Goal: Task Accomplishment & Management: Manage account settings

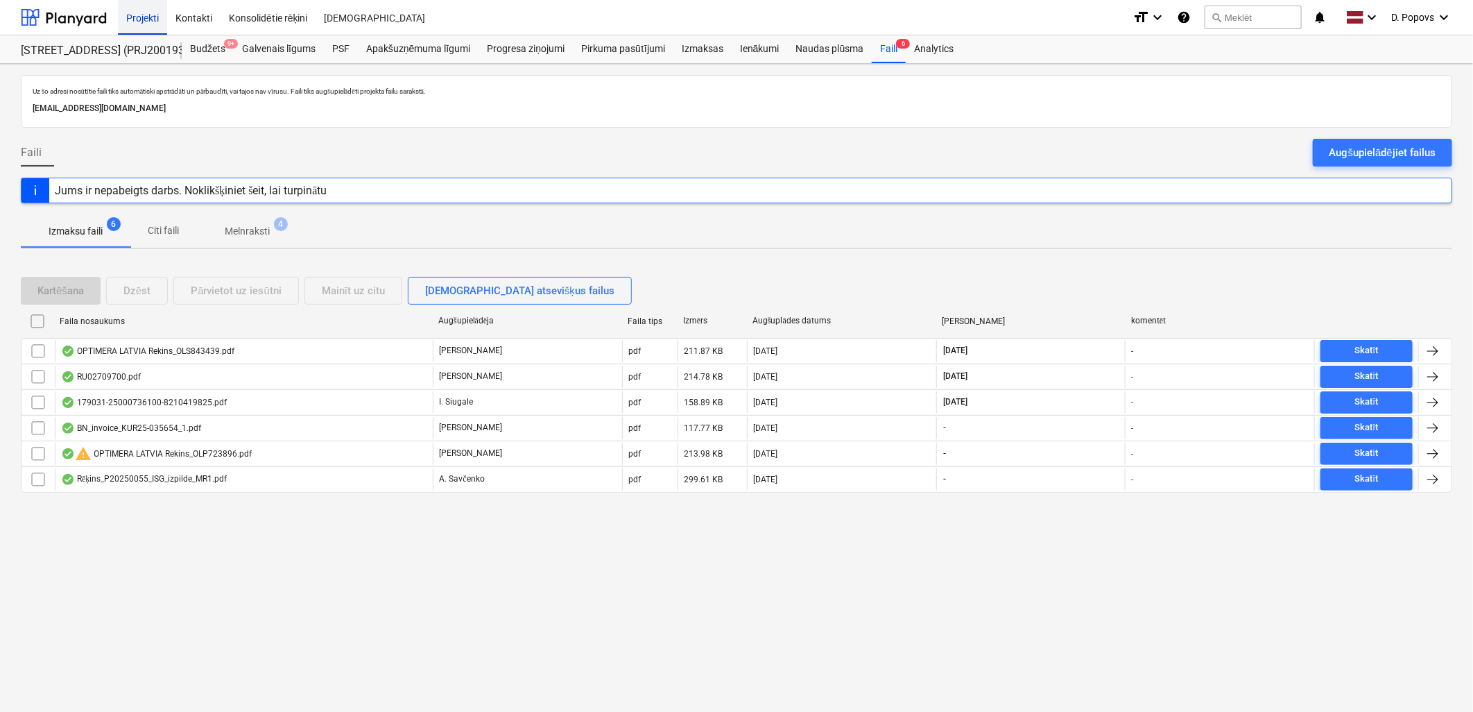
click at [132, 16] on div "Projekti" at bounding box center [142, 16] width 49 height 35
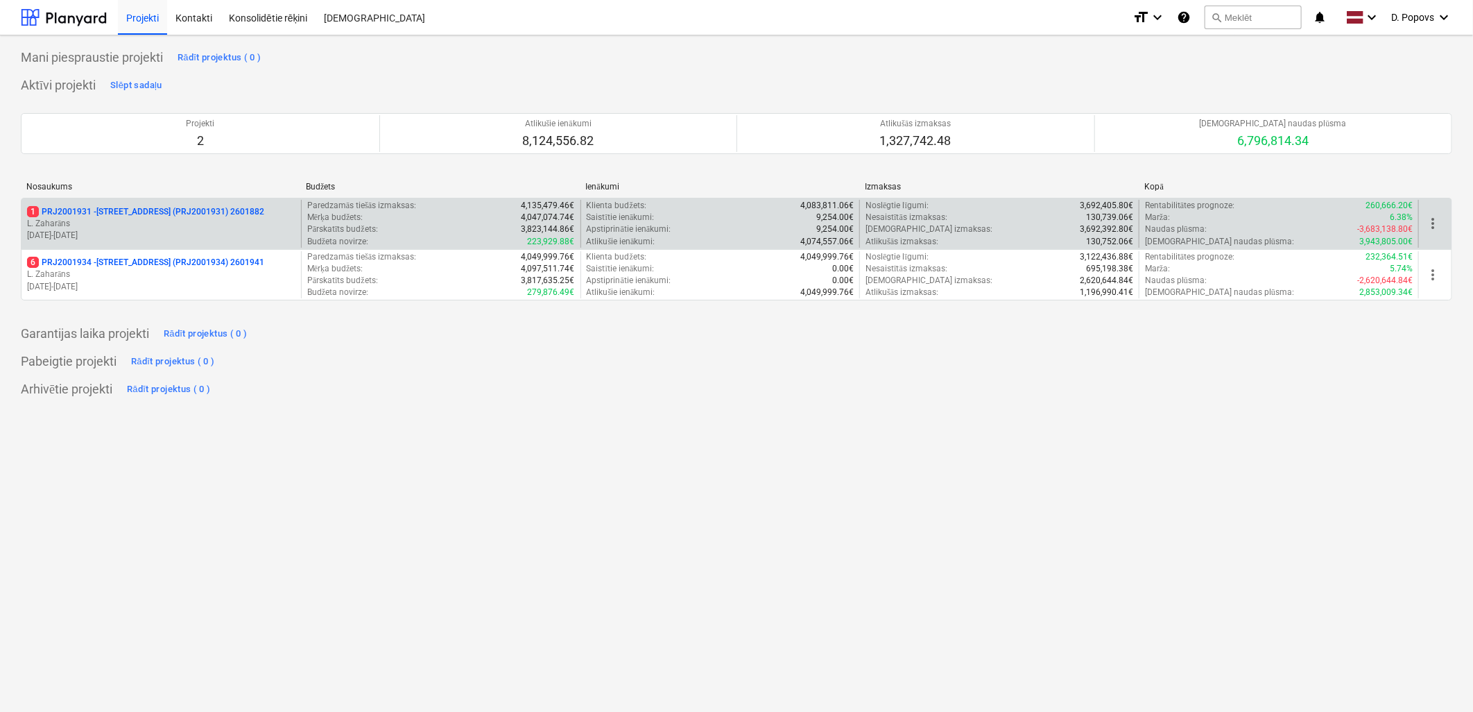
click at [130, 237] on p "[DATE] - [DATE]" at bounding box center [161, 236] width 268 height 12
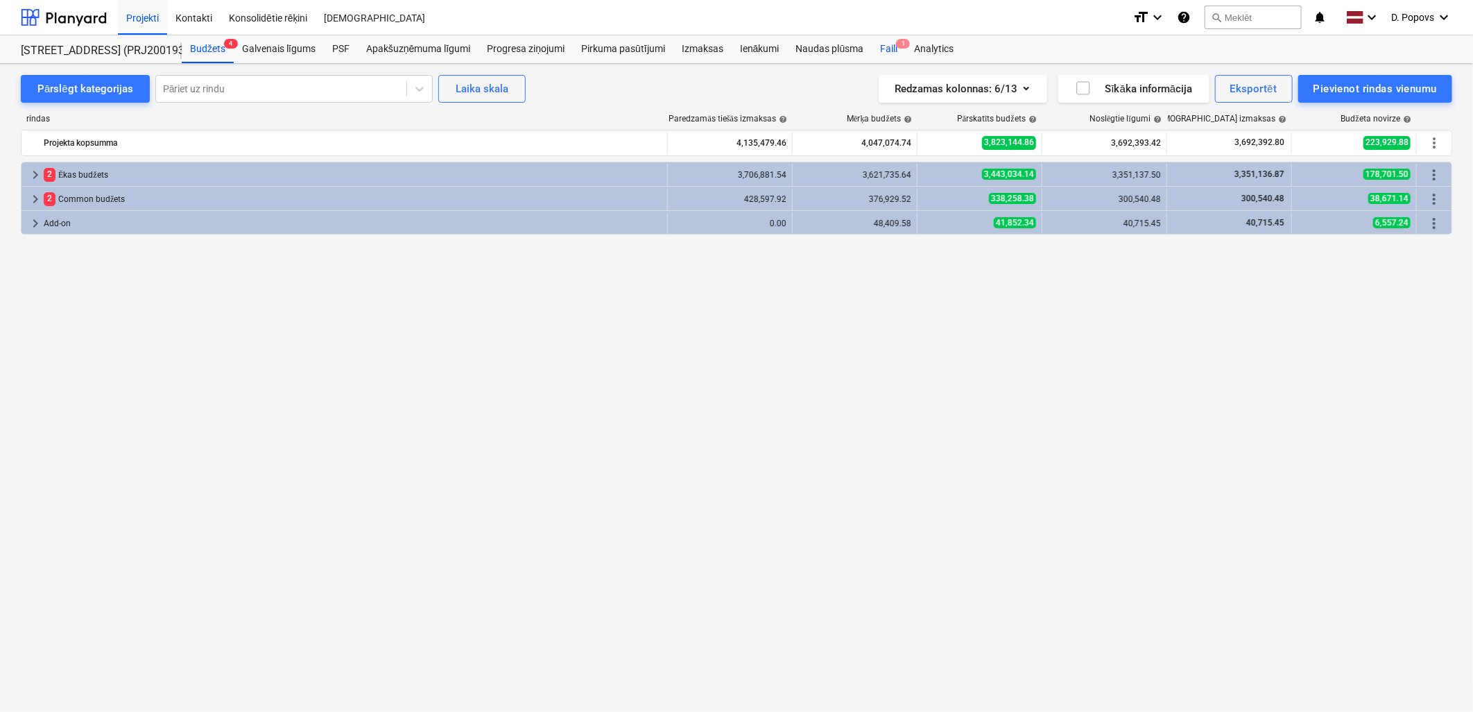
click at [885, 56] on div "Faili 1" at bounding box center [889, 49] width 34 height 28
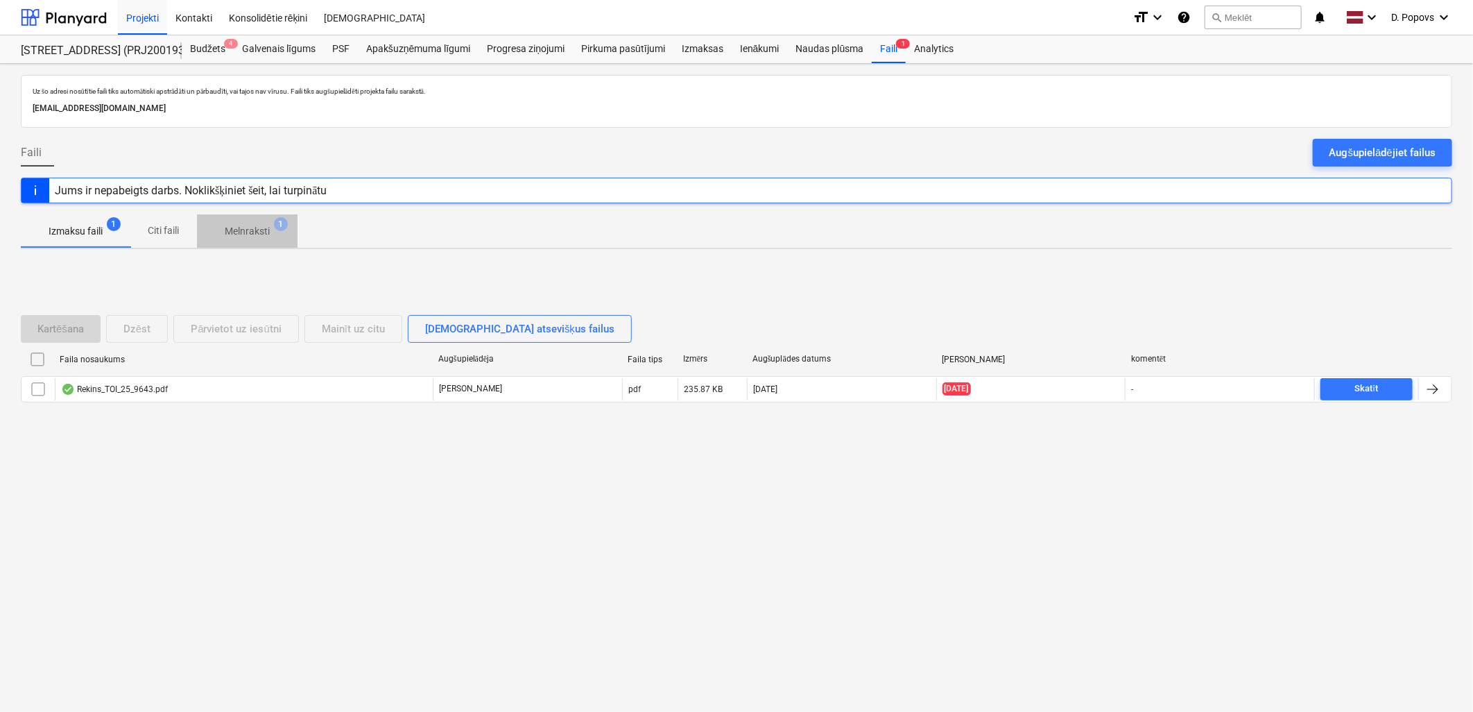
click at [243, 225] on p "Melnraksti" at bounding box center [247, 231] width 45 height 15
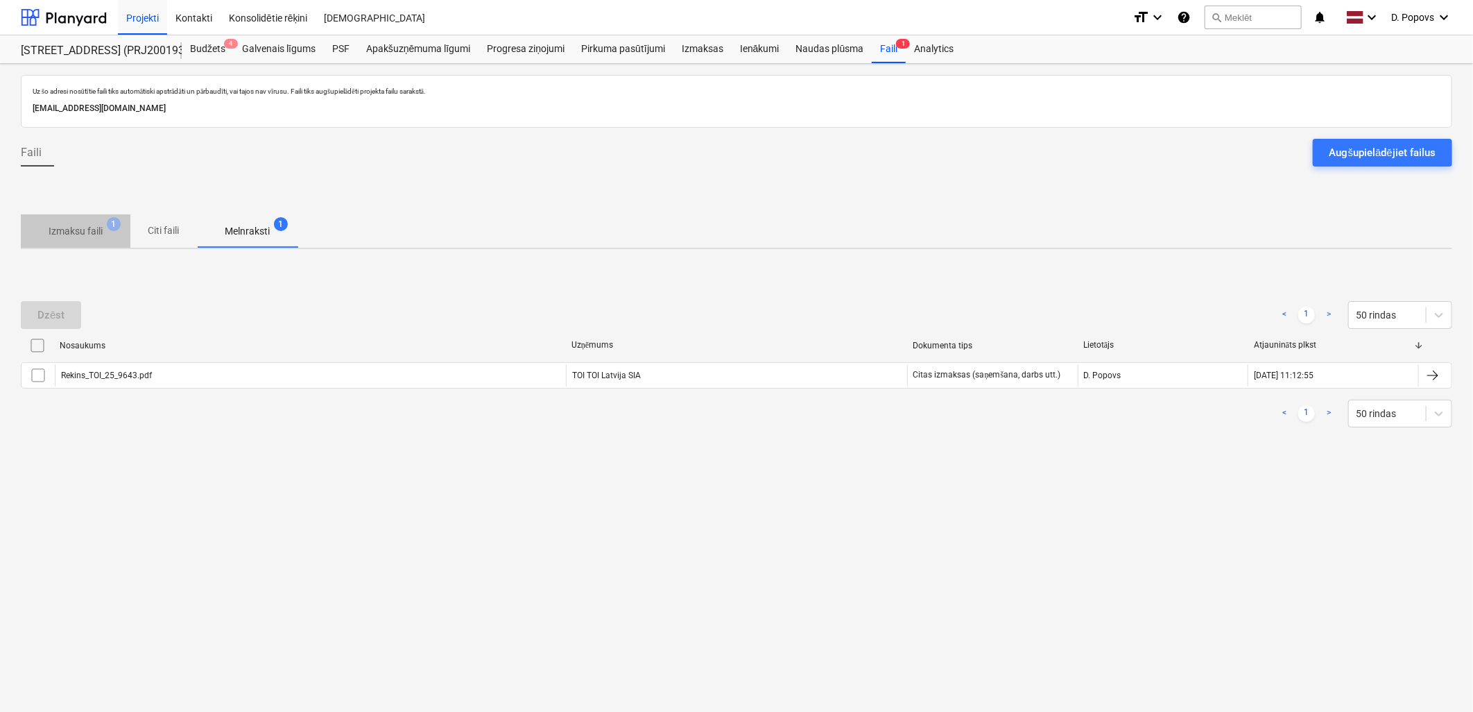
click at [49, 247] on button "Izmaksu faili 1" at bounding box center [76, 230] width 110 height 33
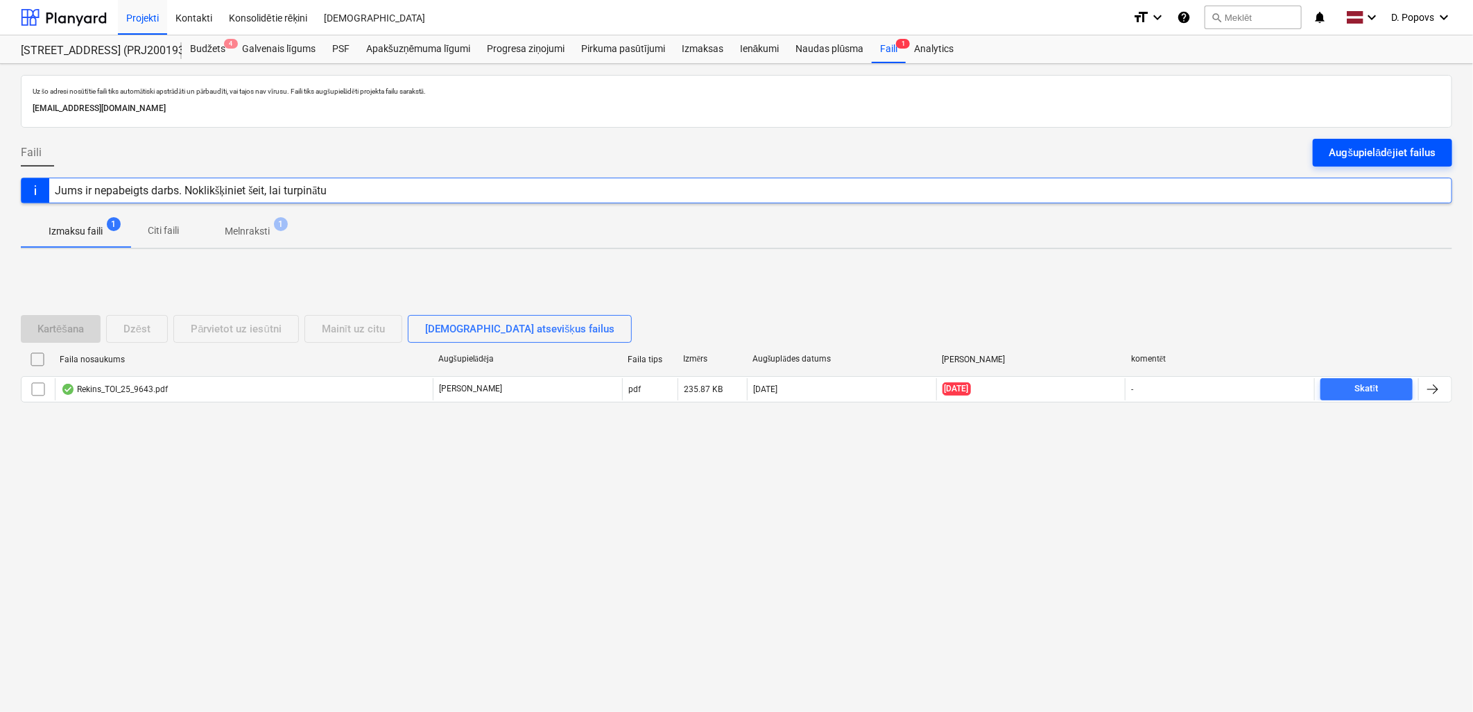
click at [1324, 162] on button "Augšupielādējiet failus" at bounding box center [1382, 153] width 139 height 28
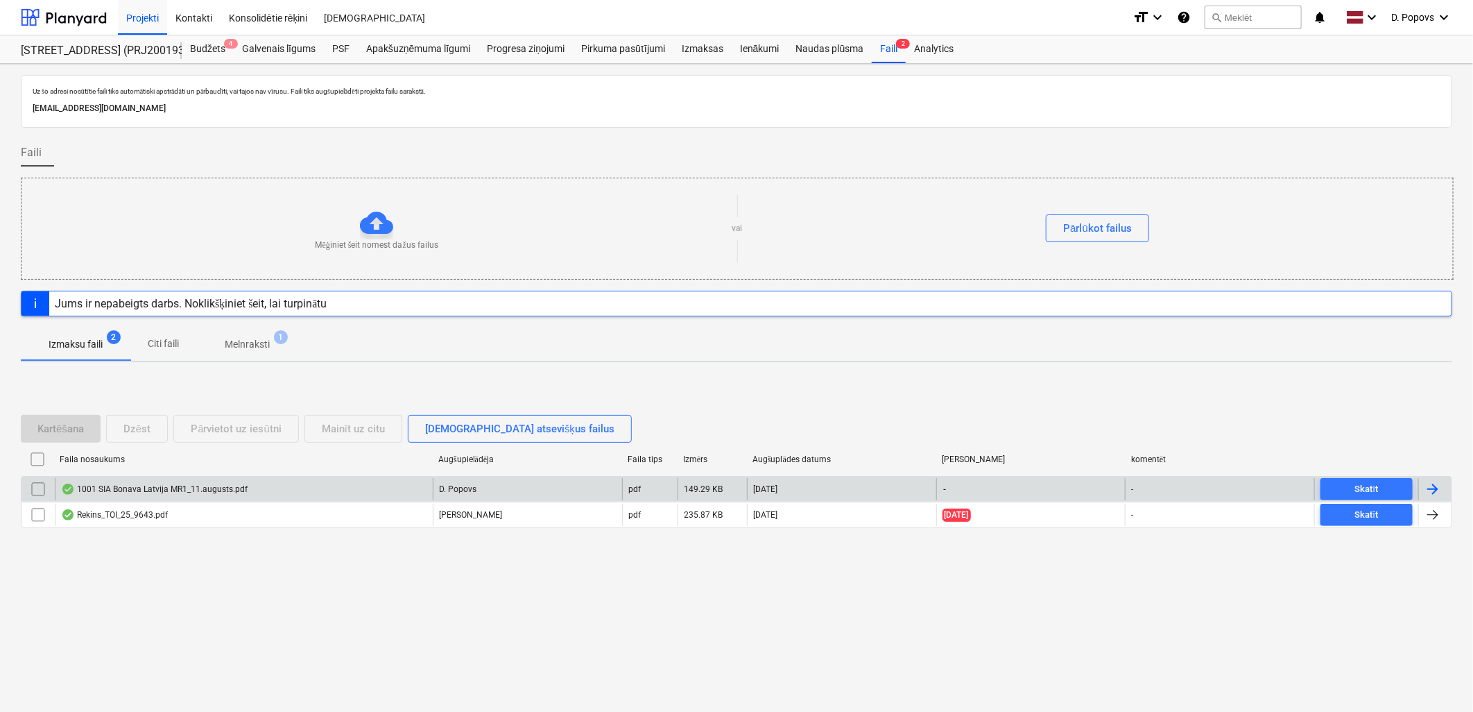
click at [300, 484] on div "1001 SIA Bonava Latvija MR1_11.augusts.pdf" at bounding box center [244, 489] width 378 height 22
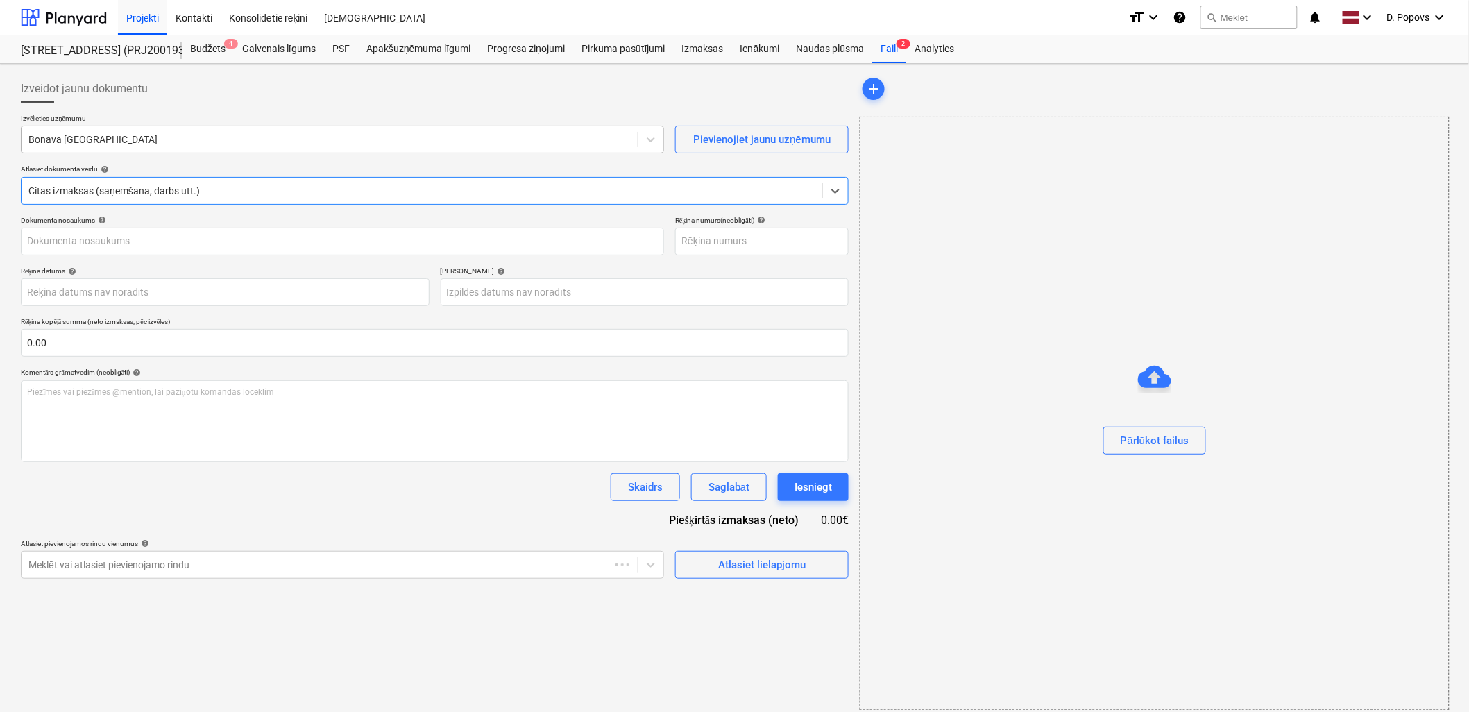
type input "1001"
click at [239, 148] on div "Bonava [GEOGRAPHIC_DATA]" at bounding box center [330, 139] width 616 height 19
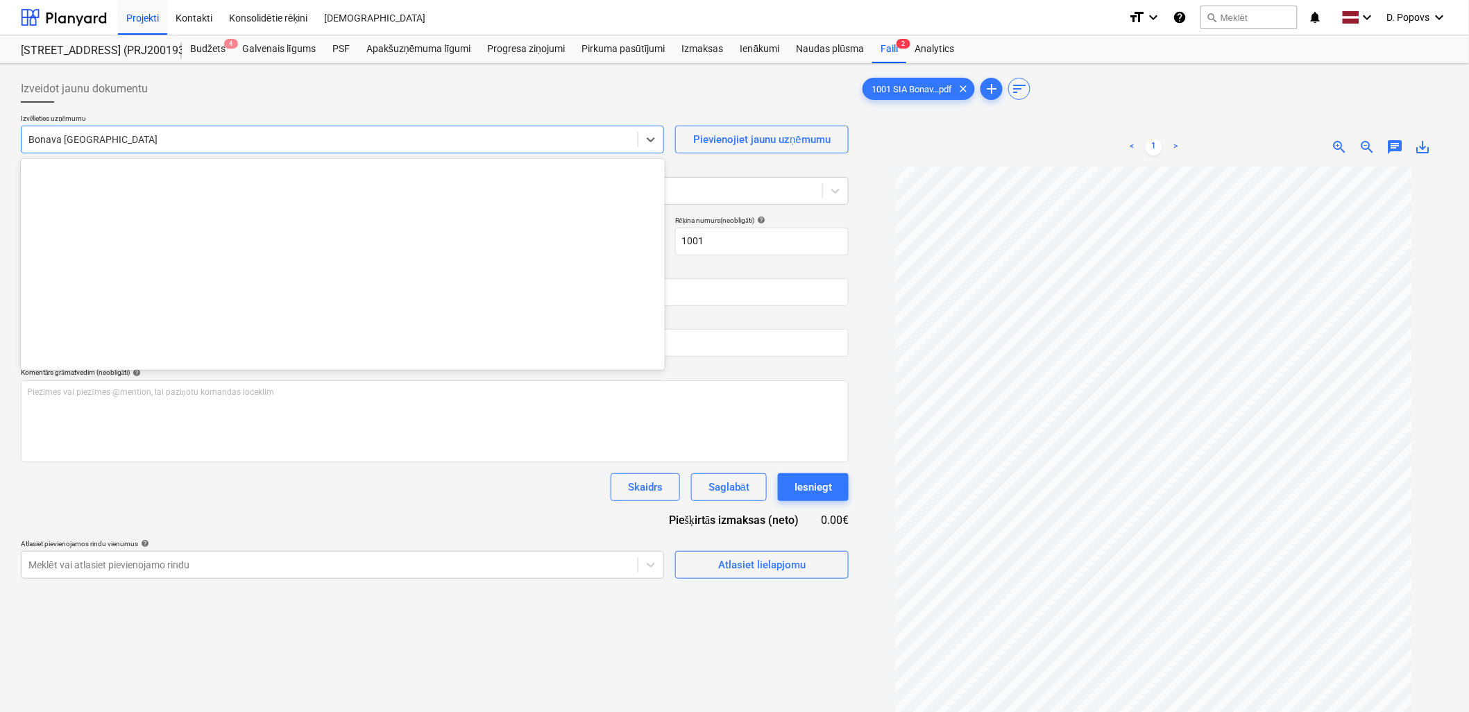
scroll to position [2501, 0]
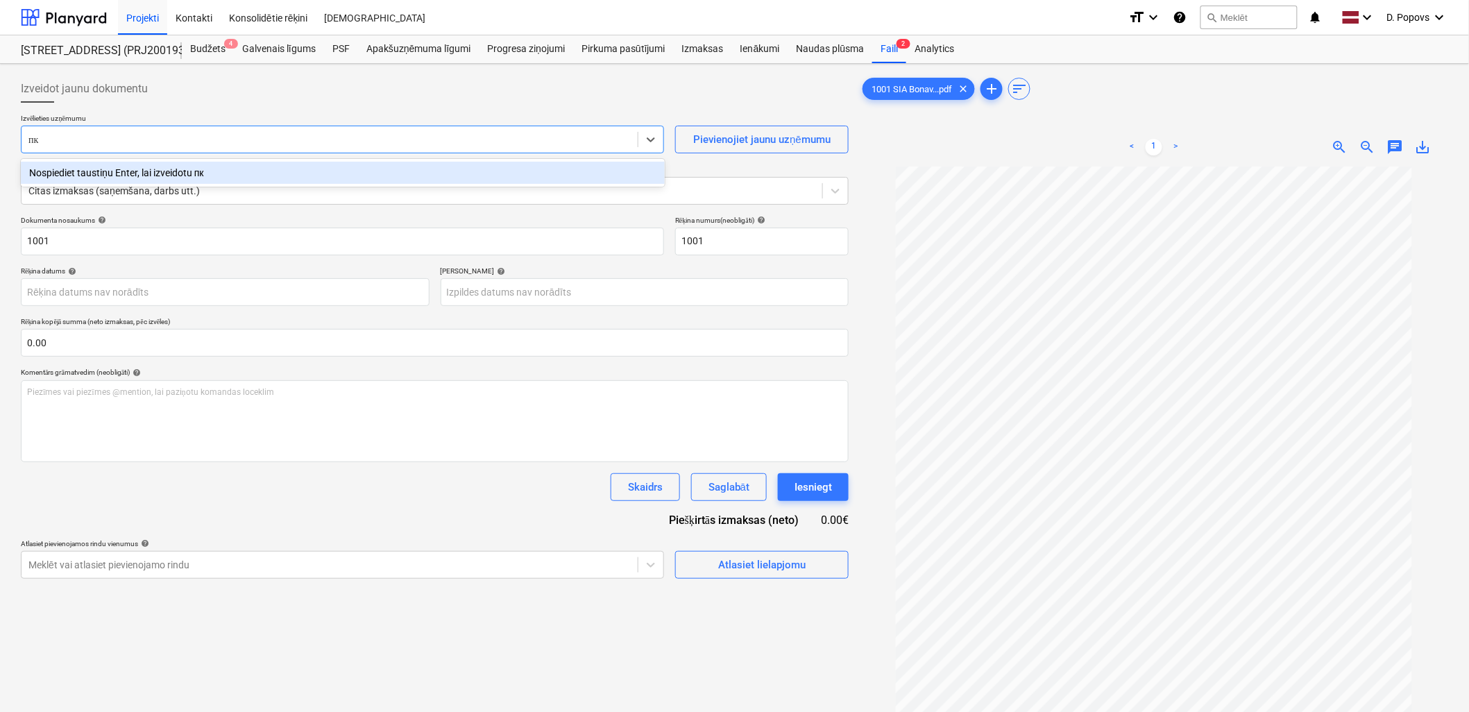
type input "п"
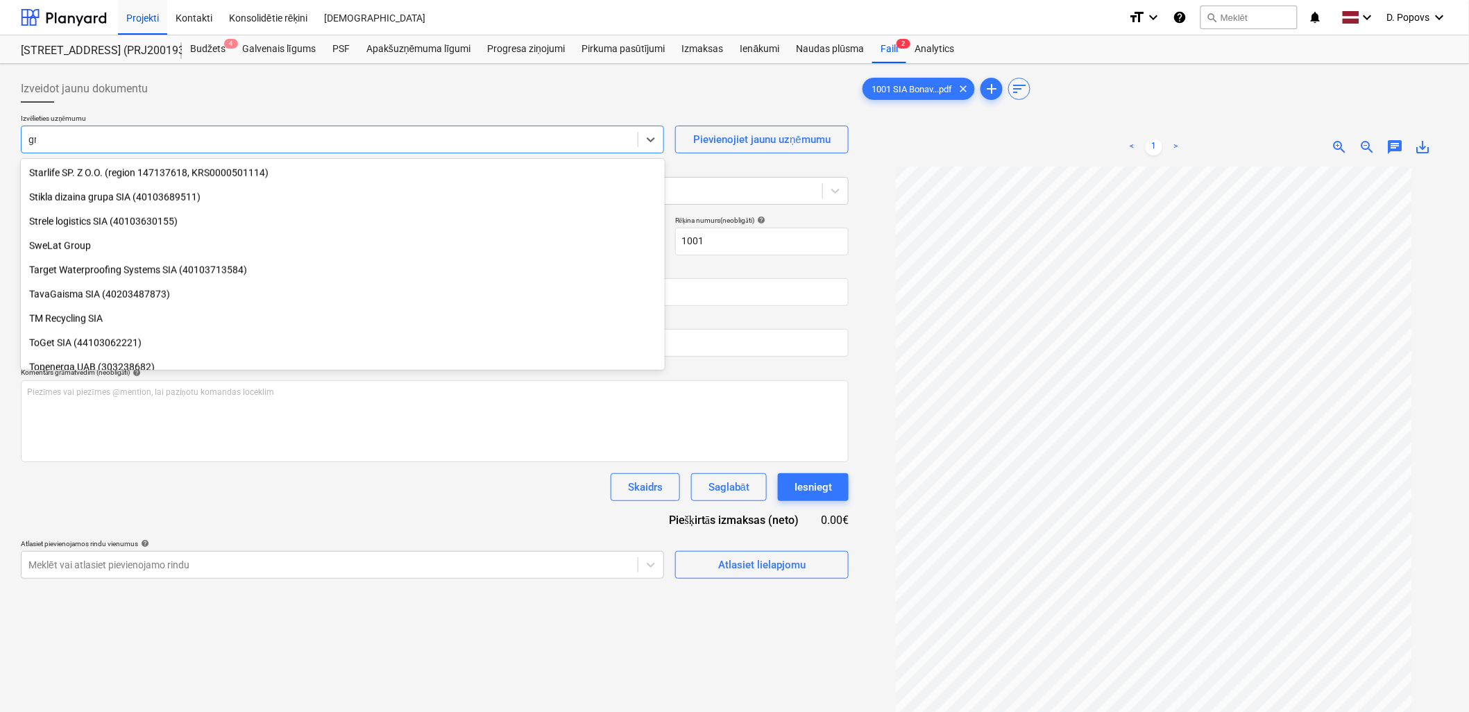
scroll to position [787, 0]
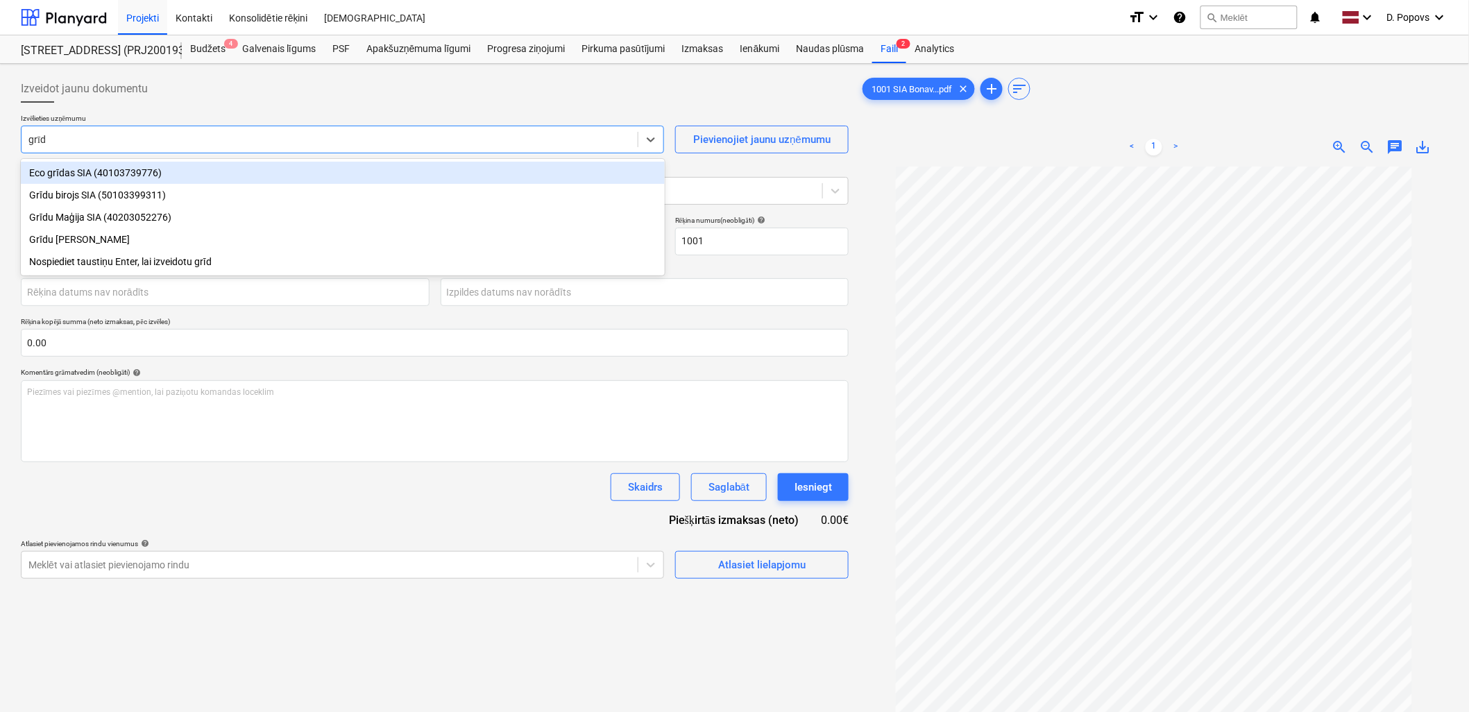
type input "grīdu"
click at [232, 169] on div "Grīdu birojs SIA (50103399311)" at bounding box center [343, 173] width 644 height 22
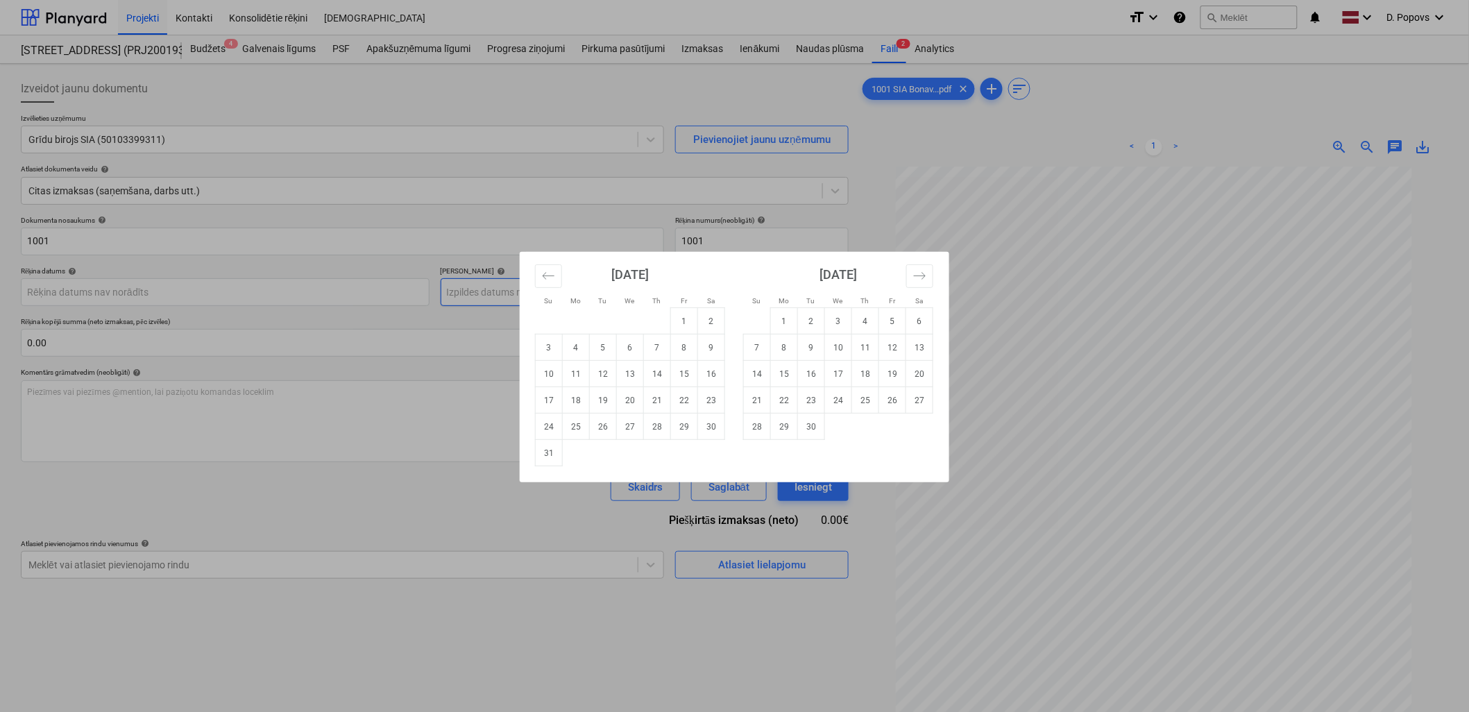
click at [586, 280] on body "Projekti Kontakti Konsolidētie rēķini Iesūtne format_size keyboard_arrow_down h…" at bounding box center [734, 356] width 1469 height 712
click at [581, 368] on td "11" at bounding box center [576, 374] width 27 height 26
type input "[DATE]"
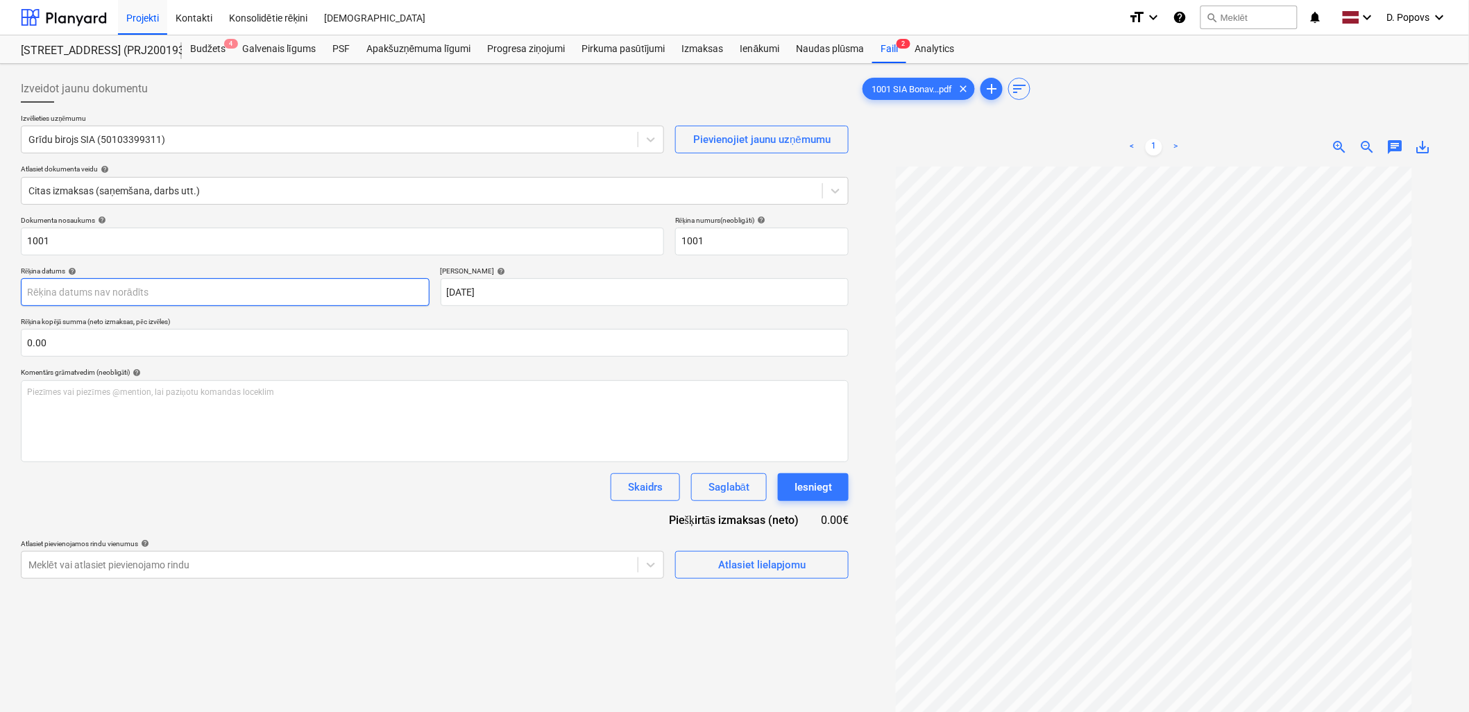
click at [201, 286] on body "Projekti Kontakti Konsolidētie rēķini Iesūtne format_size keyboard_arrow_down h…" at bounding box center [734, 356] width 1469 height 712
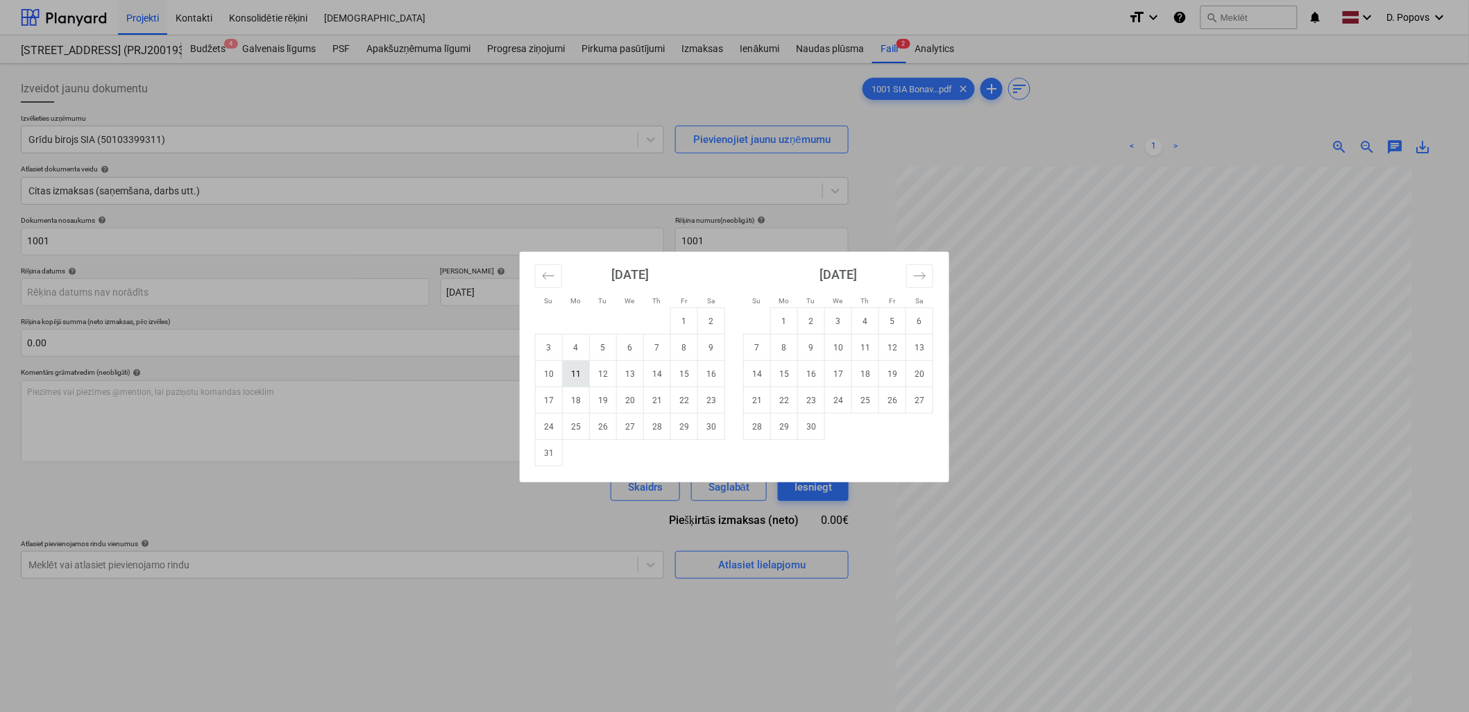
click at [570, 372] on td "11" at bounding box center [576, 374] width 27 height 26
type input "[DATE]"
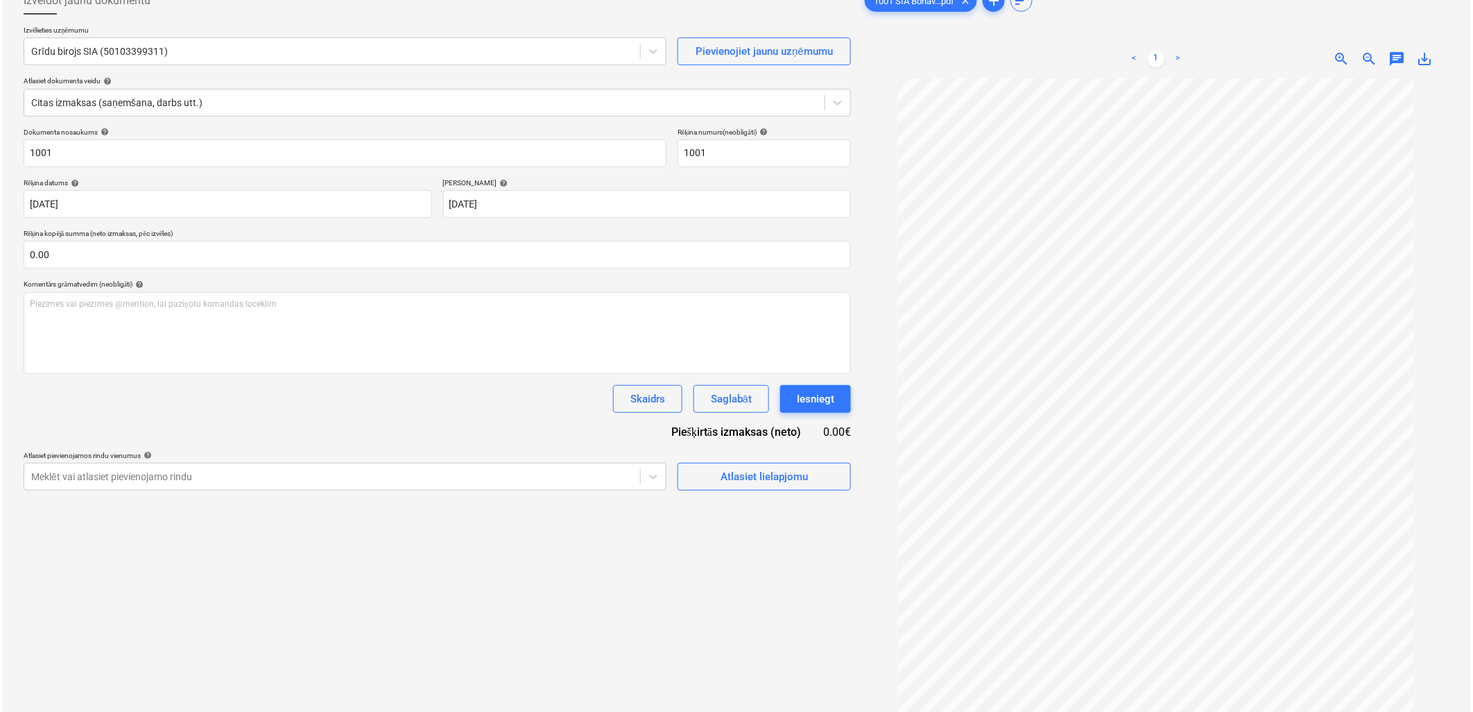
scroll to position [61, 0]
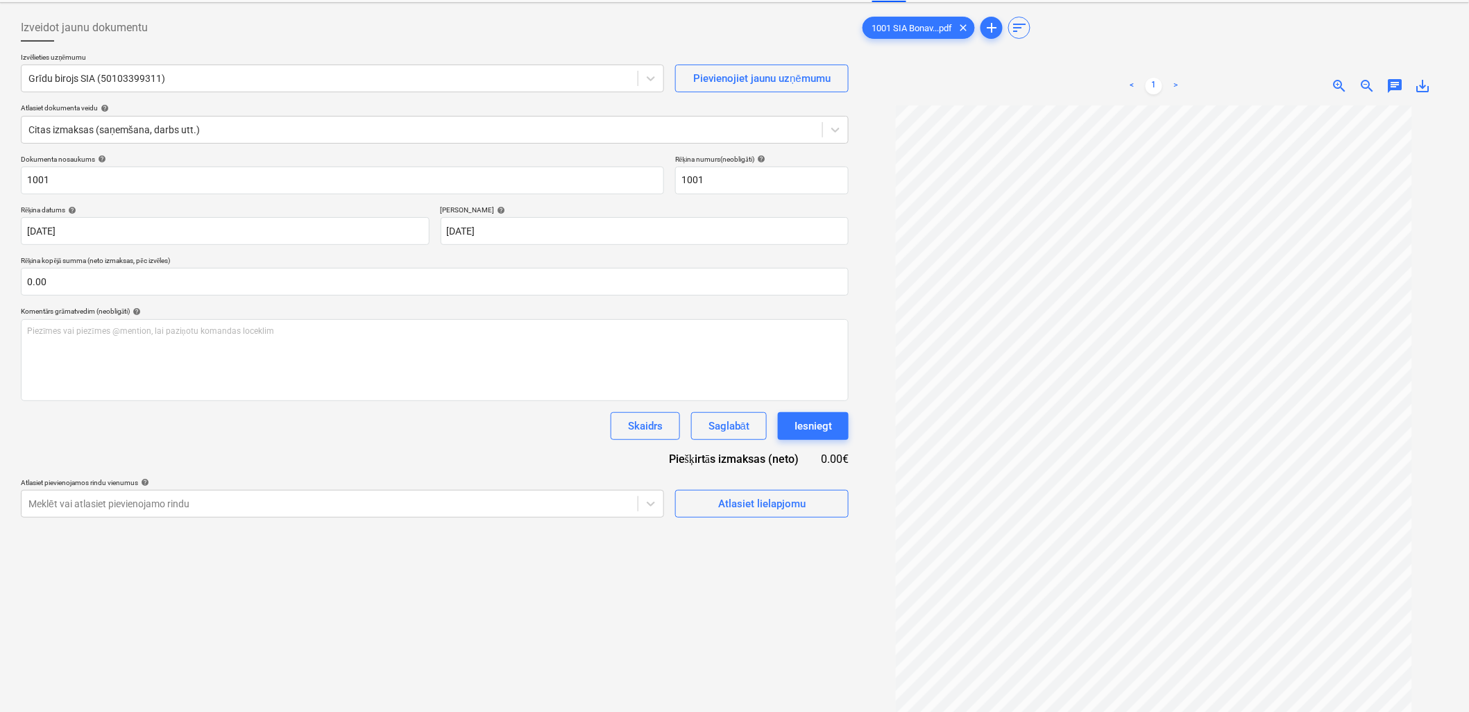
click at [573, 214] on p "Termiņš help" at bounding box center [645, 211] width 409 height 12
click at [567, 236] on body "Projekti Kontakti Konsolidētie rēķini Iesūtne format_size keyboard_arrow_down h…" at bounding box center [734, 295] width 1469 height 712
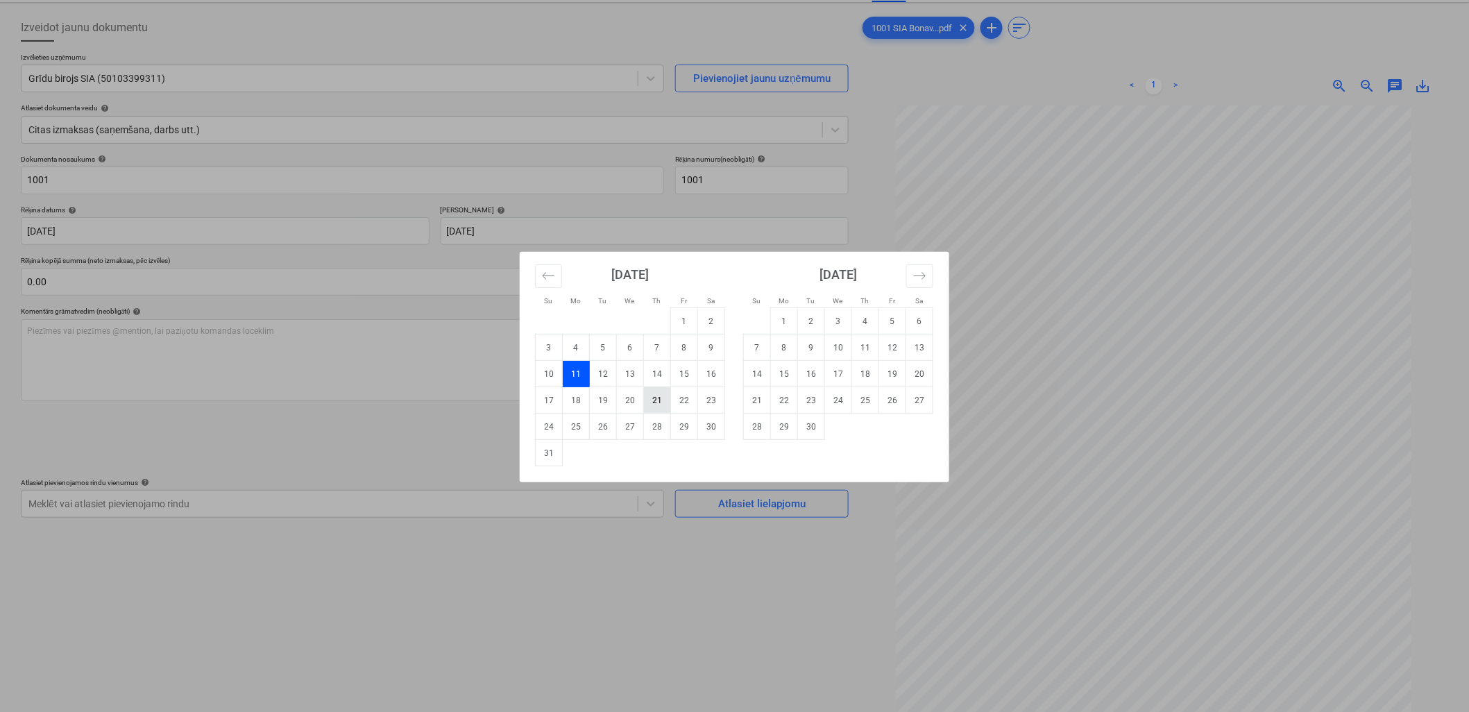
click at [651, 403] on td "21" at bounding box center [657, 400] width 27 height 26
type input "[DATE]"
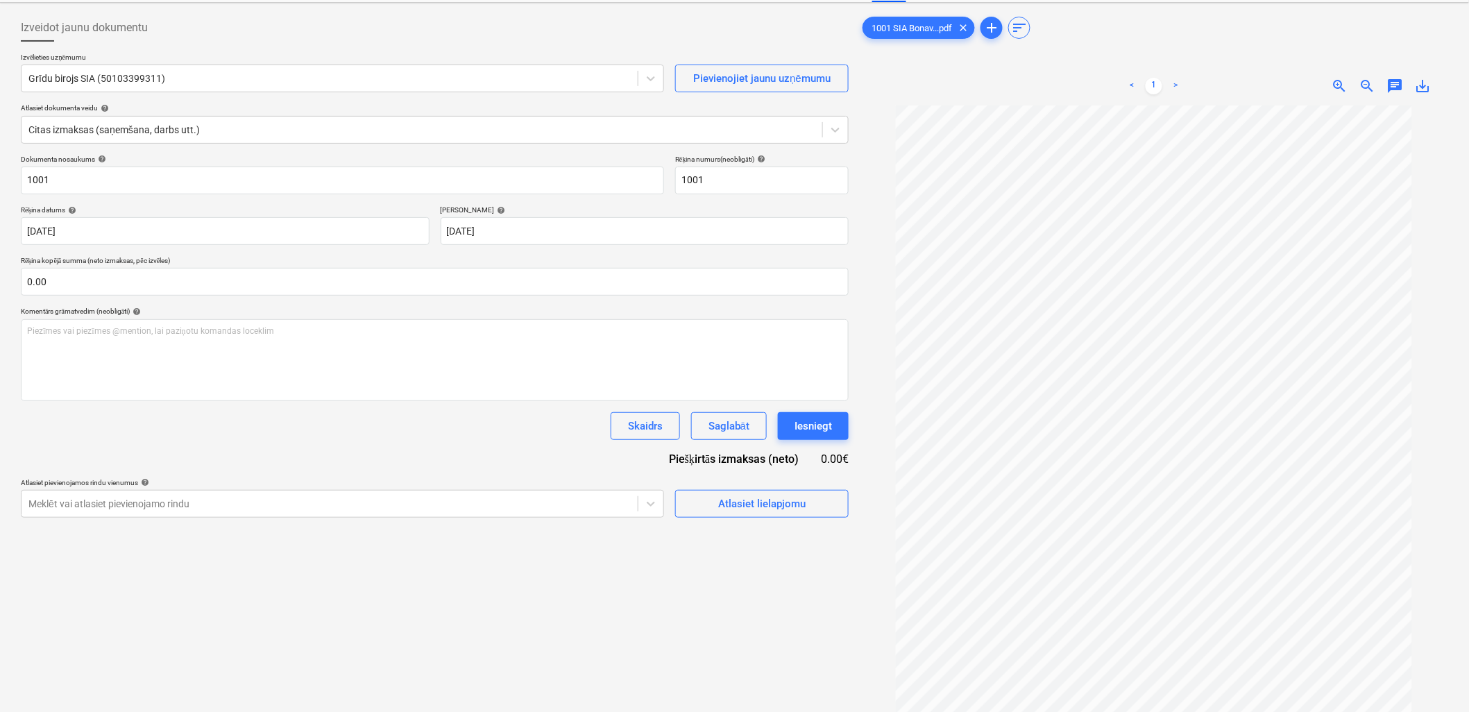
click at [480, 459] on div "Dokumenta nosaukums help 1001 Rēķina numurs (neobligāti) help 1001 Rēķina datum…" at bounding box center [435, 336] width 828 height 363
click at [786, 497] on div "Atlasiet lielapjomu" at bounding box center [761, 504] width 87 height 18
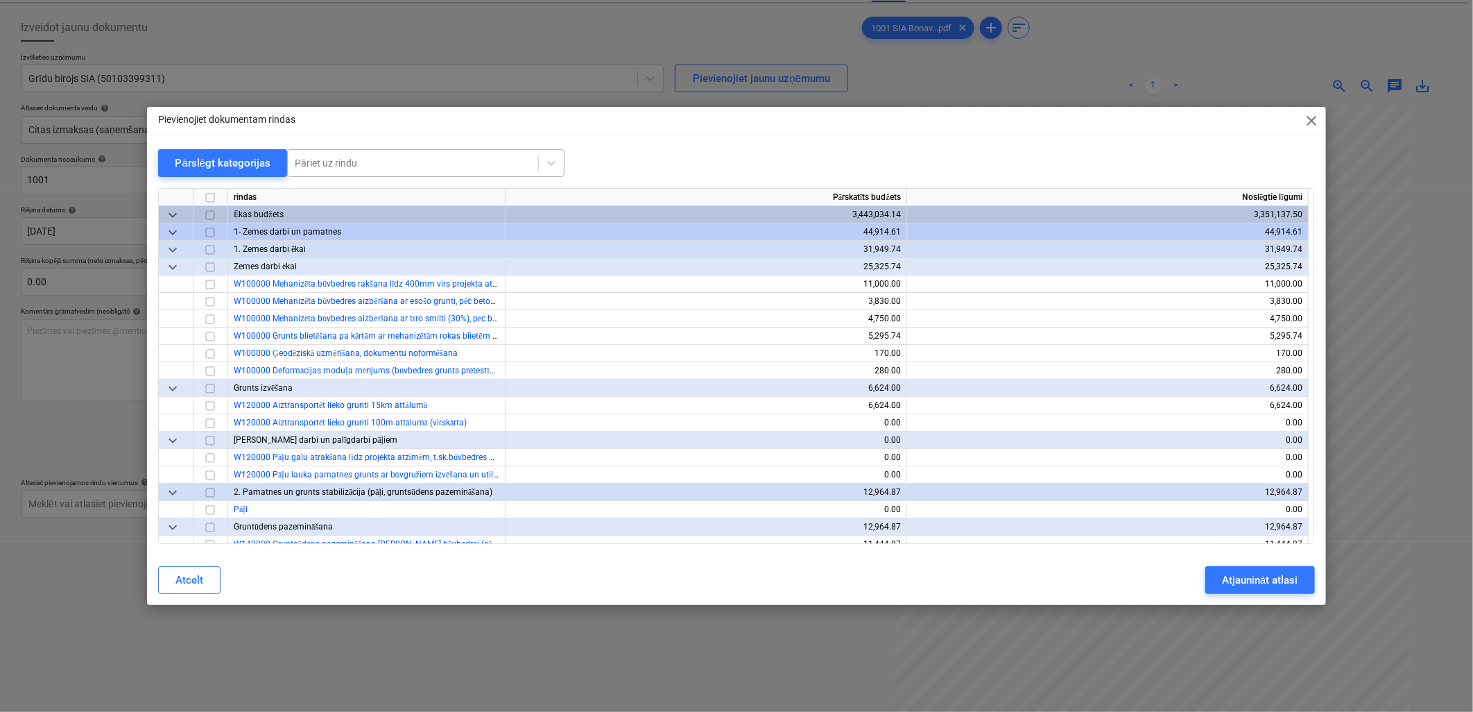
click at [411, 167] on div at bounding box center [413, 163] width 237 height 14
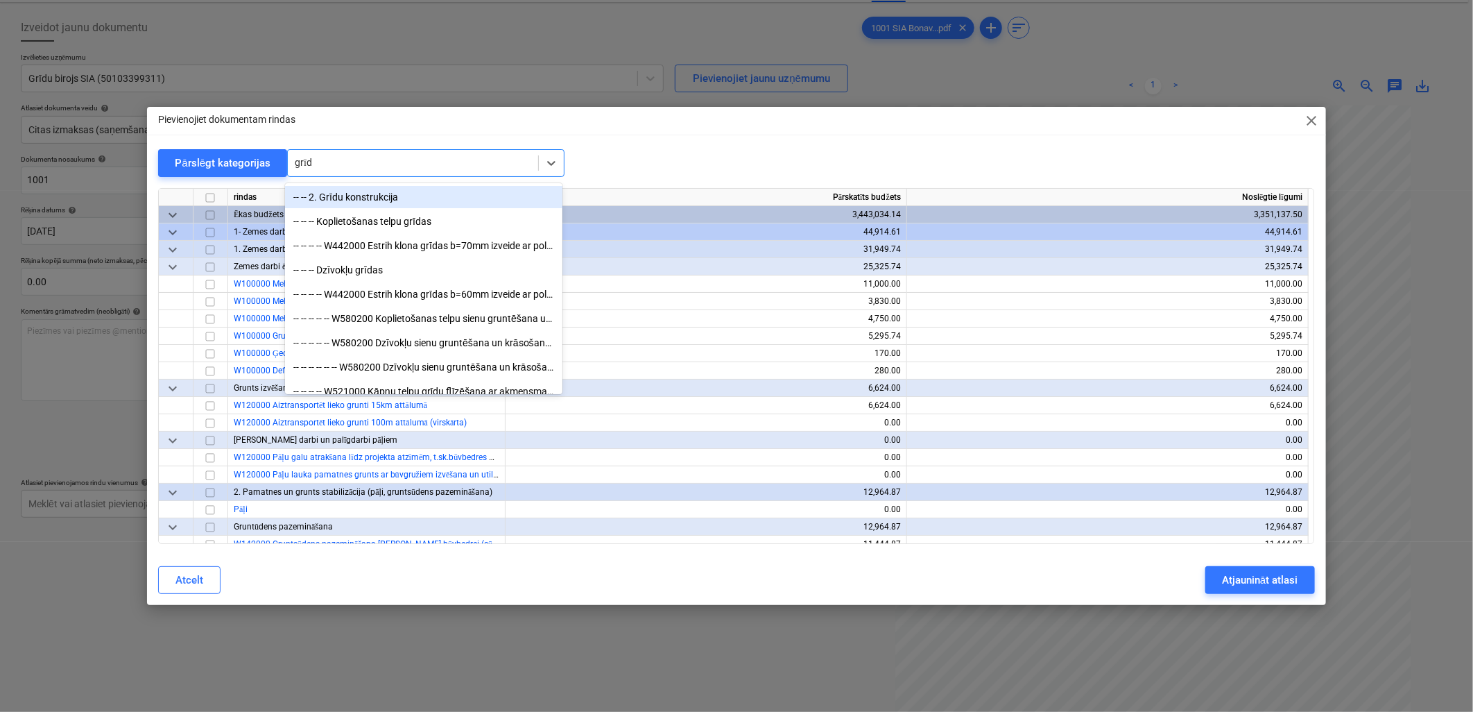
type input "grīdl"
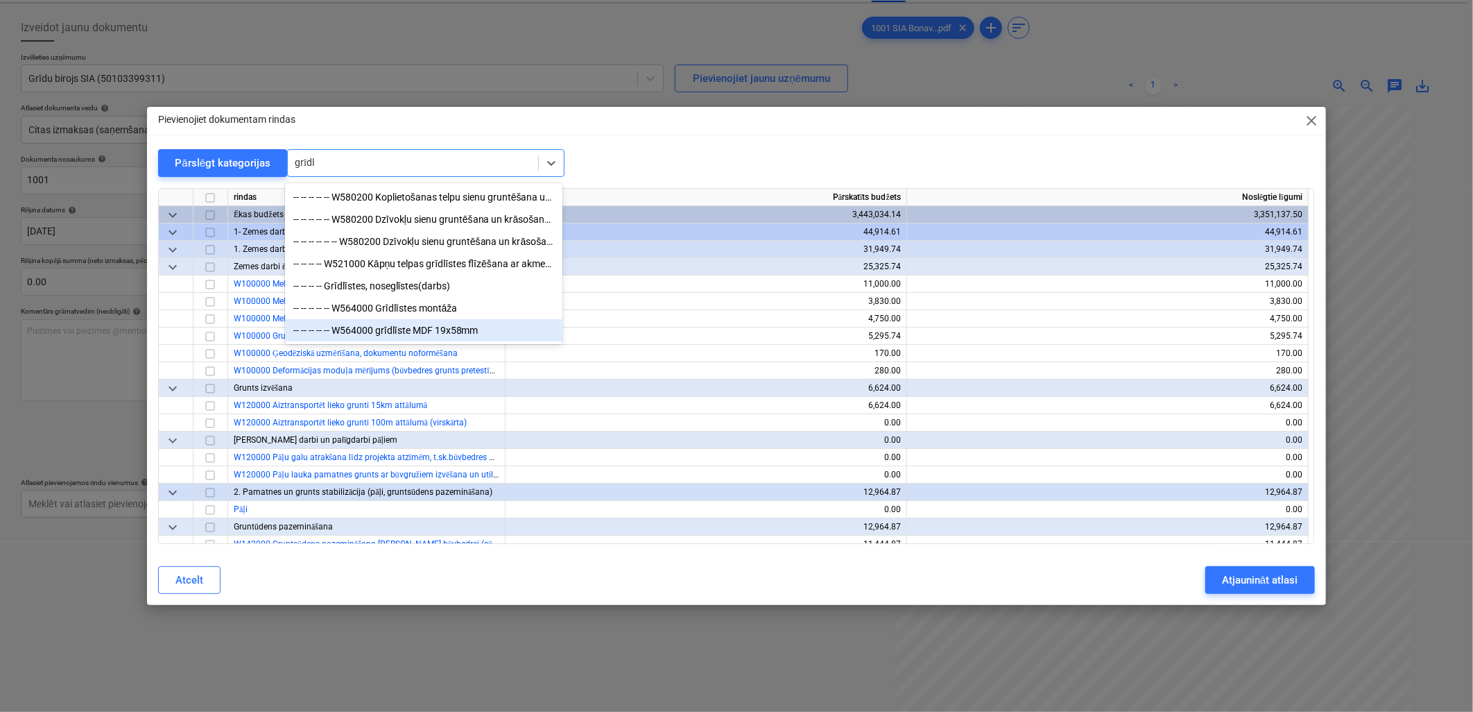
click at [472, 334] on div "-- -- -- -- -- W564000 grīdlīste MDF 19x58mm" at bounding box center [423, 330] width 277 height 22
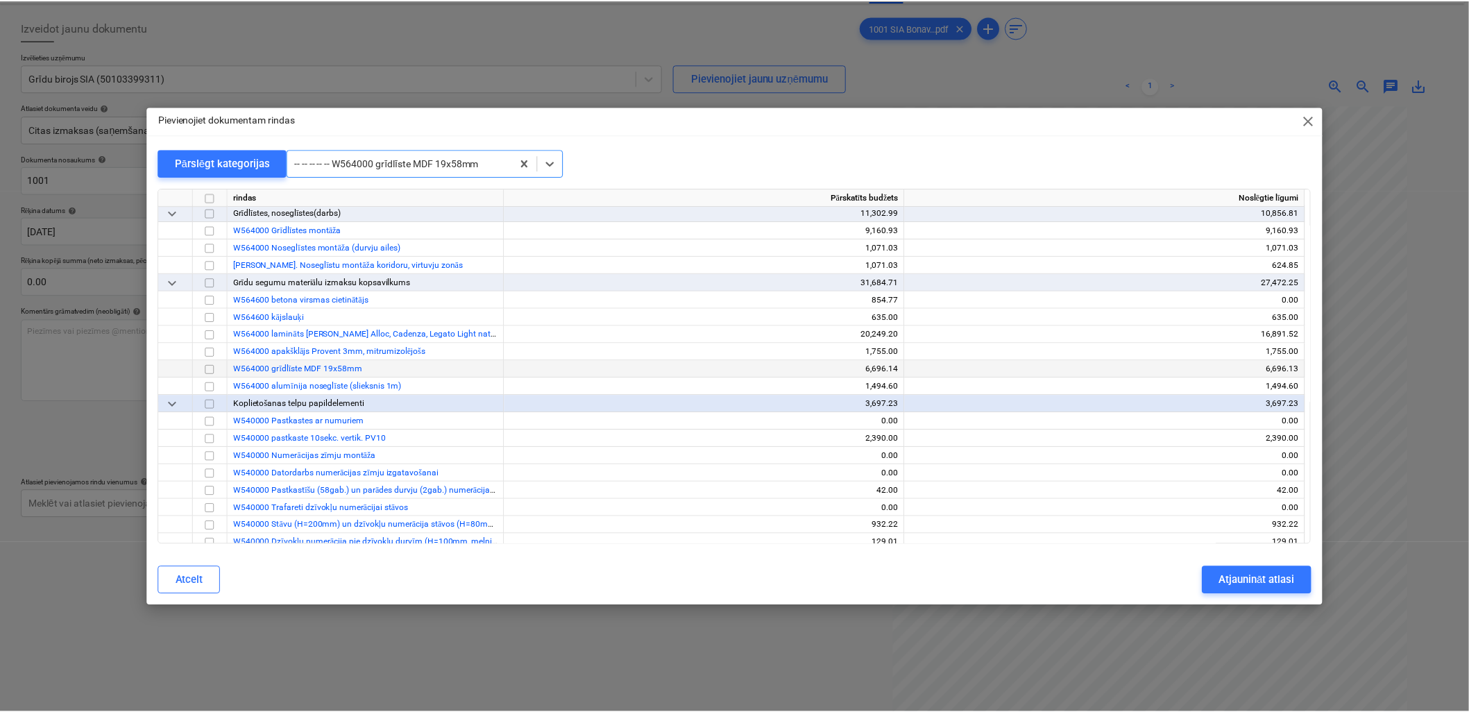
scroll to position [8274, 0]
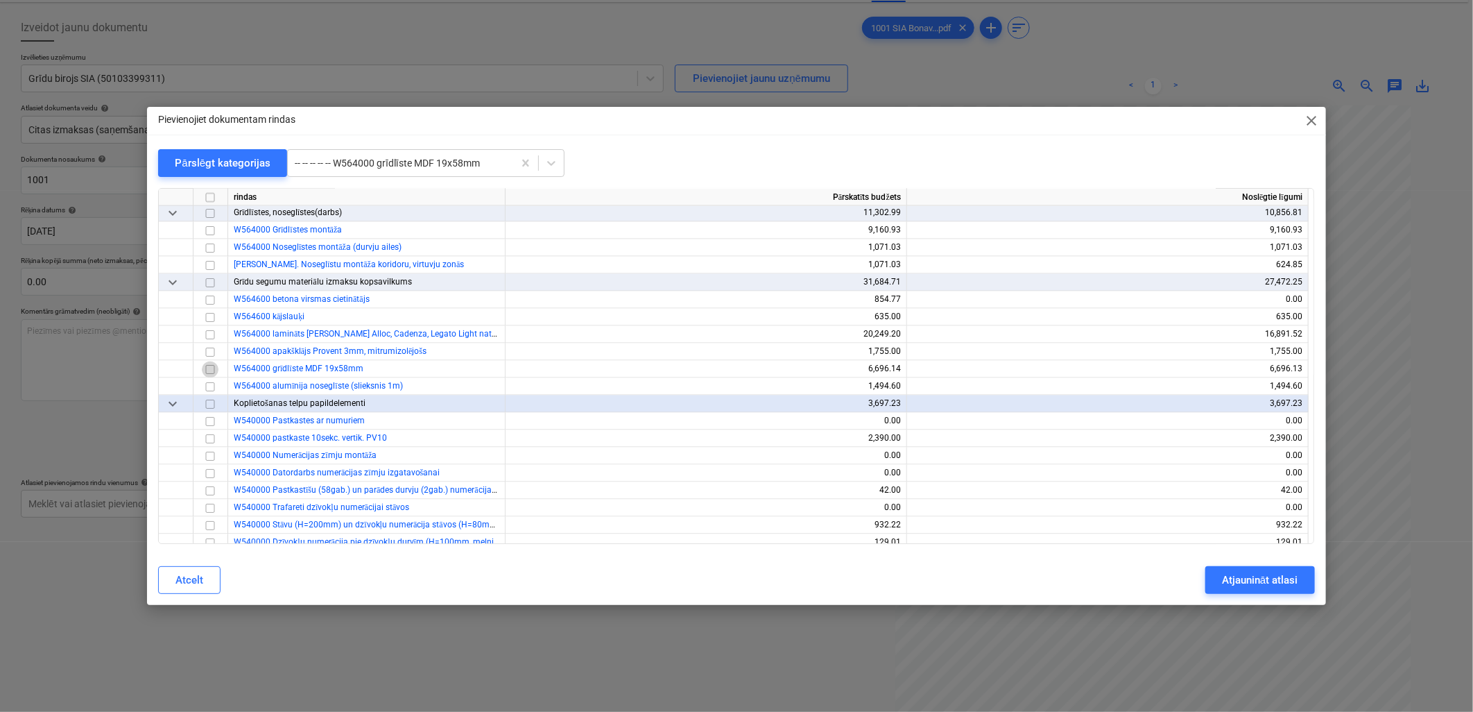
drag, startPoint x: 212, startPoint y: 366, endPoint x: 315, endPoint y: 396, distance: 107.6
click at [212, 366] on input "checkbox" at bounding box center [210, 369] width 17 height 17
click at [1251, 579] on div "Atjaunināt atlasi" at bounding box center [1260, 580] width 76 height 18
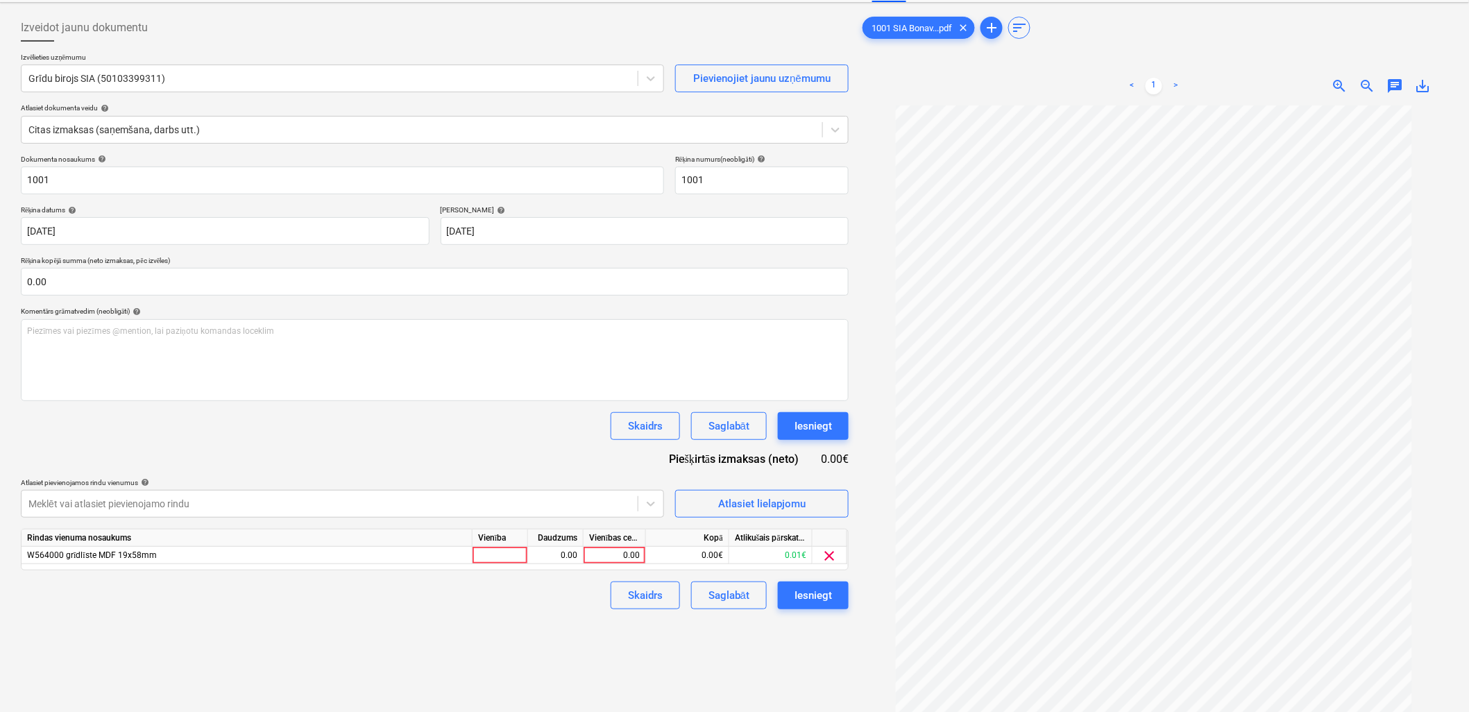
scroll to position [59, 0]
click at [827, 561] on span "clear" at bounding box center [829, 555] width 17 height 17
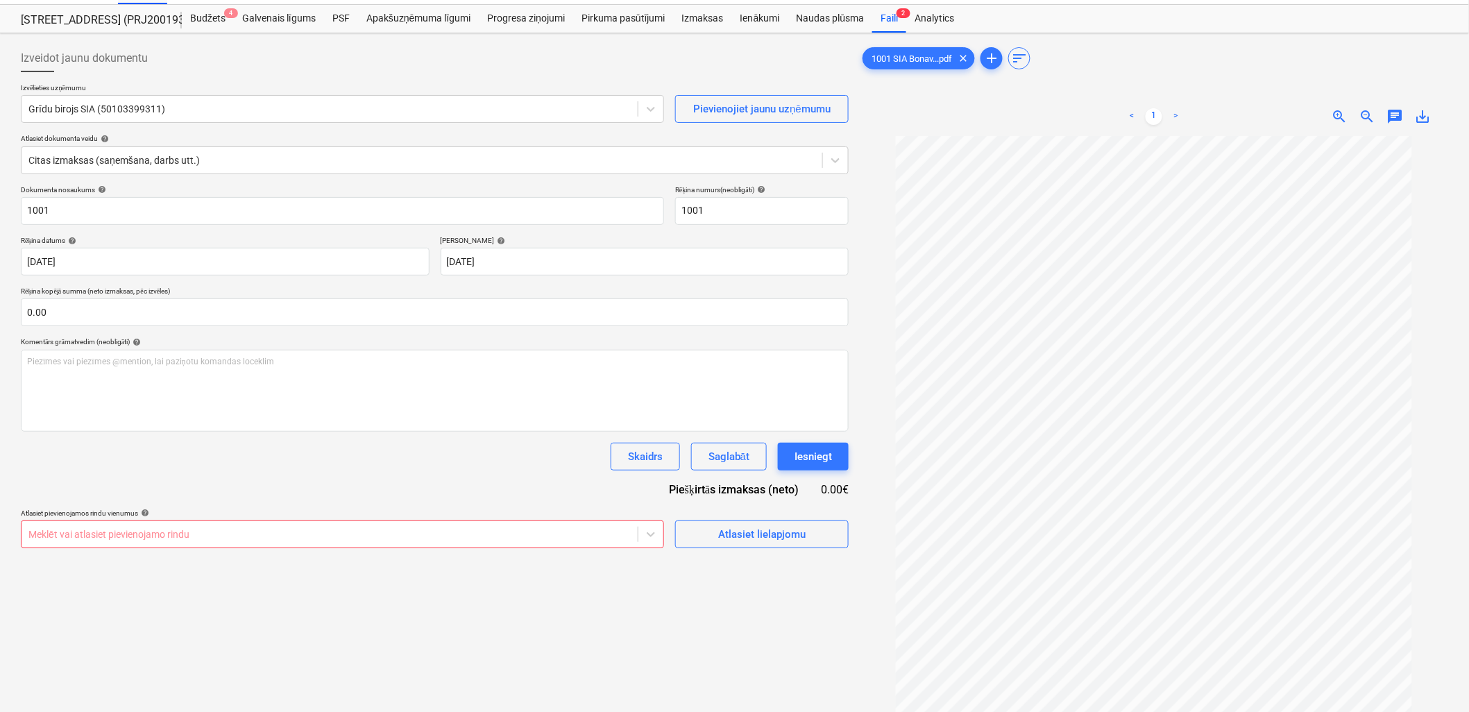
scroll to position [0, 0]
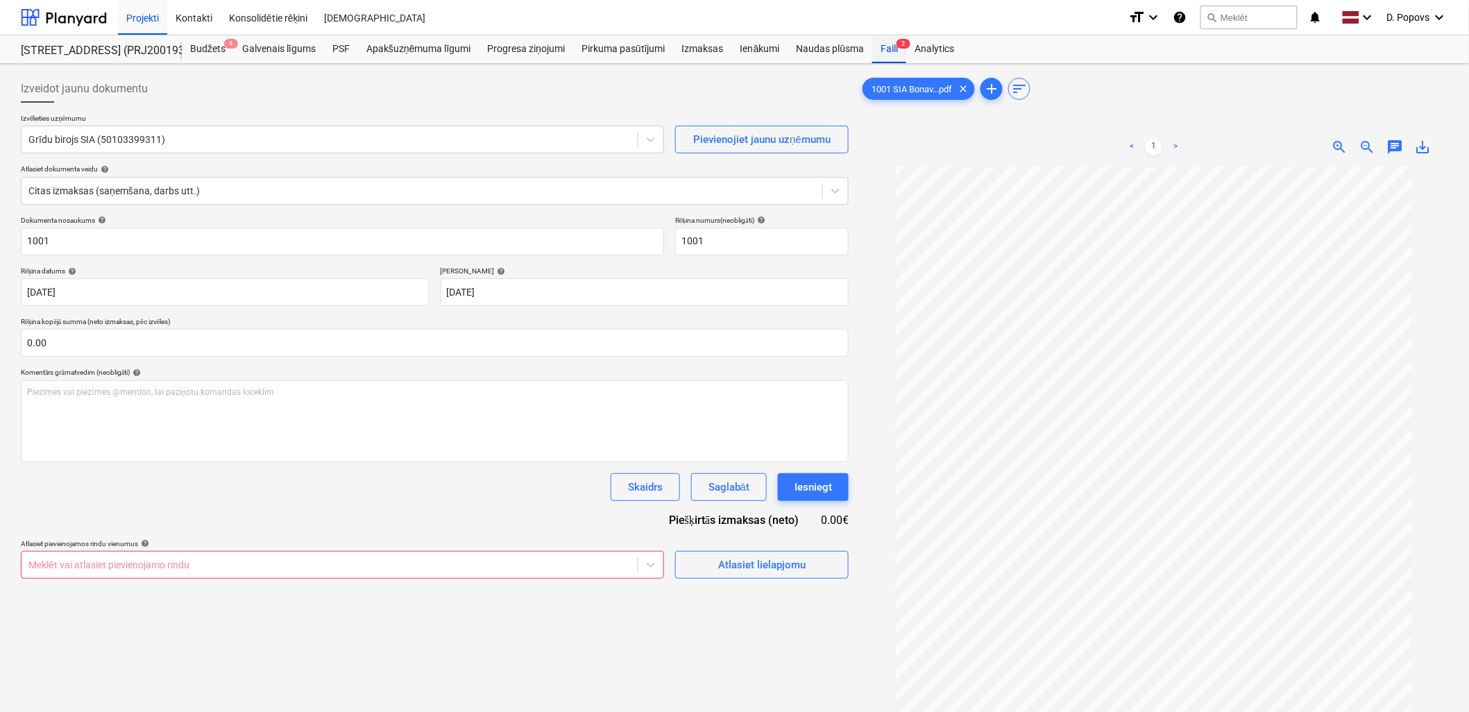
click at [880, 45] on div "Faili 2" at bounding box center [889, 49] width 34 height 28
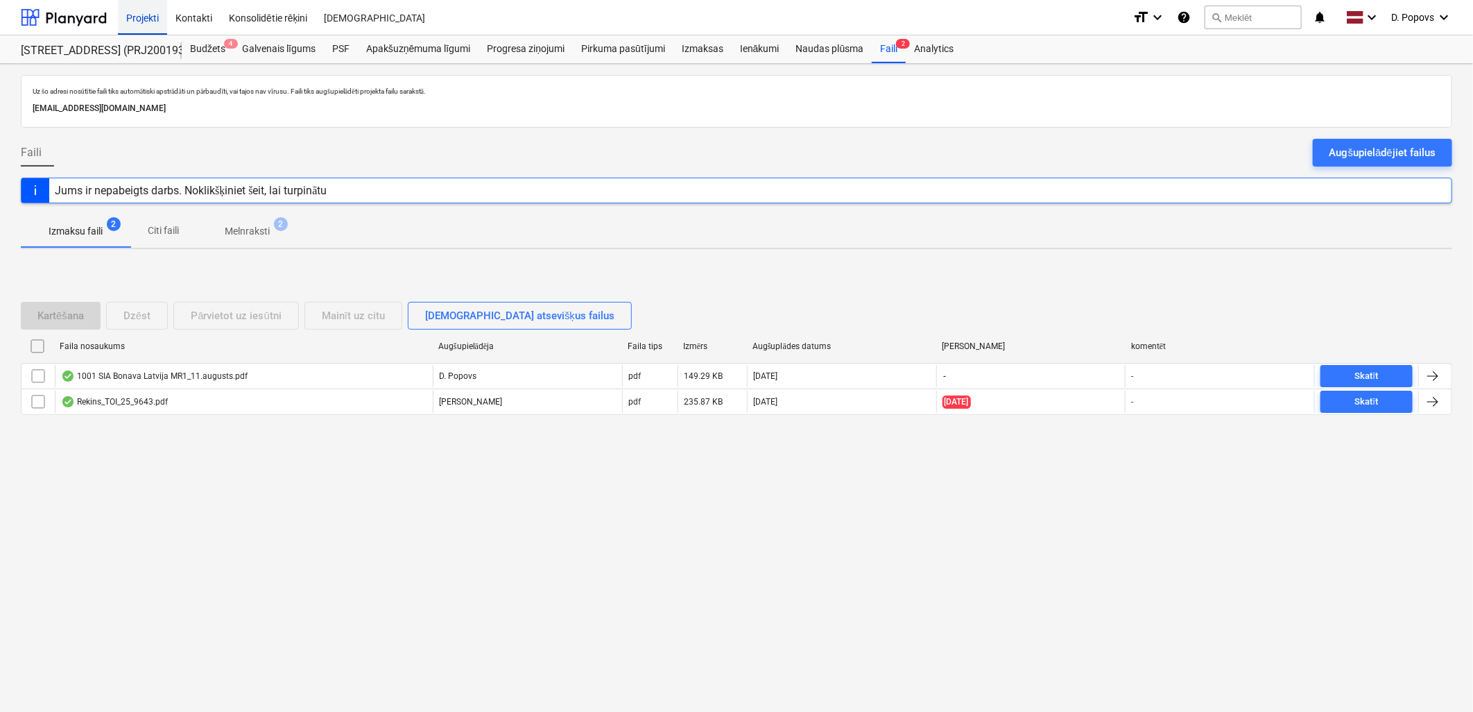
click at [155, 15] on div "Projekti" at bounding box center [142, 16] width 49 height 35
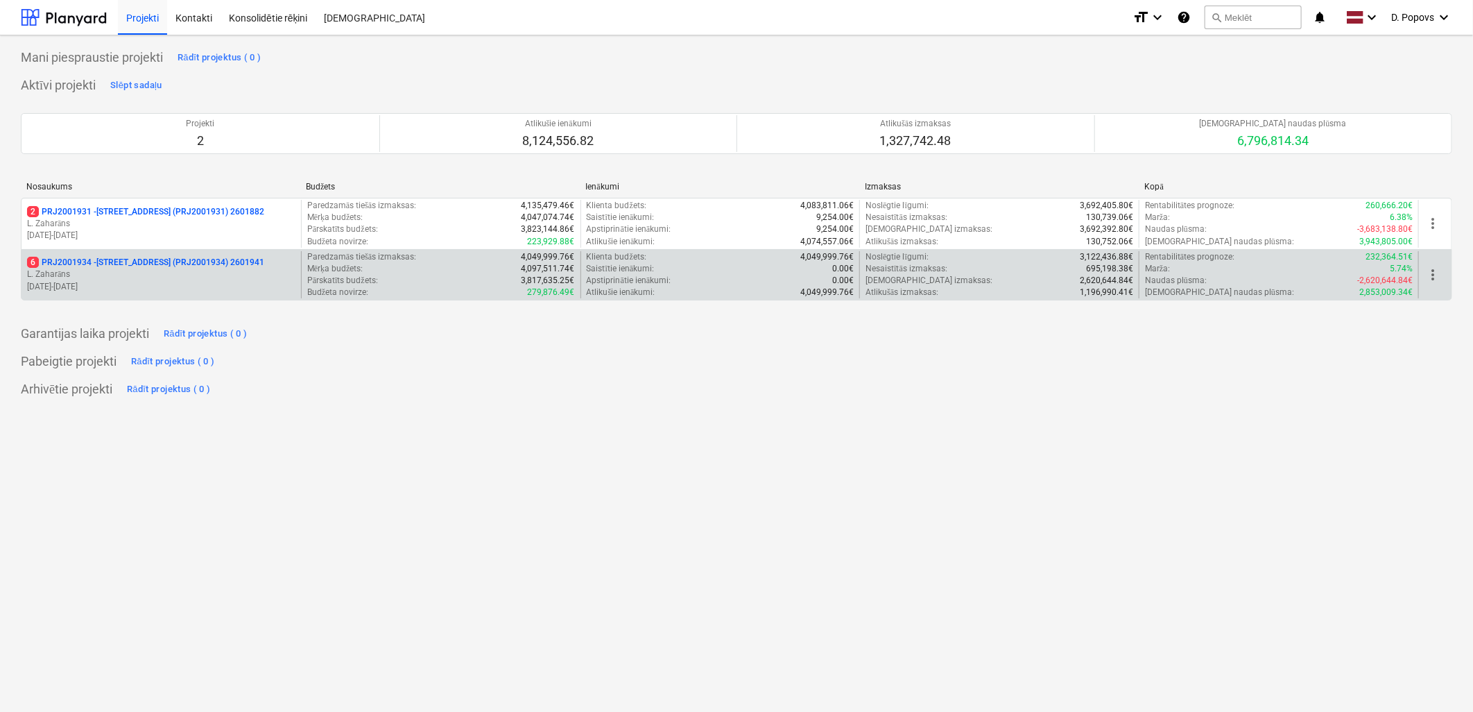
click at [168, 251] on div "6 PRJ2001934 - [STREET_ADDRESS] (PRJ2001934) 2601941 L. Zaharāns [DATE] - [DATE]" at bounding box center [162, 275] width 280 height 48
click at [171, 260] on p "6 PRJ2001934 - [STREET_ADDRESS] (PRJ2001934) 2601941" at bounding box center [145, 263] width 237 height 12
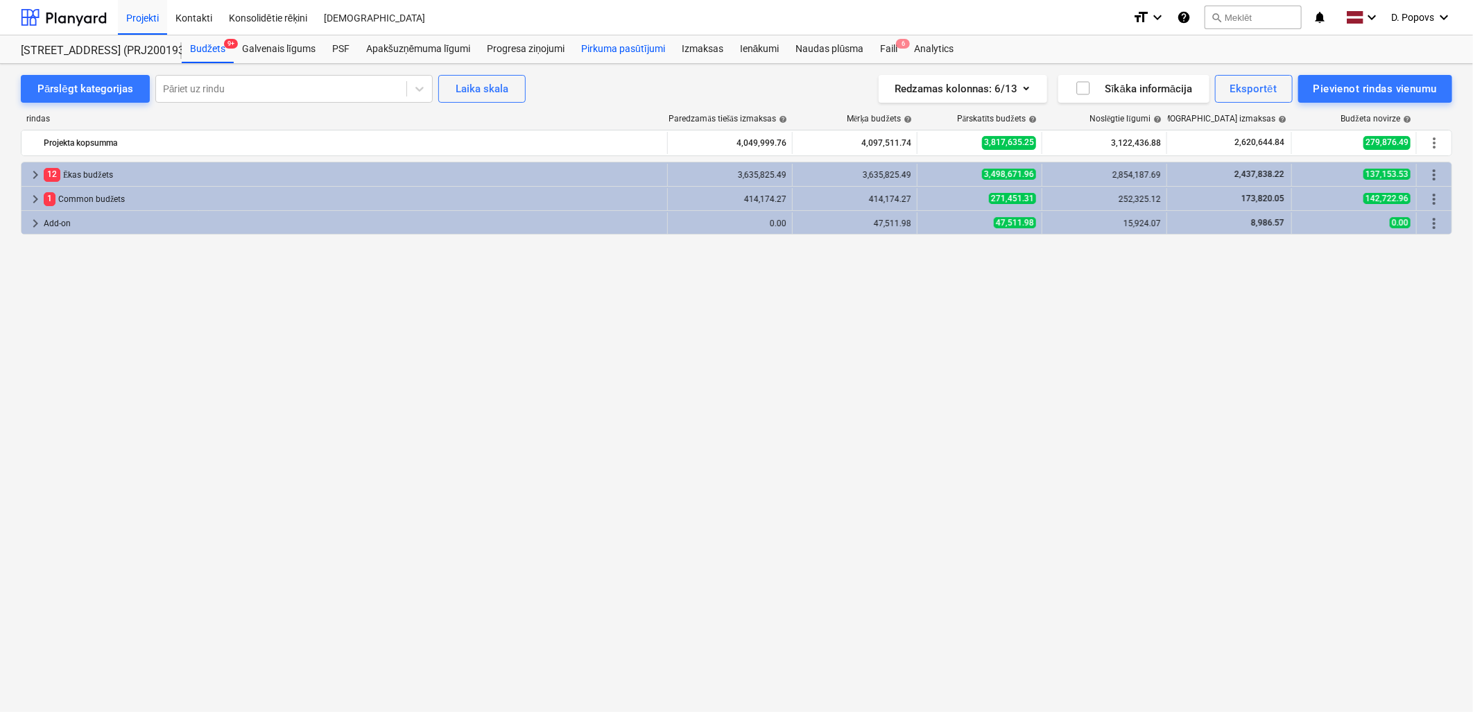
click at [616, 51] on div "Pirkuma pasūtījumi" at bounding box center [623, 49] width 101 height 28
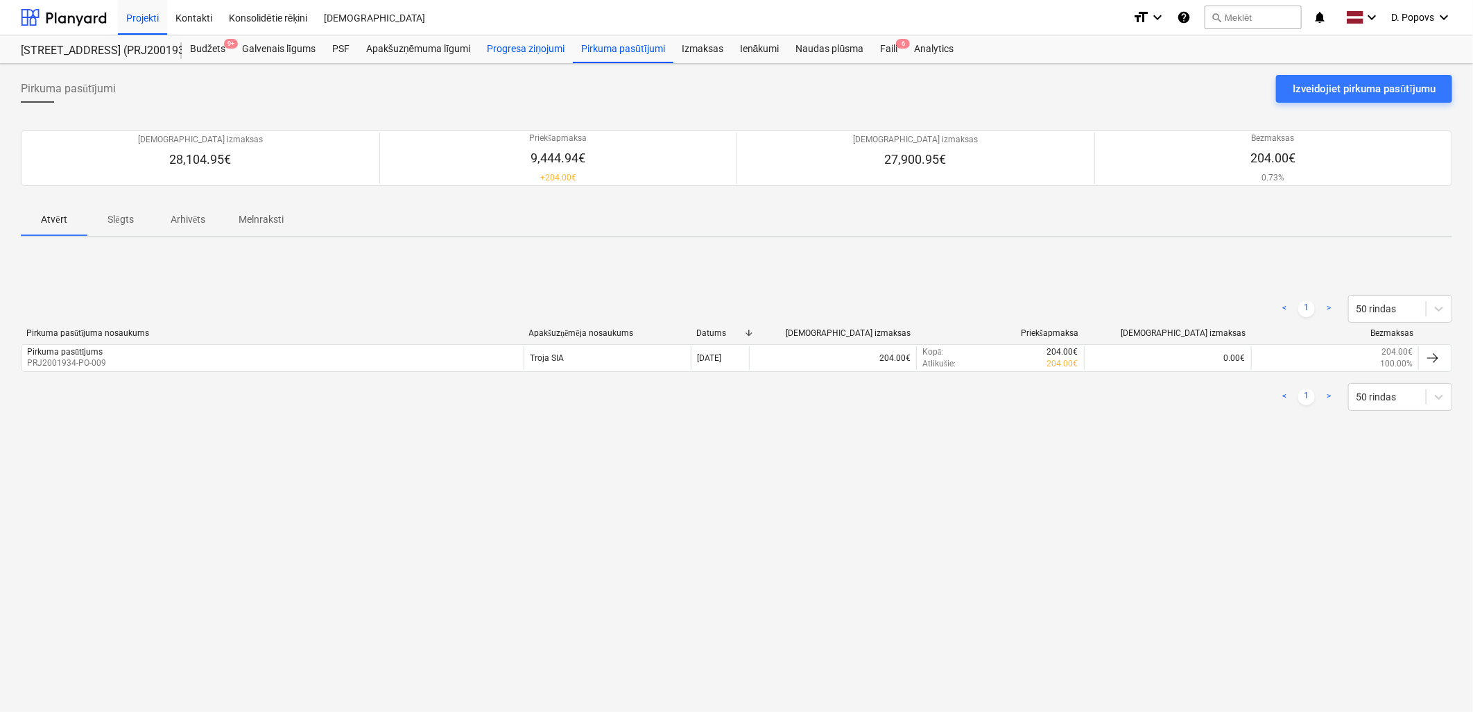
click at [518, 58] on div "Progresa ziņojumi" at bounding box center [526, 49] width 94 height 28
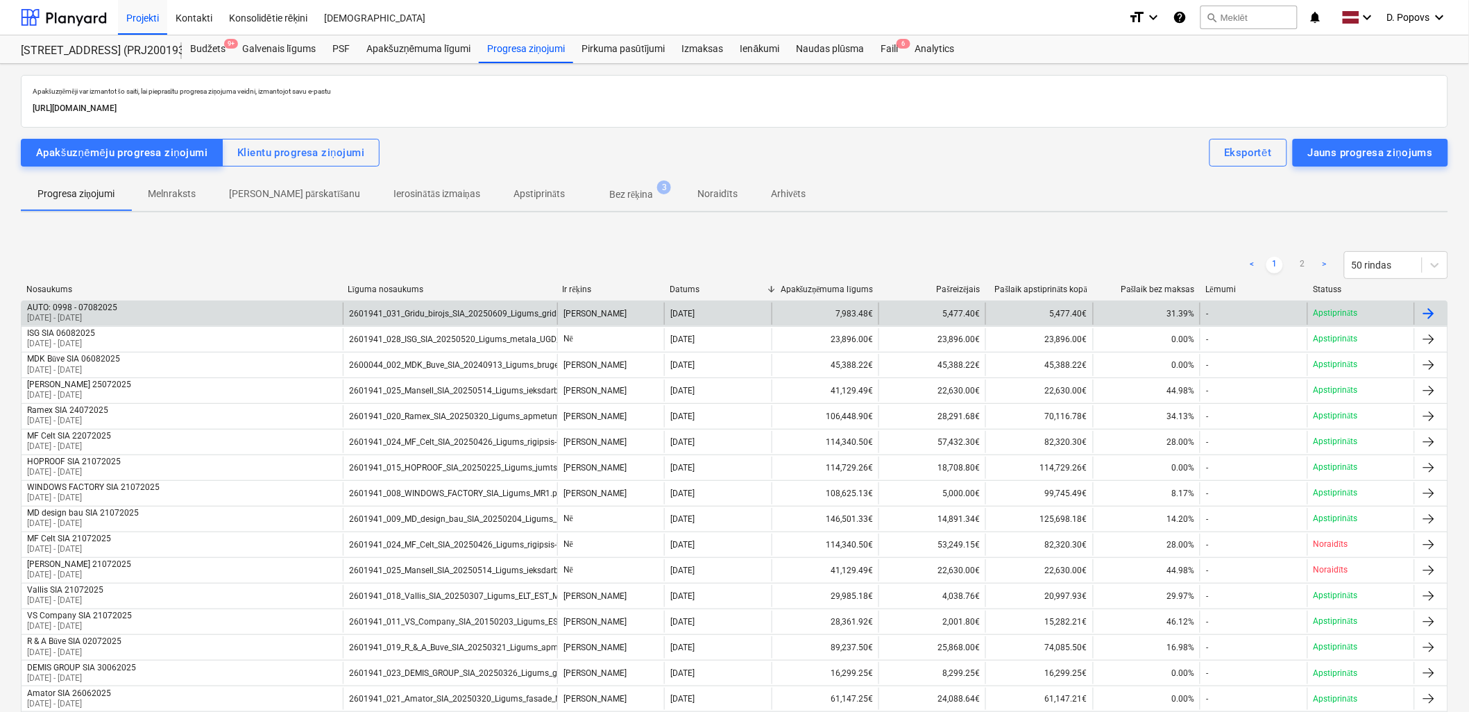
click at [233, 303] on div "AUTO: 0998 - 07082025 [DATE] - [DATE]" at bounding box center [182, 313] width 321 height 22
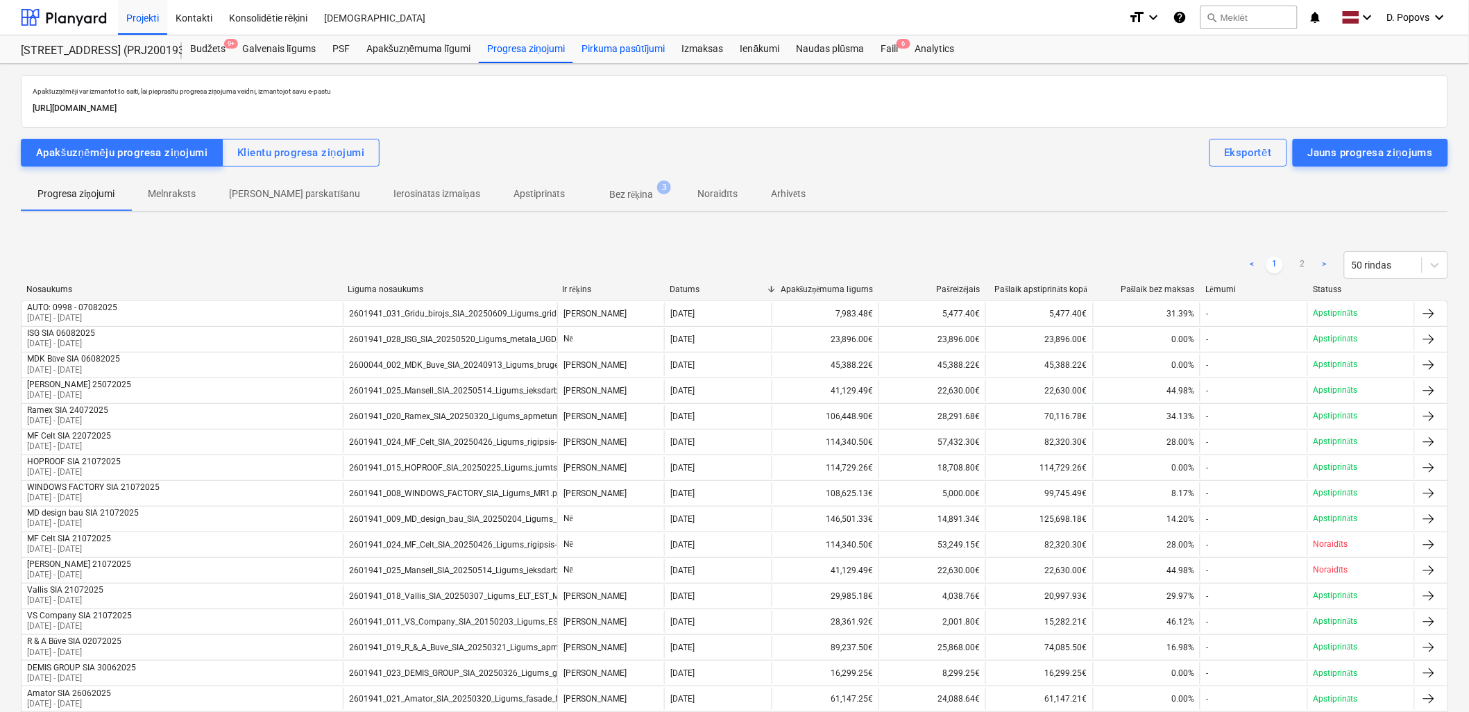
click at [650, 58] on div "Pirkuma pasūtījumi" at bounding box center [623, 49] width 101 height 28
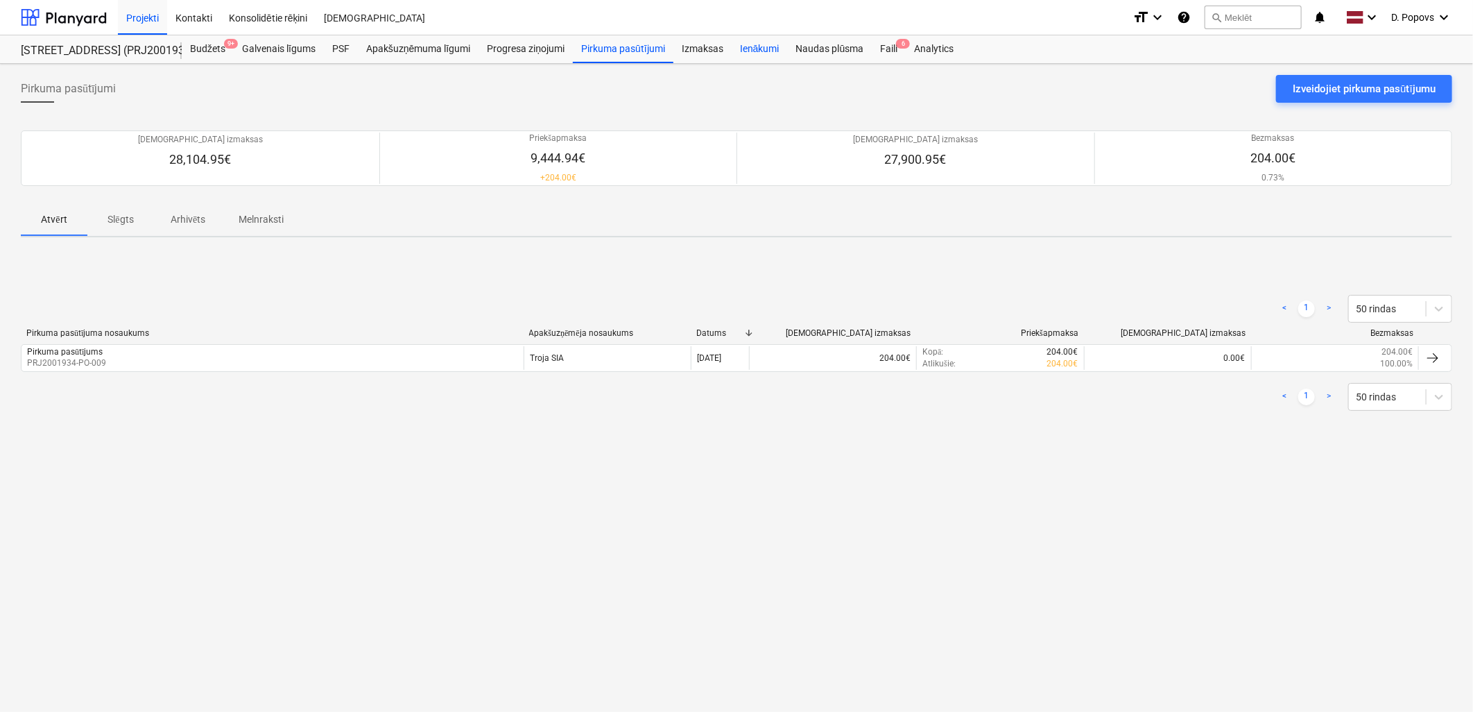
click at [732, 53] on div "Ienākumi" at bounding box center [760, 49] width 56 height 28
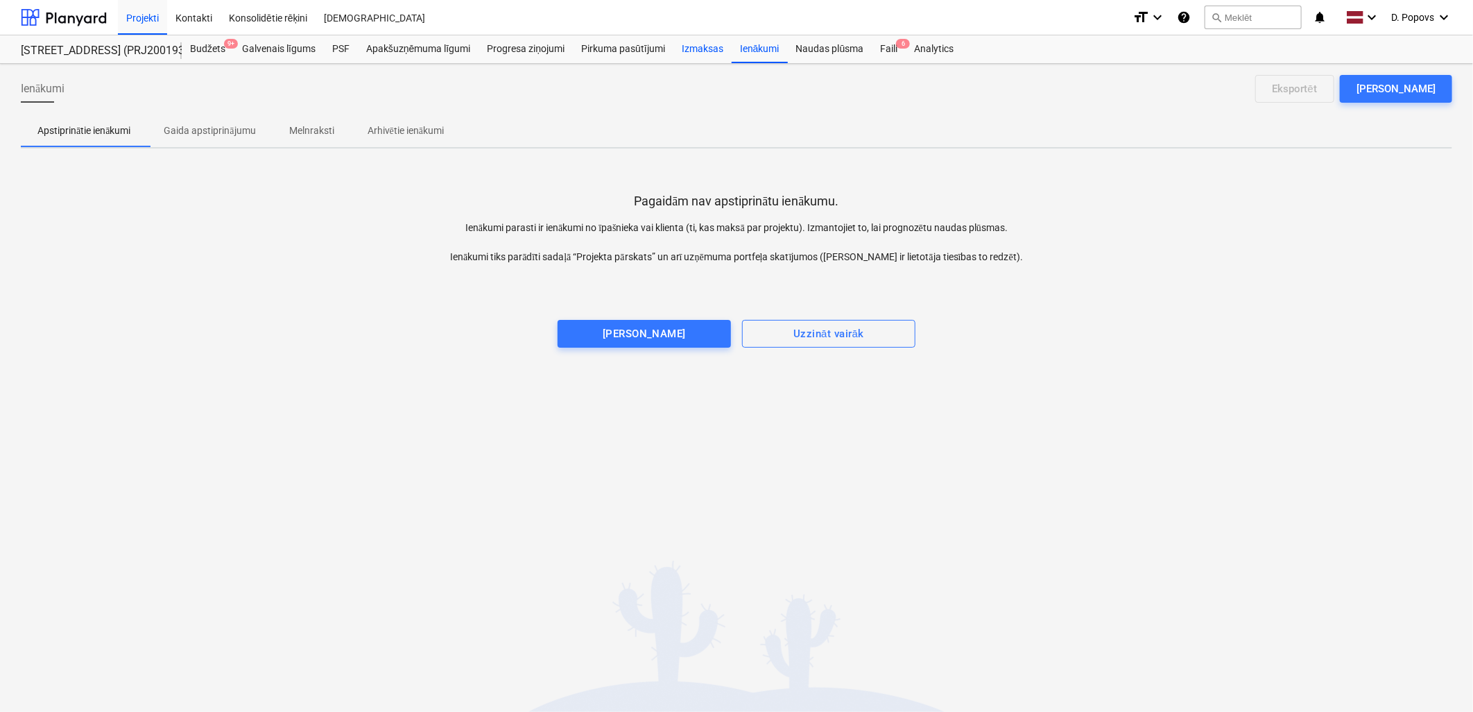
click at [688, 50] on div "Izmaksas" at bounding box center [703, 49] width 58 height 28
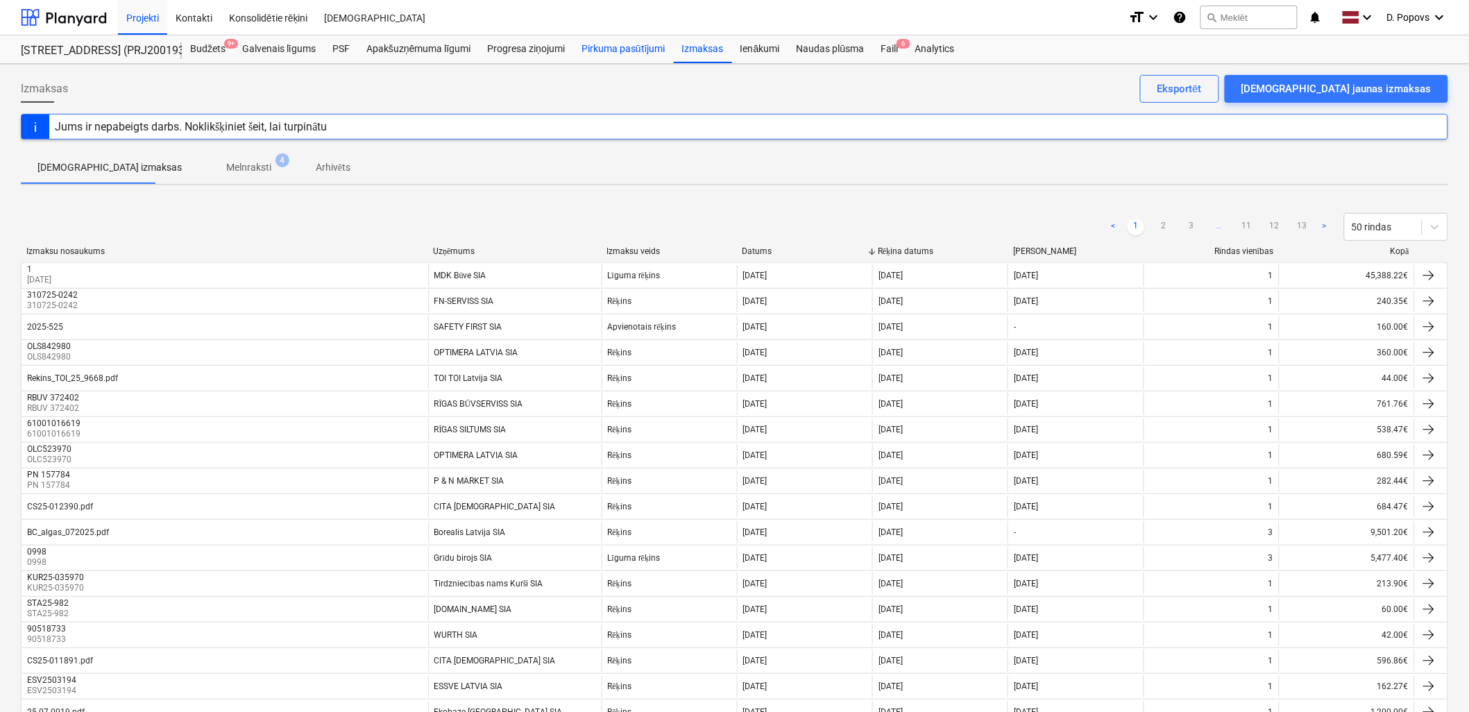
click at [595, 42] on div "Pirkuma pasūtījumi" at bounding box center [623, 49] width 101 height 28
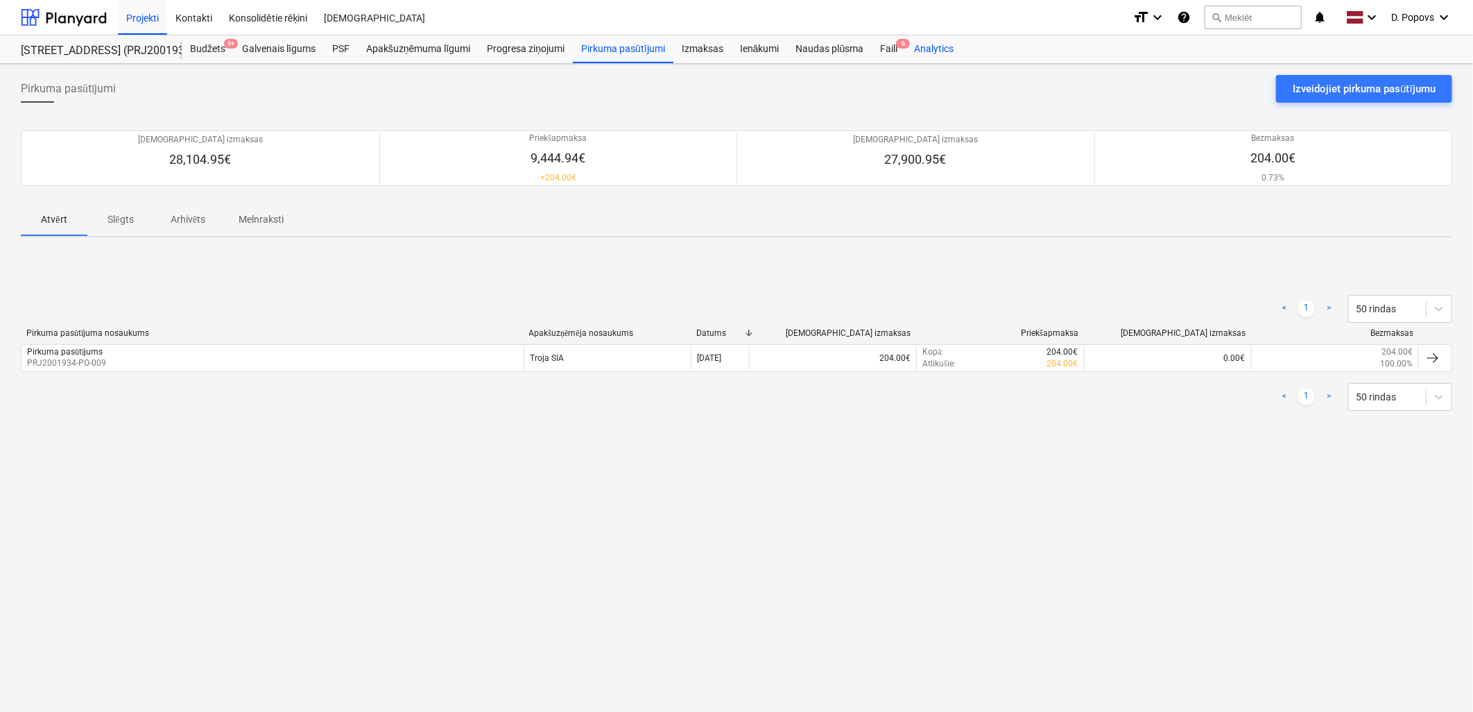
click at [906, 49] on div "Analytics" at bounding box center [934, 49] width 56 height 28
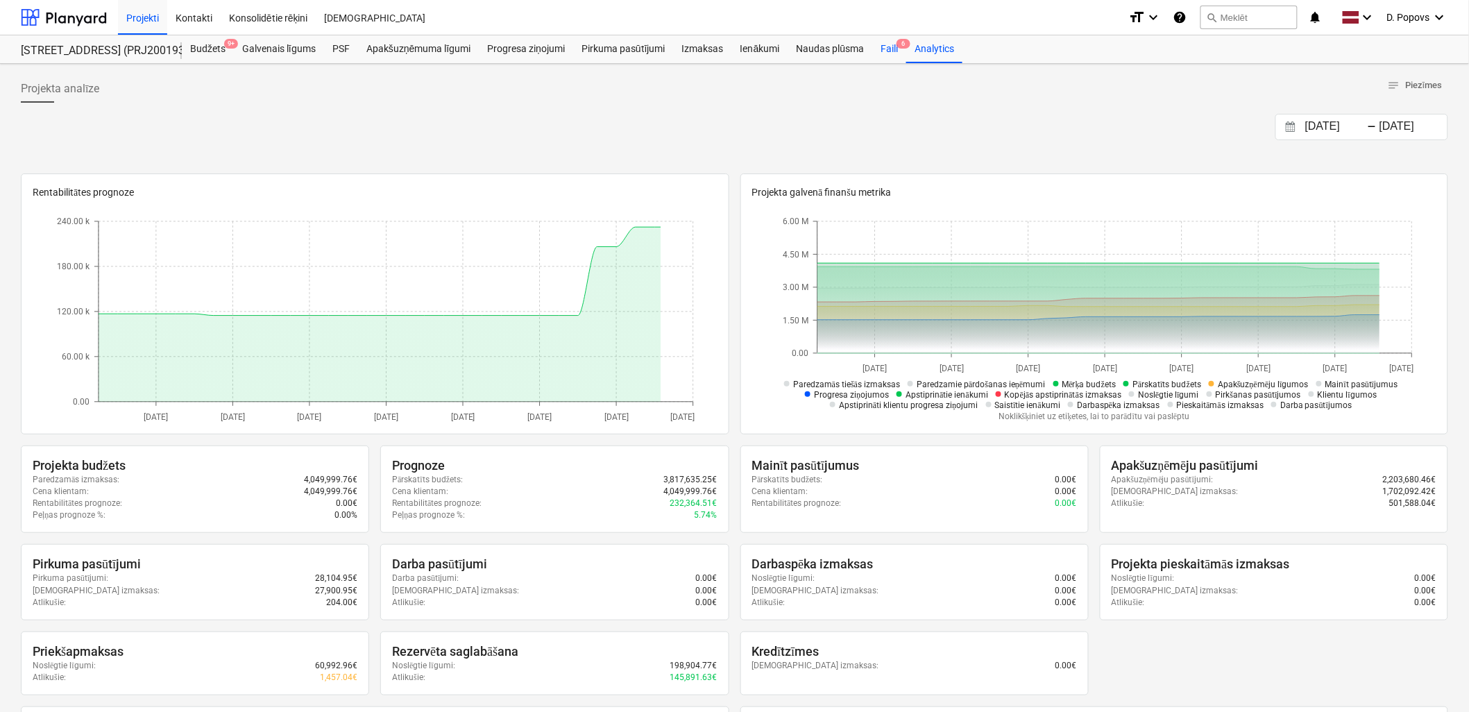
click at [896, 46] on div "Faili 6" at bounding box center [889, 49] width 34 height 28
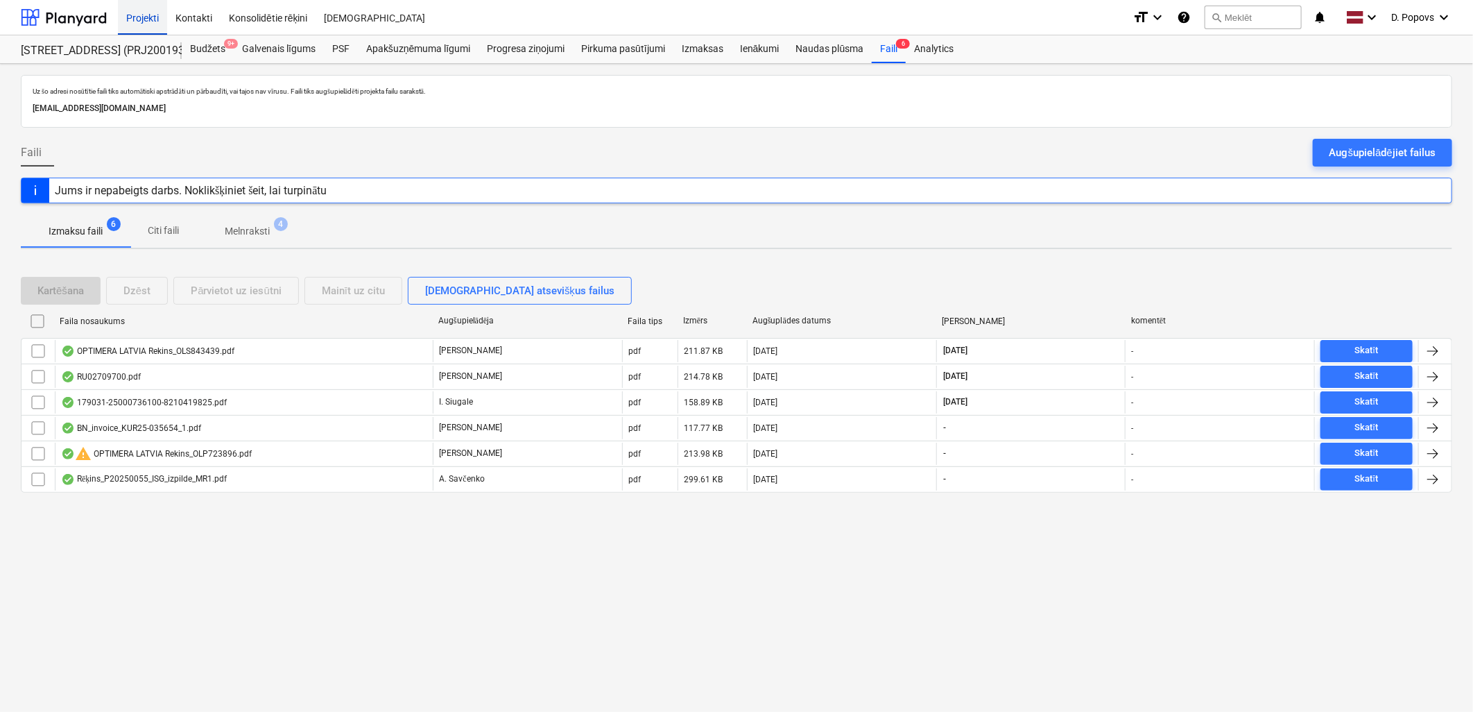
click at [157, 24] on div "Projekti" at bounding box center [142, 16] width 49 height 35
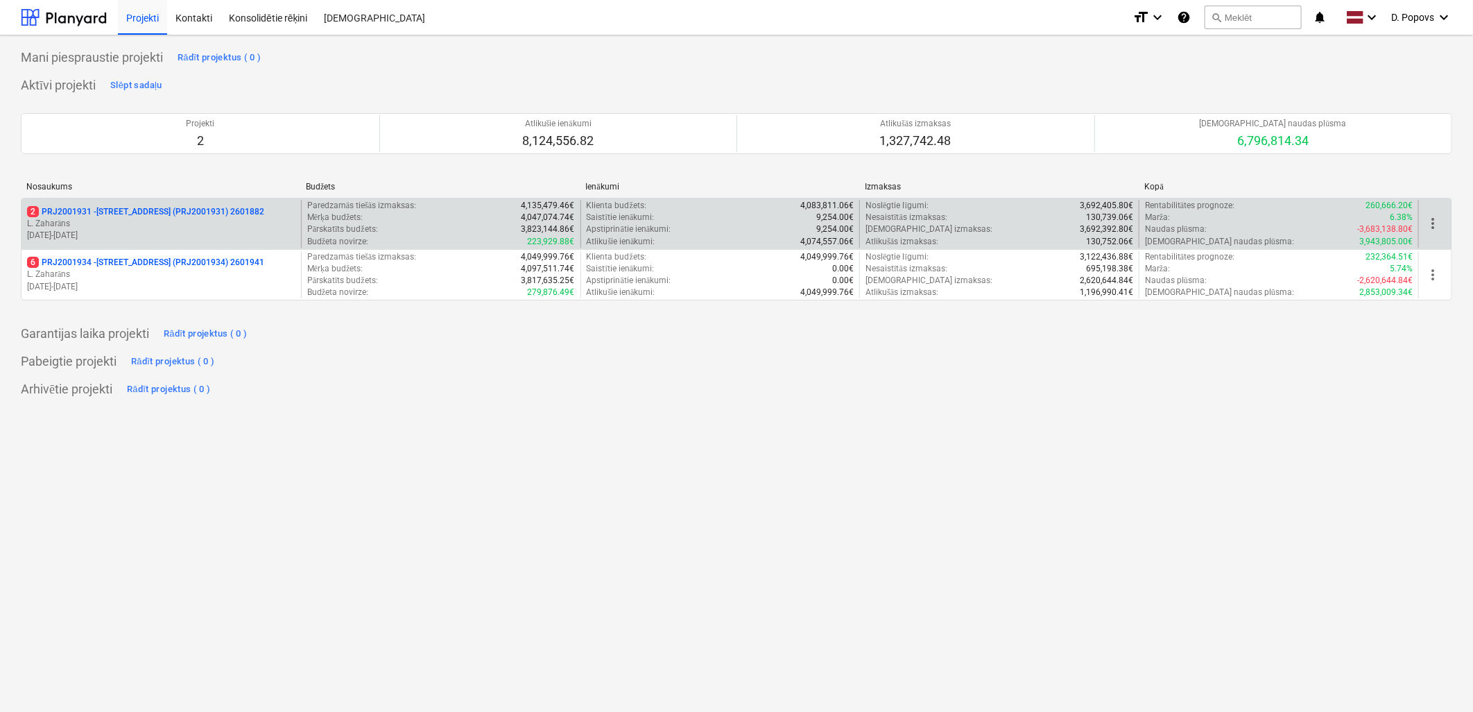
click at [160, 220] on p "L. Zaharāns" at bounding box center [161, 224] width 268 height 12
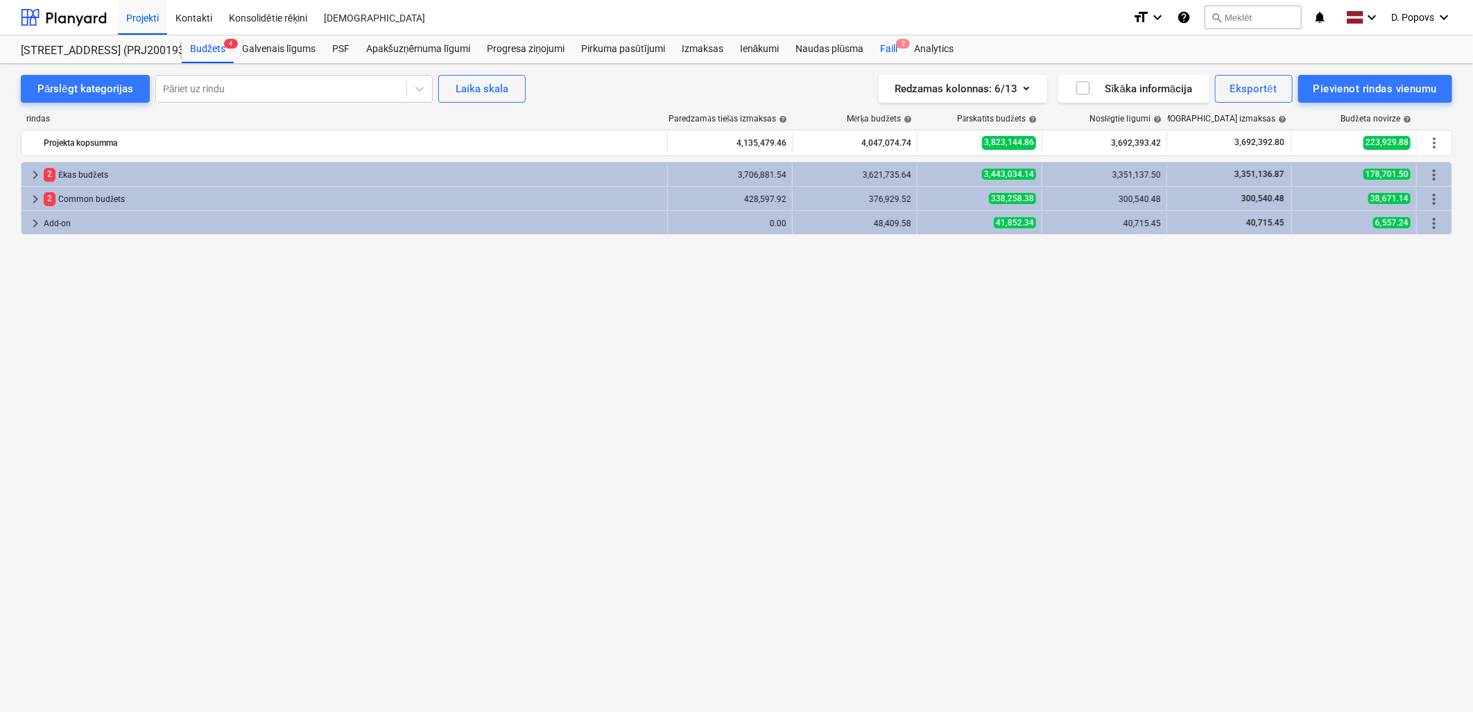
click at [890, 50] on div "Faili 2" at bounding box center [889, 49] width 34 height 28
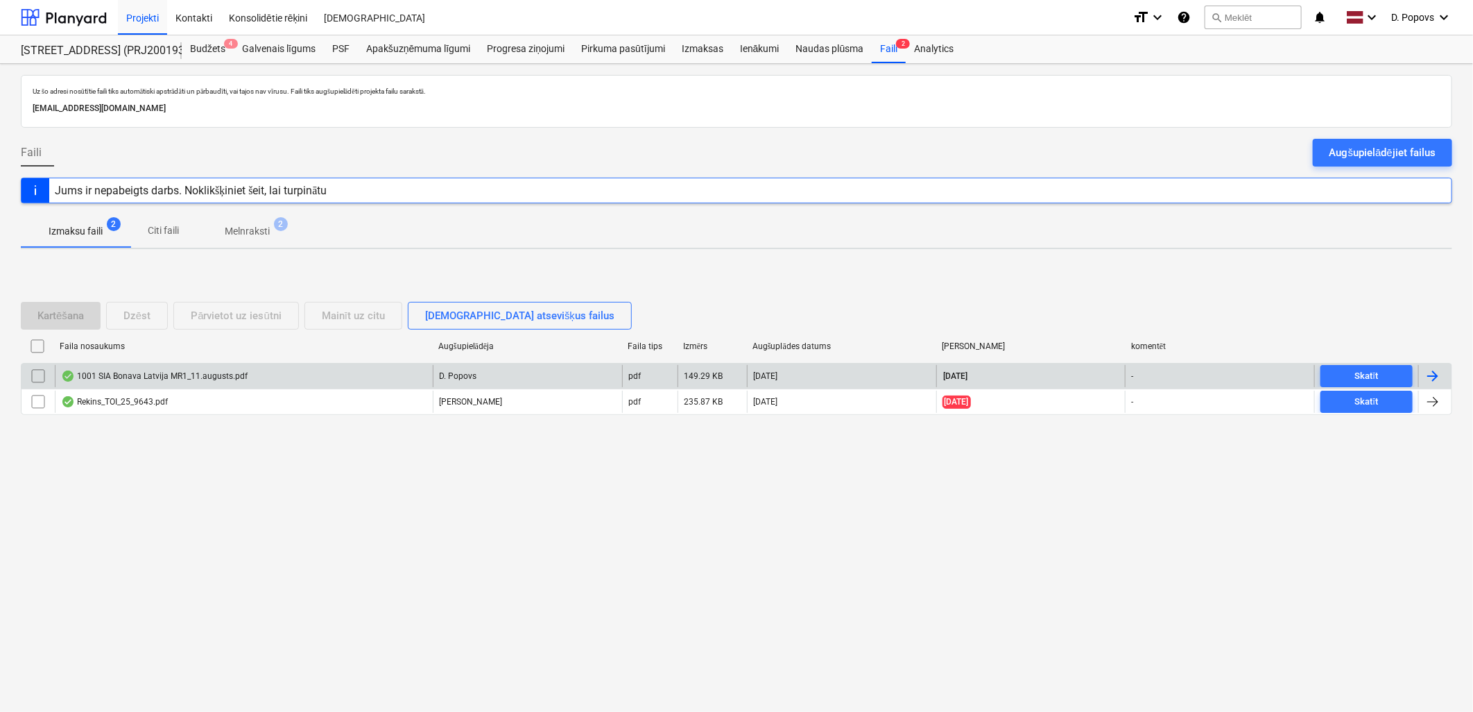
click at [193, 377] on div "1001 SIA Bonava Latvija MR1_11.augusts.pdf" at bounding box center [154, 375] width 187 height 11
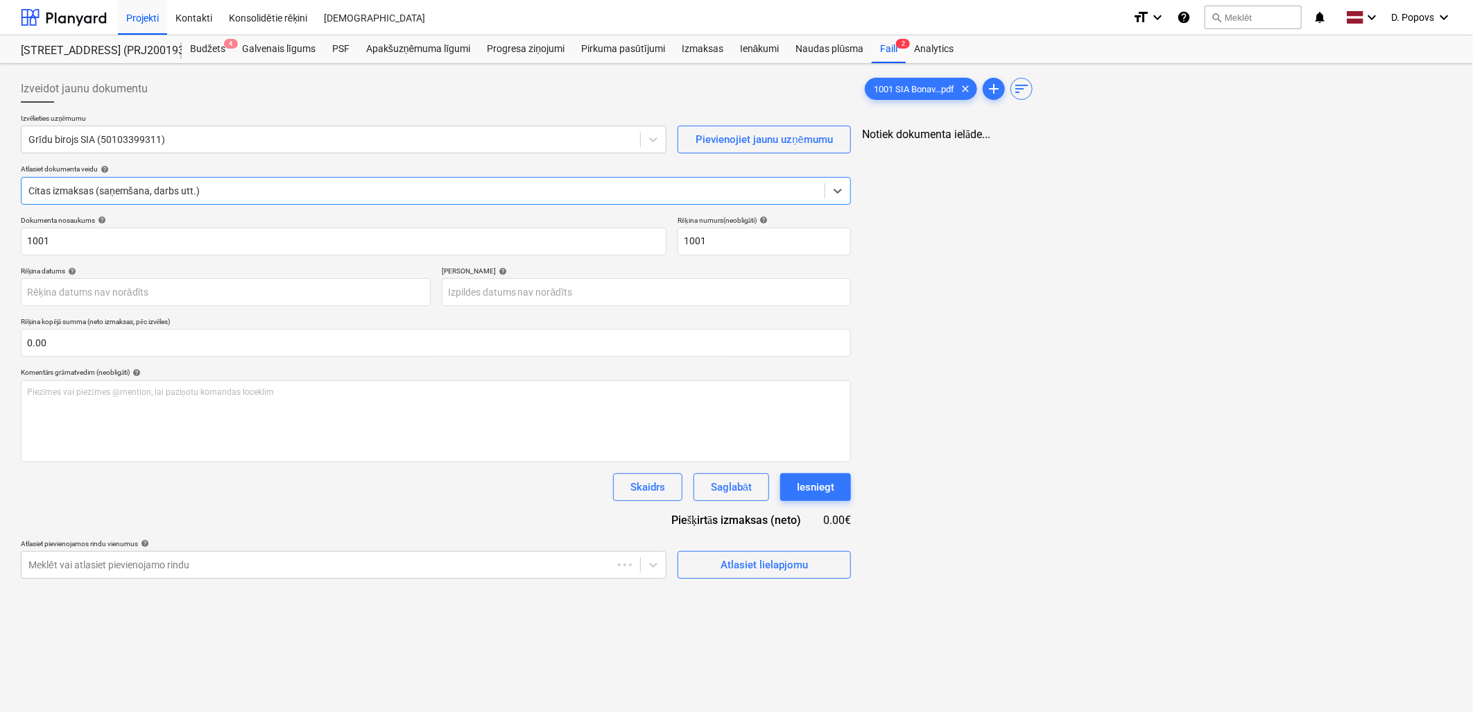
type input "[DATE]"
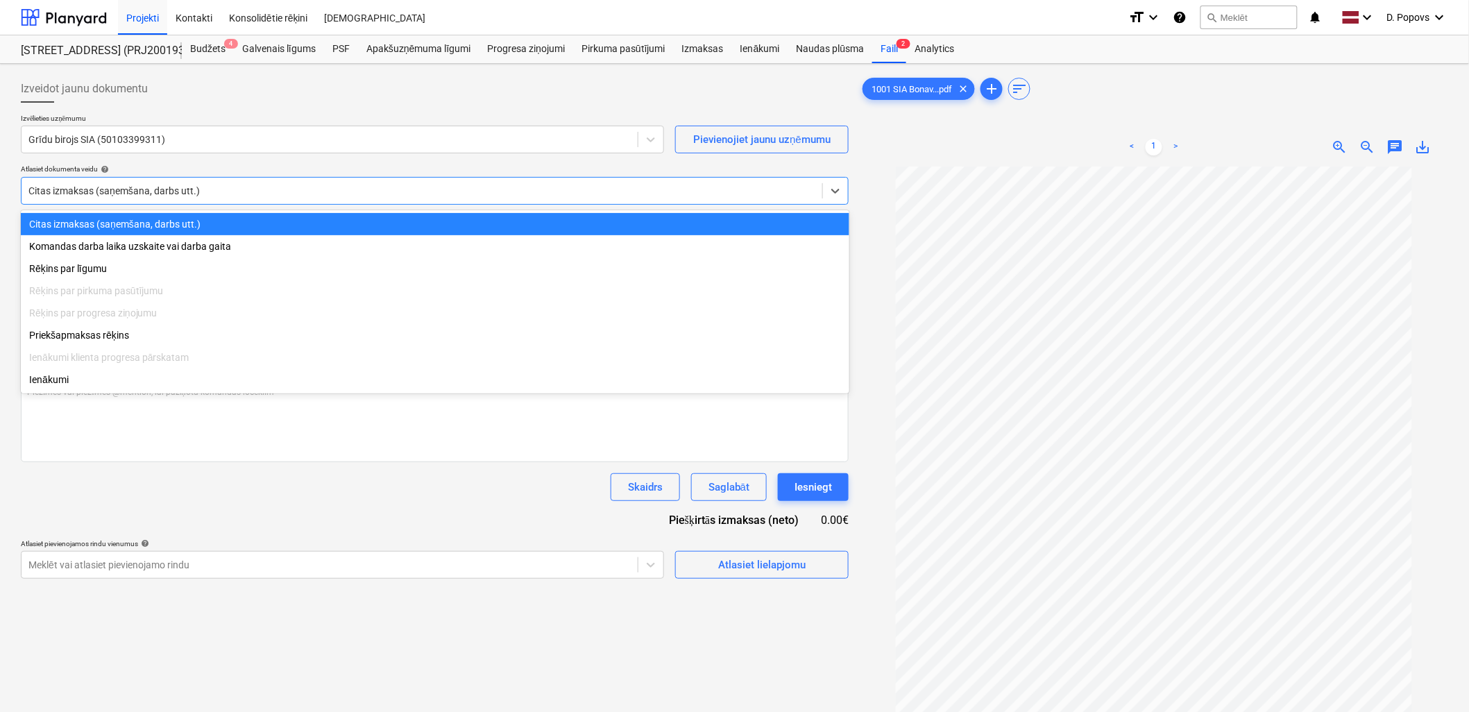
click at [72, 193] on div at bounding box center [421, 191] width 787 height 14
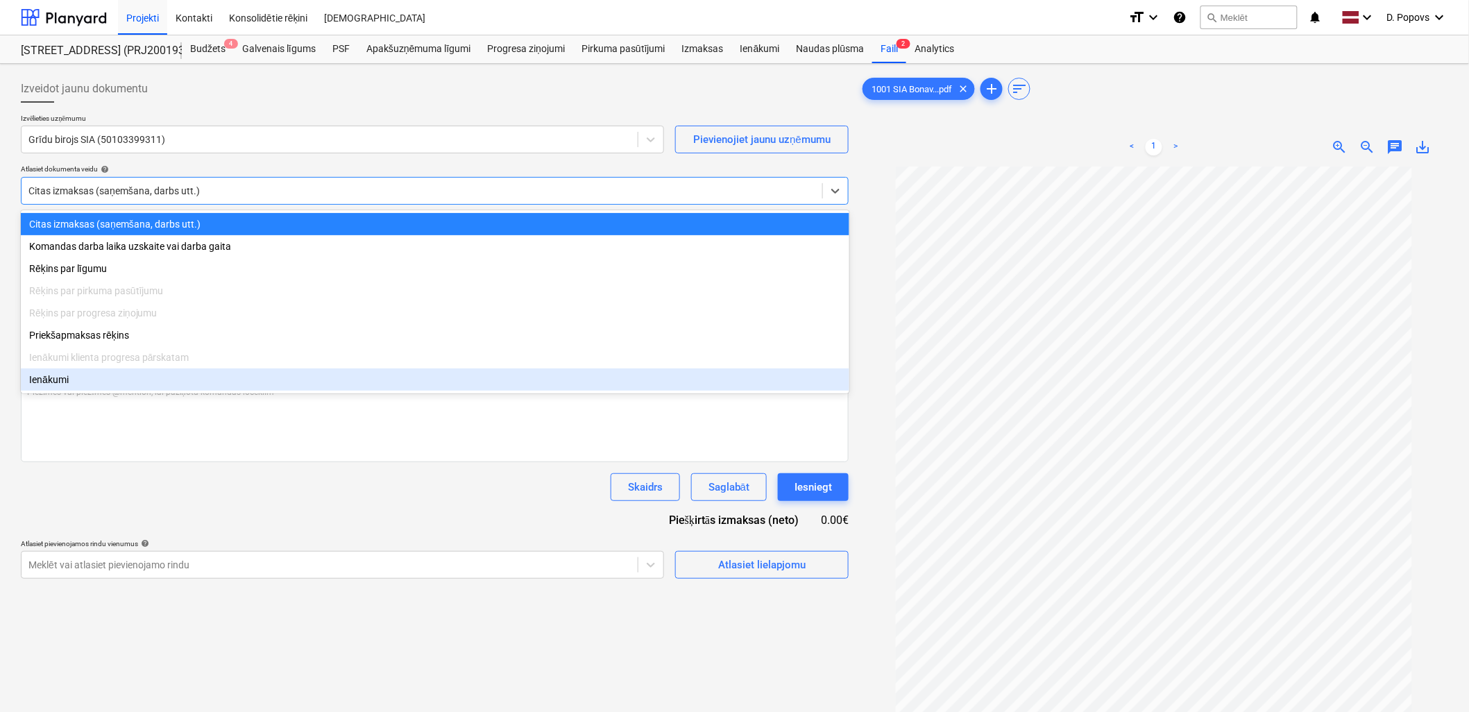
click at [202, 524] on div "Dokumenta nosaukums help 1001 Rēķina numurs (neobligāti) help 1001 Rēķina datum…" at bounding box center [435, 397] width 828 height 363
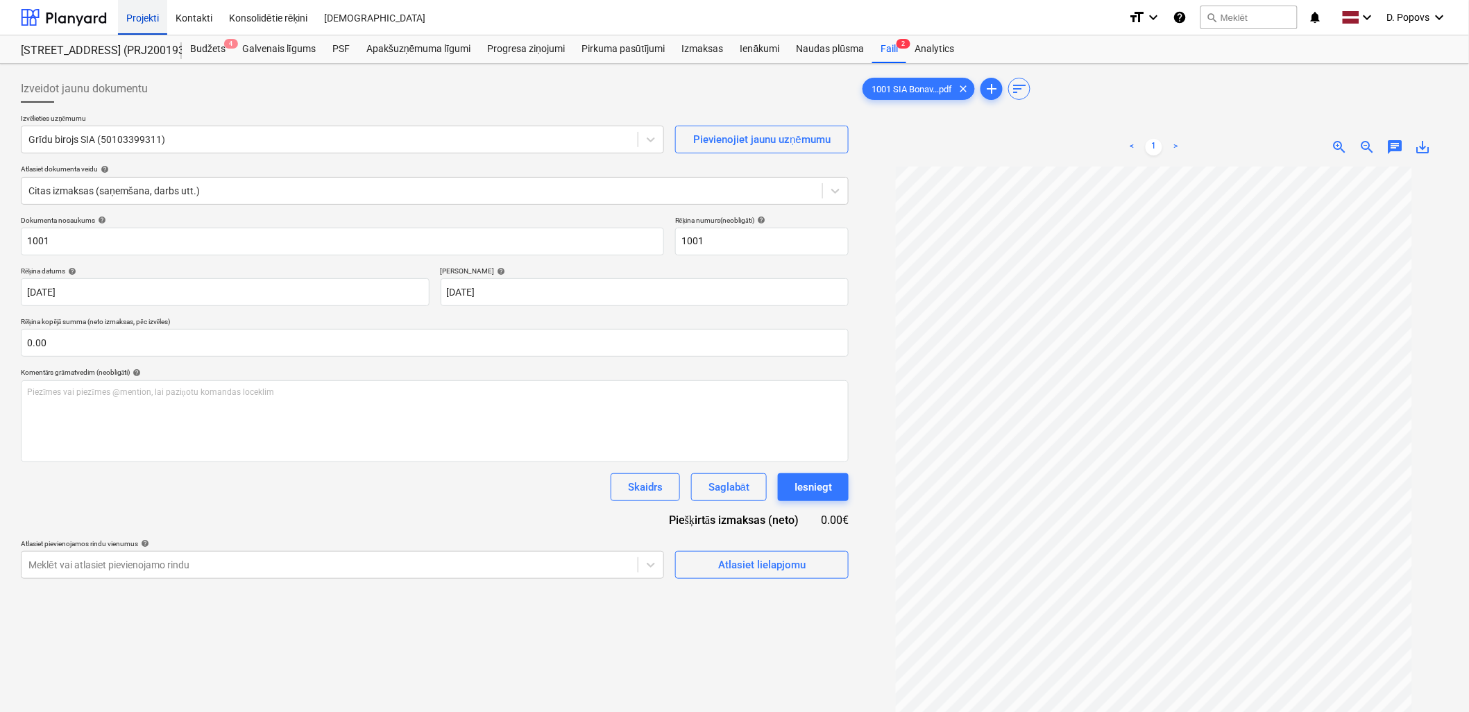
click at [126, 17] on div "Projekti" at bounding box center [142, 16] width 49 height 35
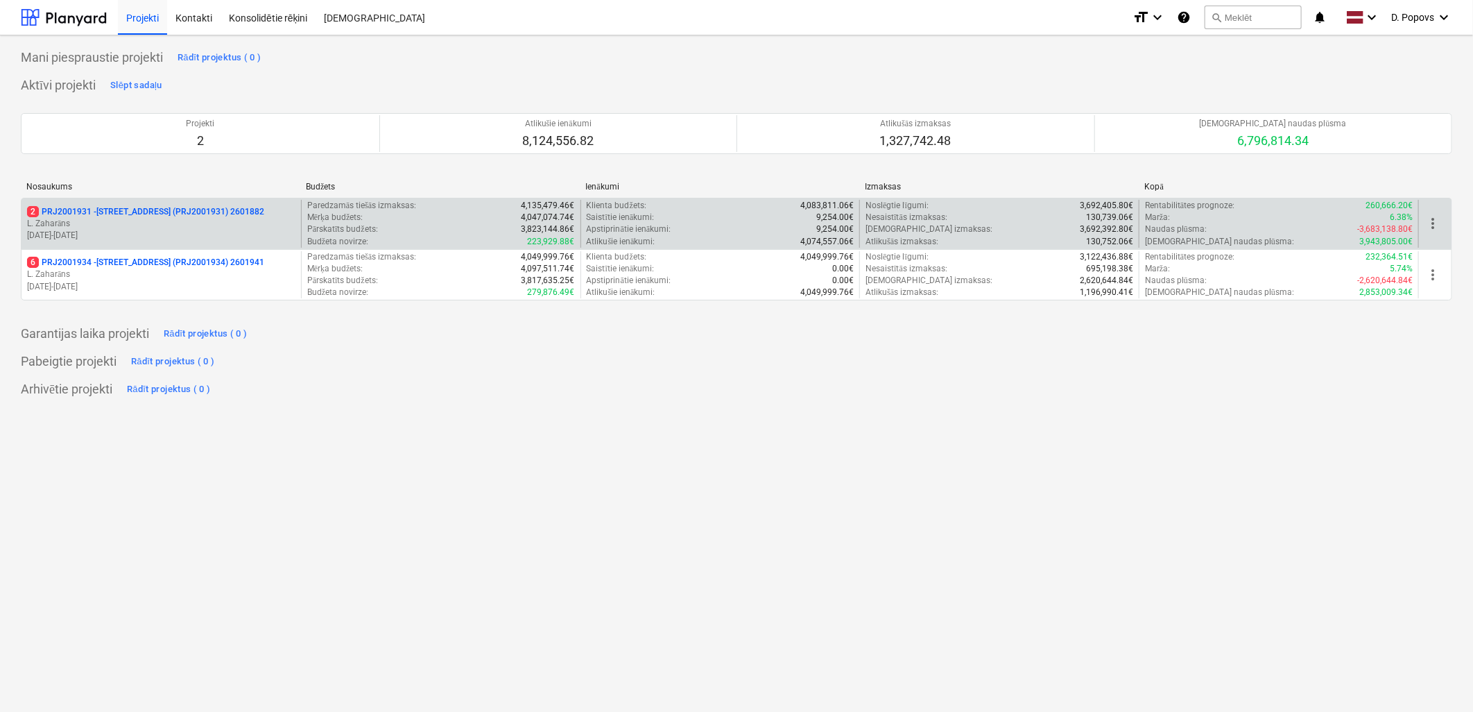
click at [163, 247] on div "2 PRJ2001931 - [STREET_ADDRESS] (PRJ2001931) 2601882 L. Zaharāns [DATE] - [DATE…" at bounding box center [737, 223] width 1432 height 51
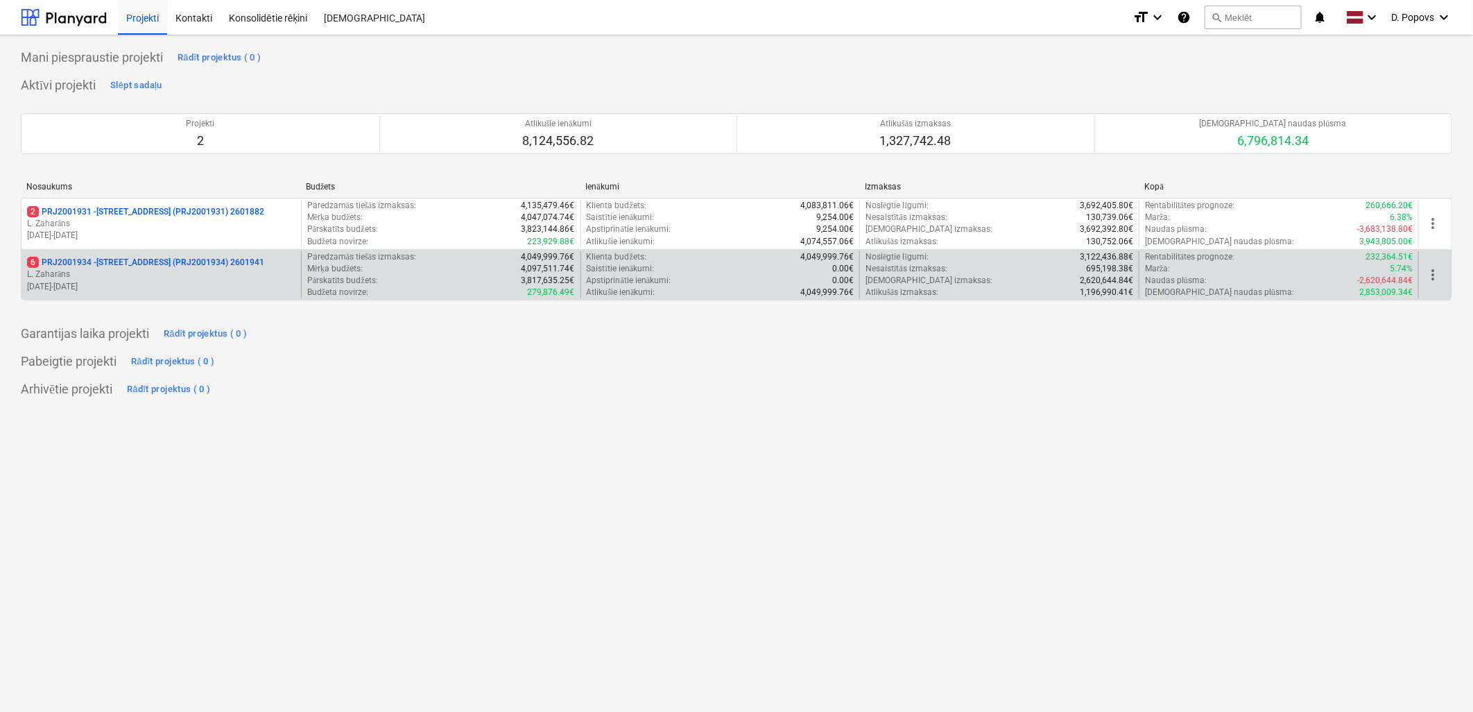
click at [169, 271] on p "L. Zaharāns" at bounding box center [161, 274] width 268 height 12
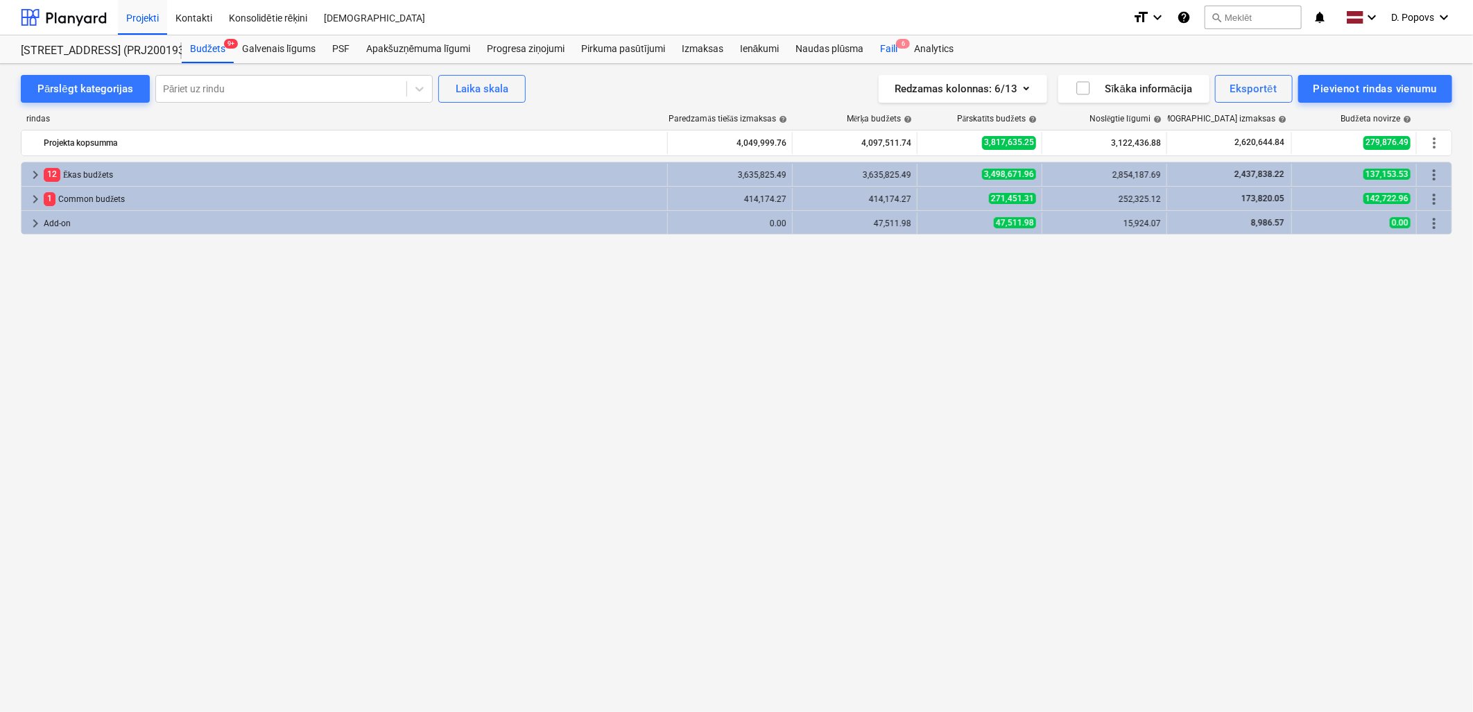
click at [897, 44] on span "6" at bounding box center [903, 44] width 14 height 10
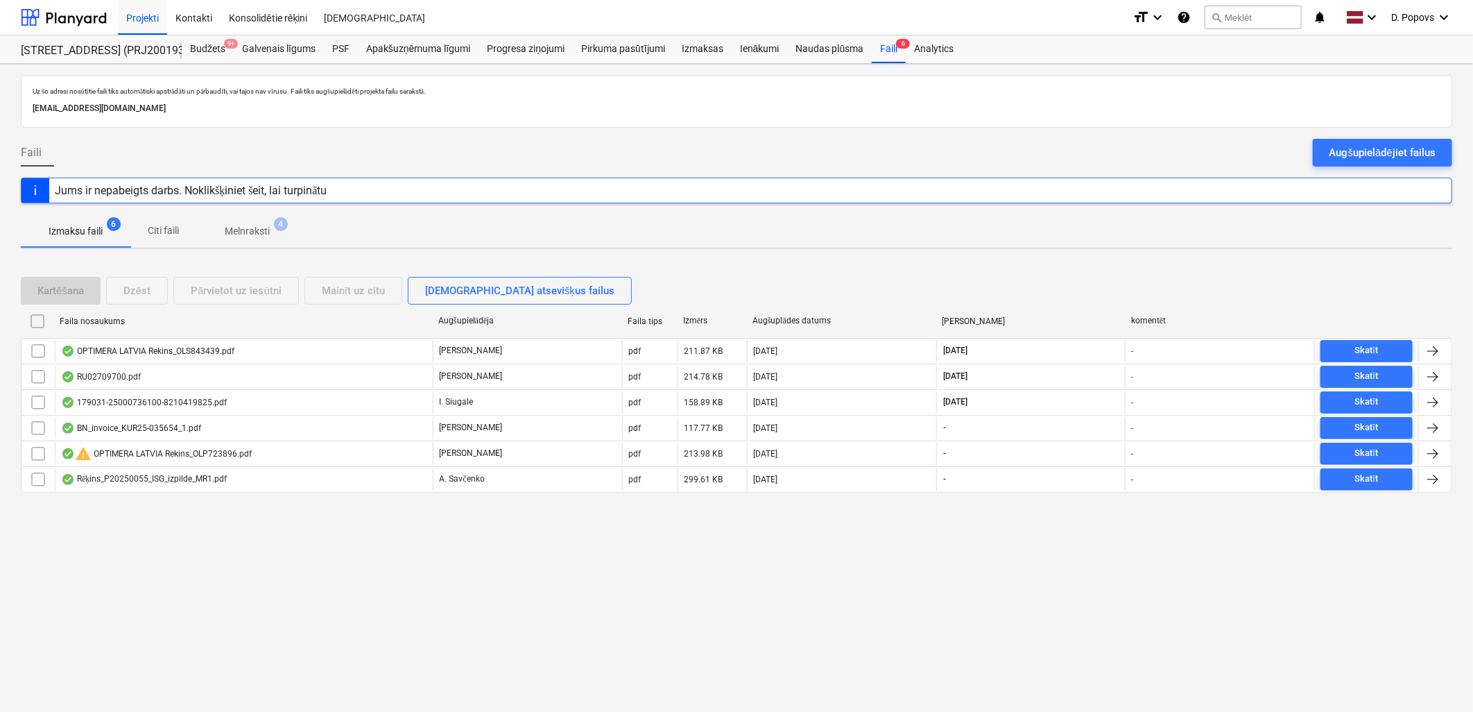
click at [1457, 146] on div "Uz šo adresi nosūtītie faili tiks automātiski apstrādāti un pārbaudīti, vai taj…" at bounding box center [736, 388] width 1473 height 648
click at [1455, 146] on div "Uz šo adresi nosūtītie faili tiks automātiski apstrādāti un pārbaudīti, vai taj…" at bounding box center [736, 388] width 1473 height 648
click at [1446, 148] on button "Augšupielādējiet failus" at bounding box center [1382, 153] width 139 height 28
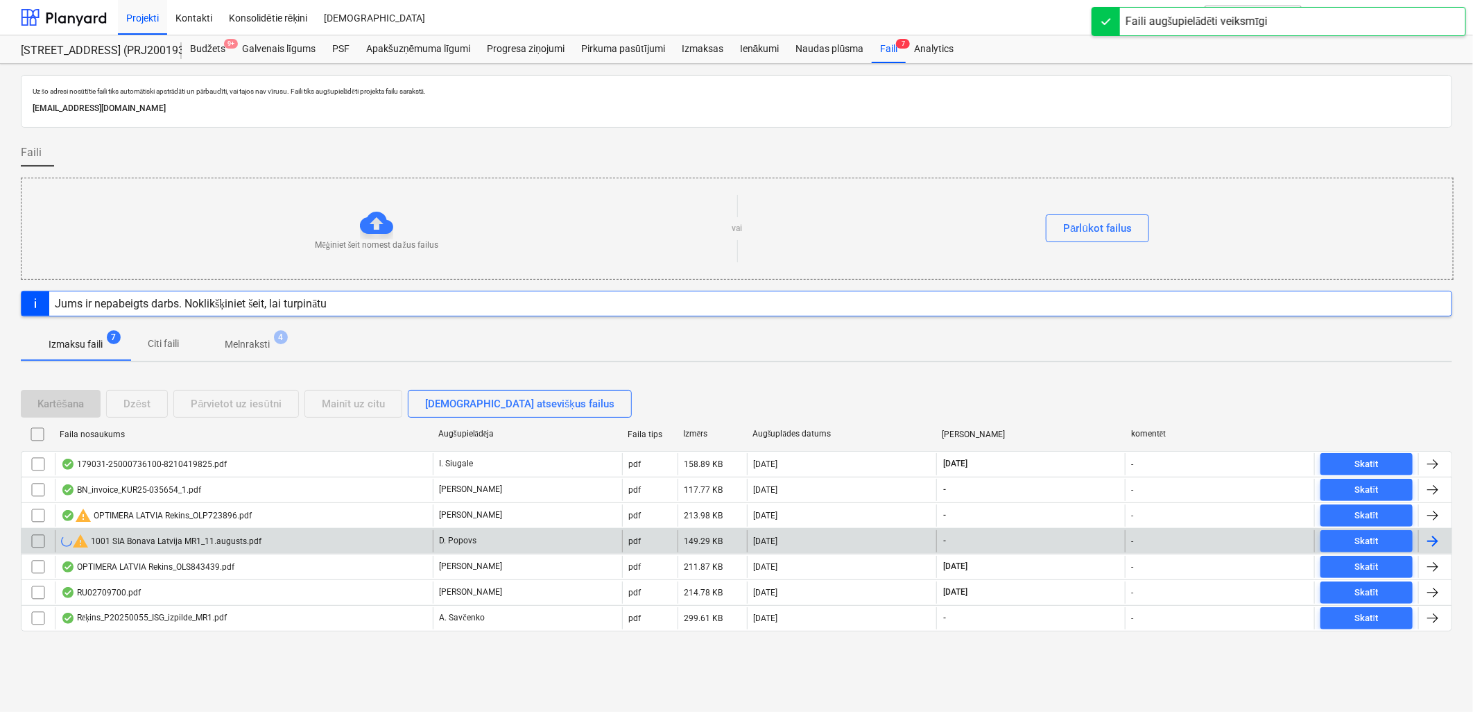
click at [253, 546] on div "warning 1001 SIA Bonava [GEOGRAPHIC_DATA] MR1_11.augusts.pdf" at bounding box center [161, 541] width 200 height 17
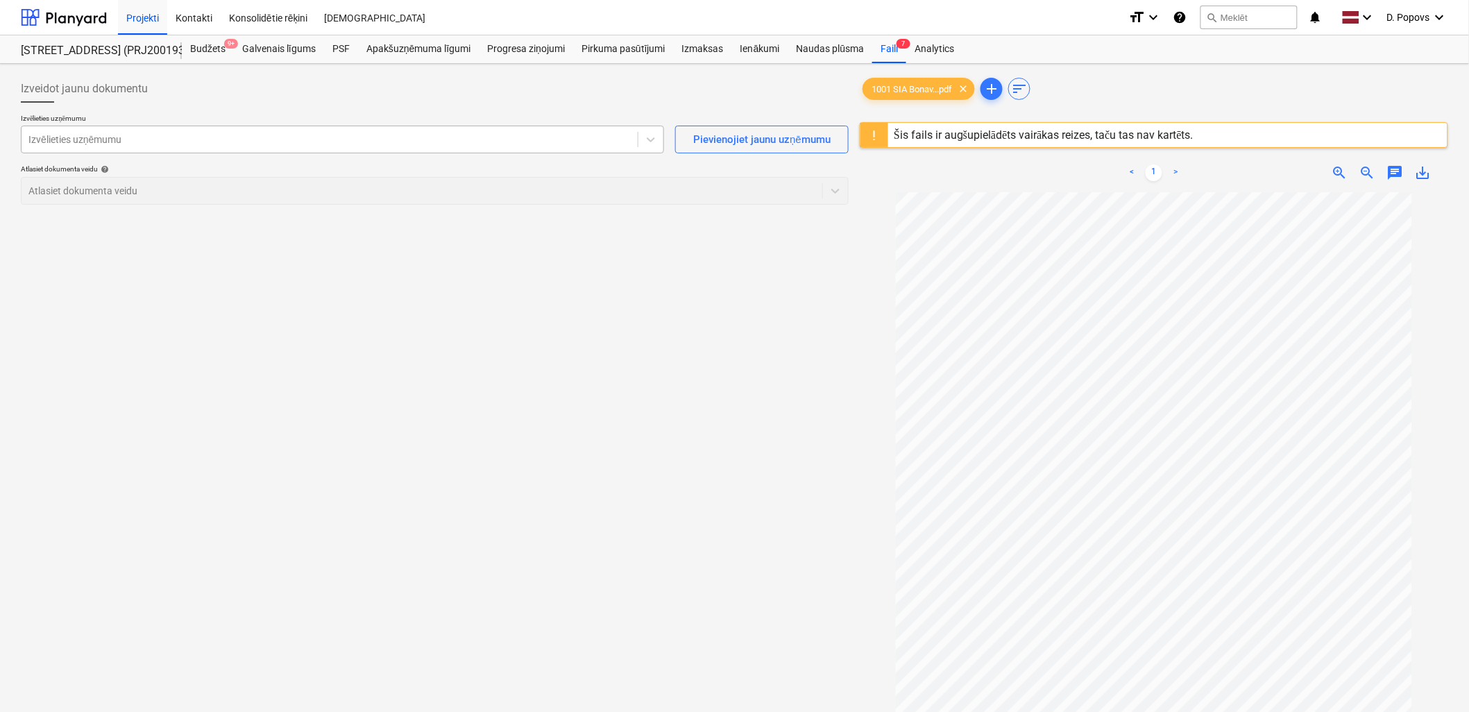
click at [309, 153] on div "Izvēlieties uzņēmumu" at bounding box center [342, 140] width 643 height 28
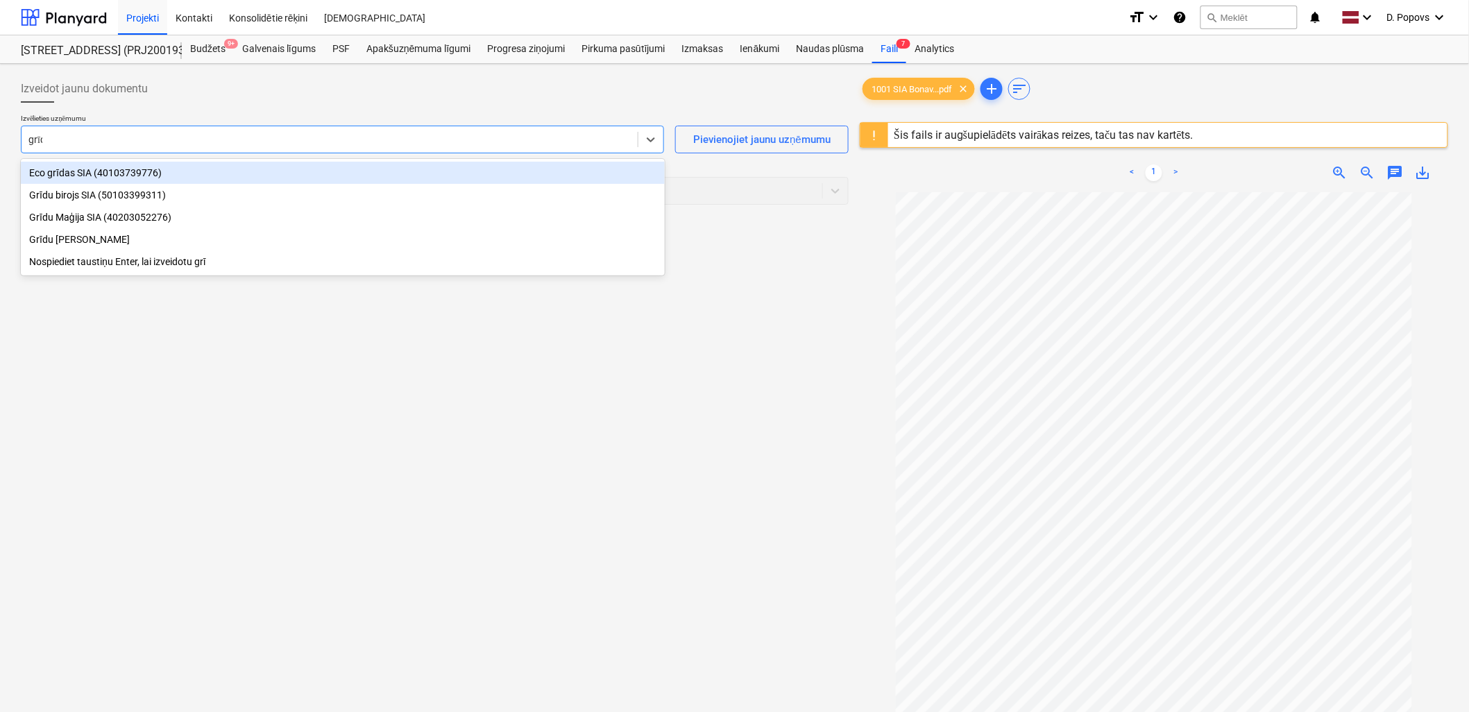
type input "grīda"
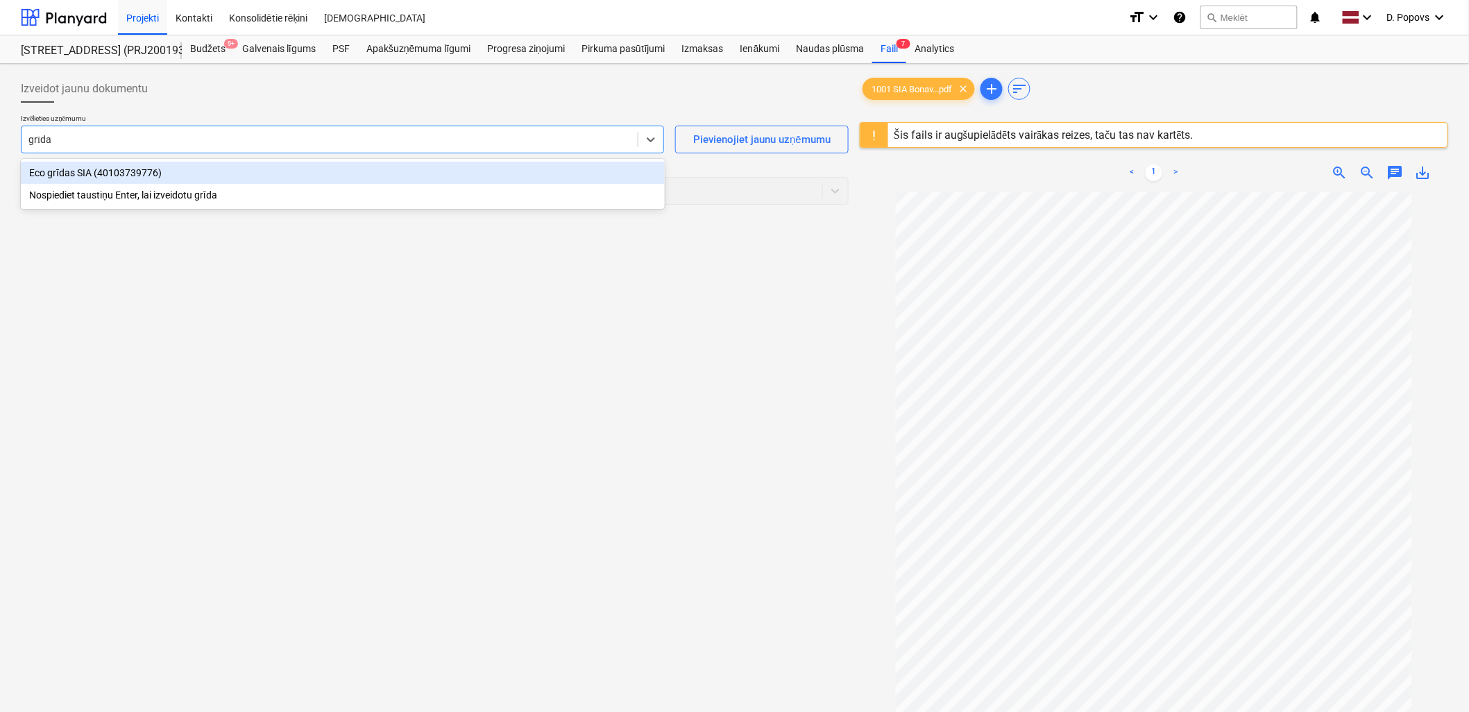
click at [314, 182] on div "Eco grīdas SIA (40103739776)" at bounding box center [343, 173] width 644 height 22
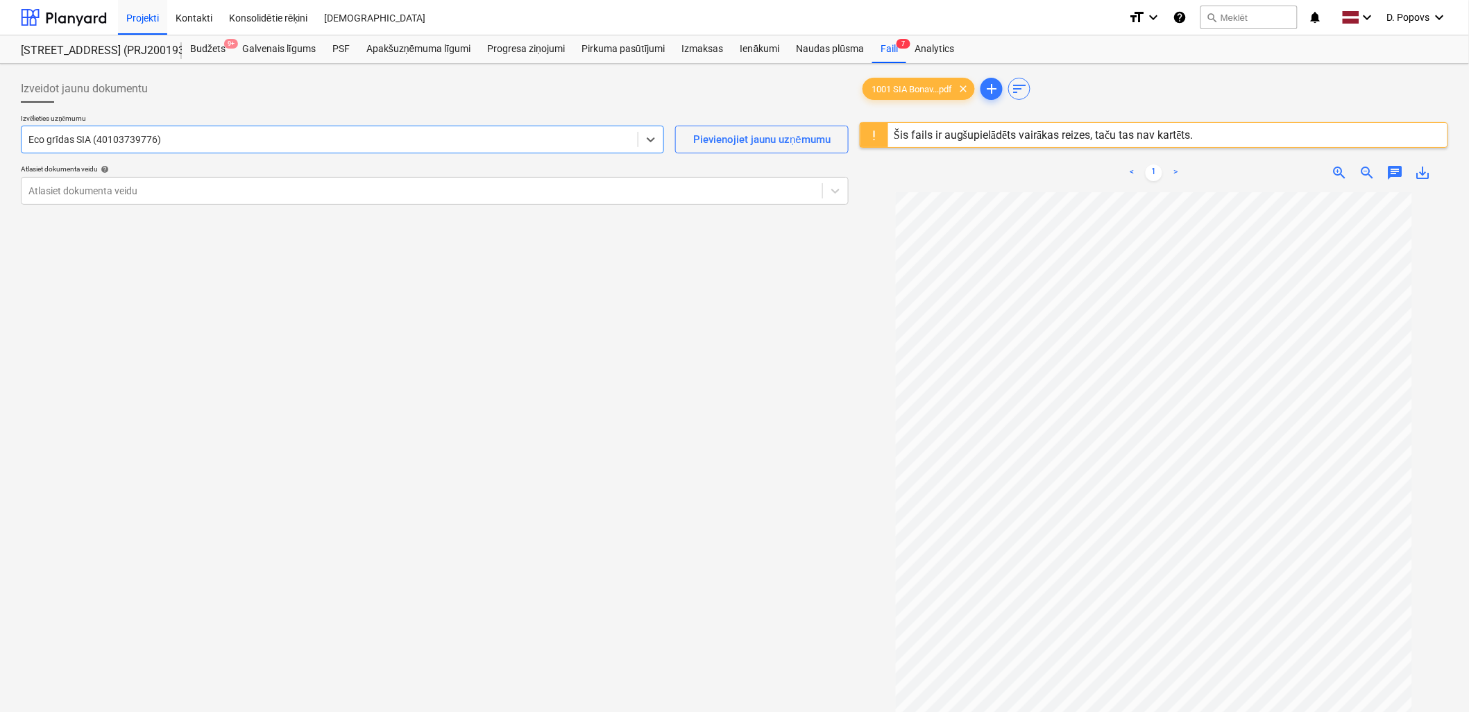
click at [85, 134] on div at bounding box center [329, 140] width 602 height 14
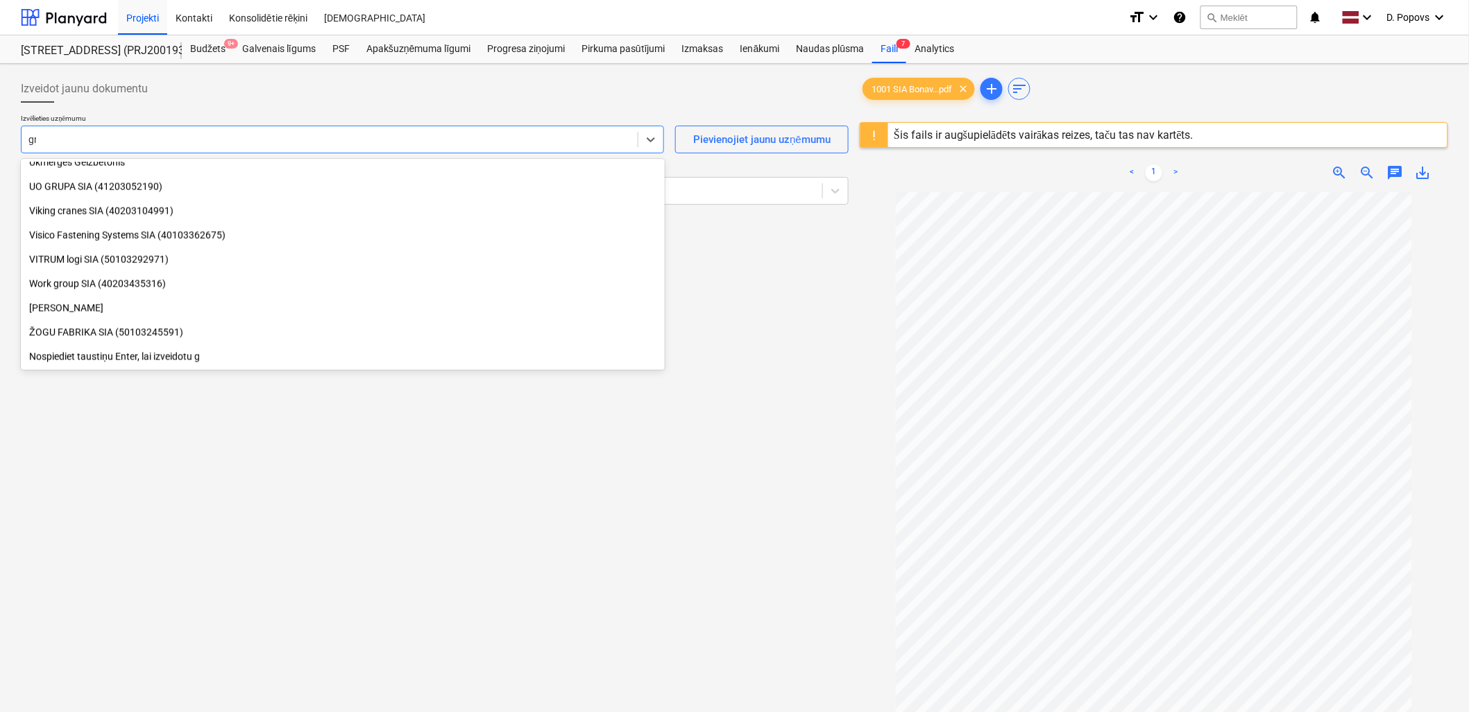
scroll to position [787, 0]
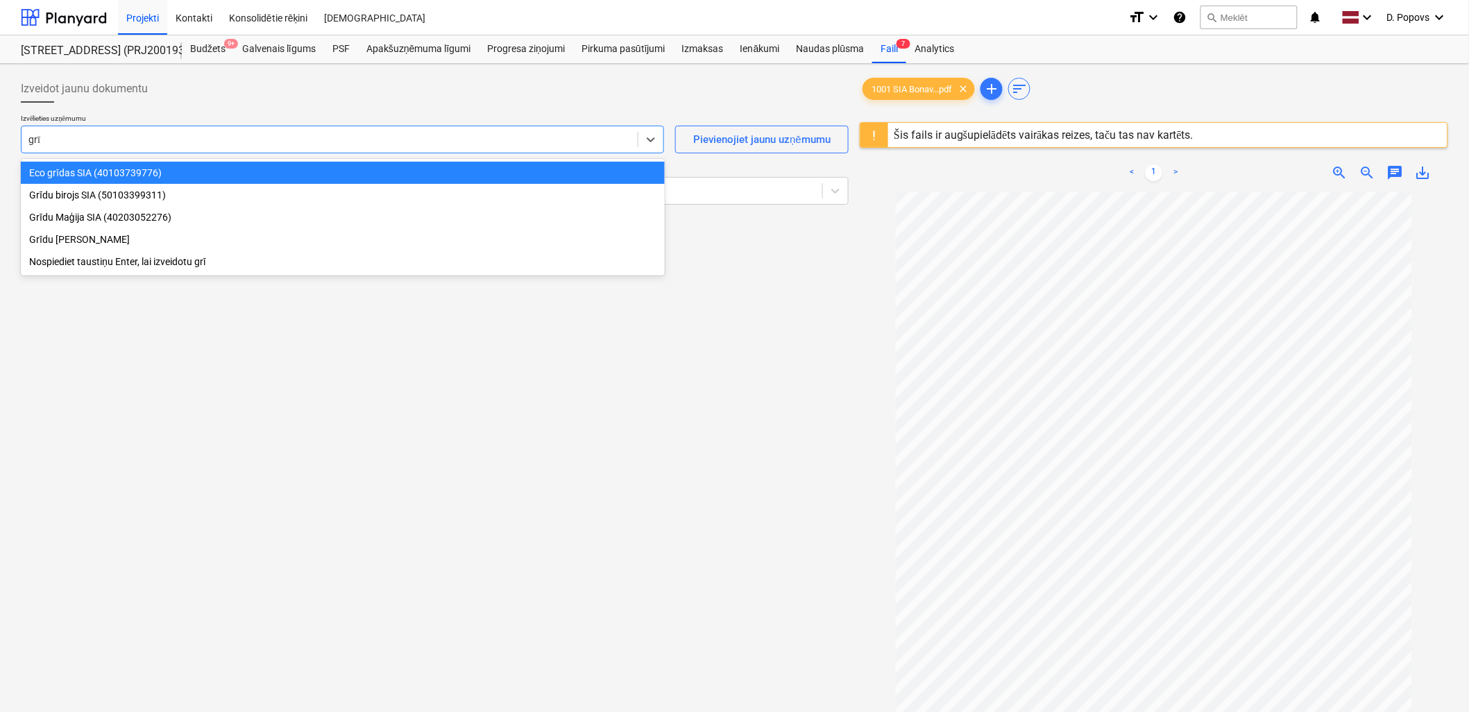
type input "grīd"
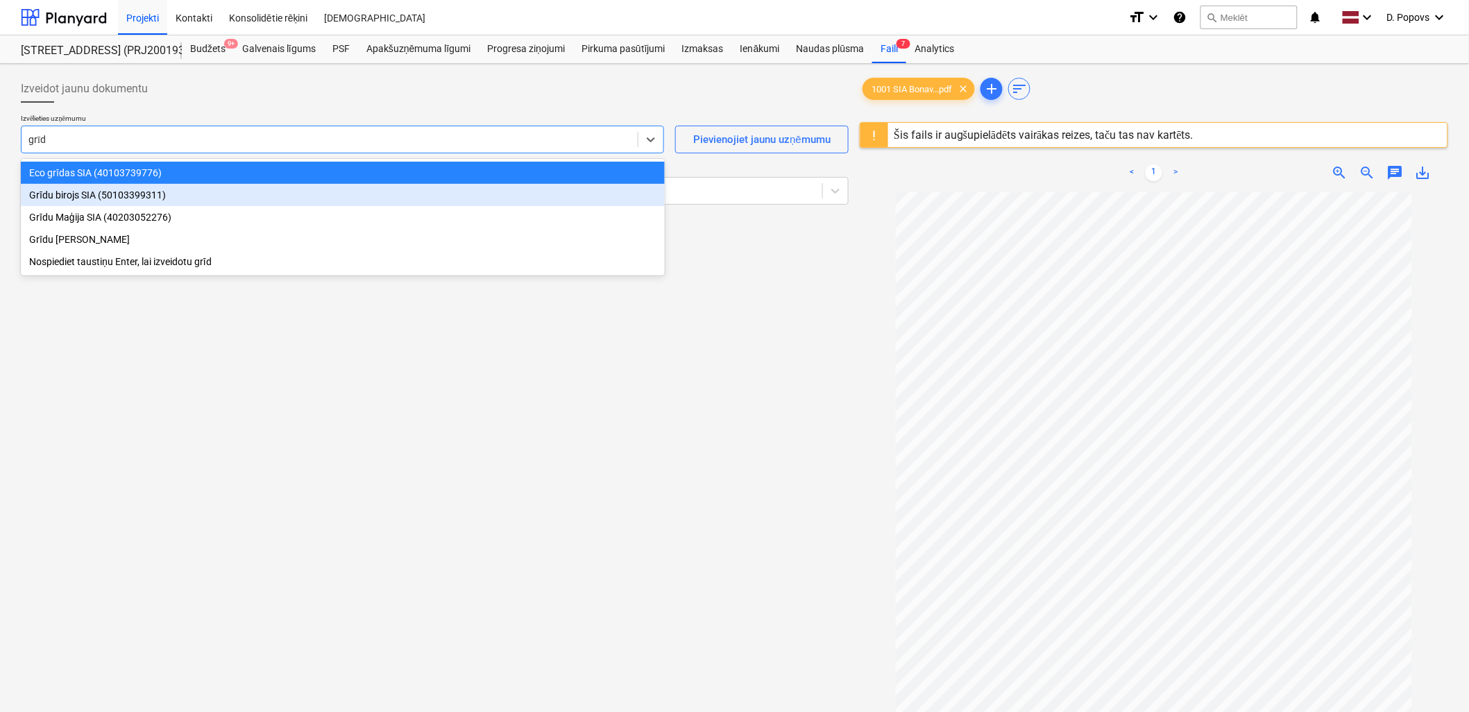
click at [94, 195] on div "Grīdu birojs SIA (50103399311)" at bounding box center [343, 195] width 644 height 22
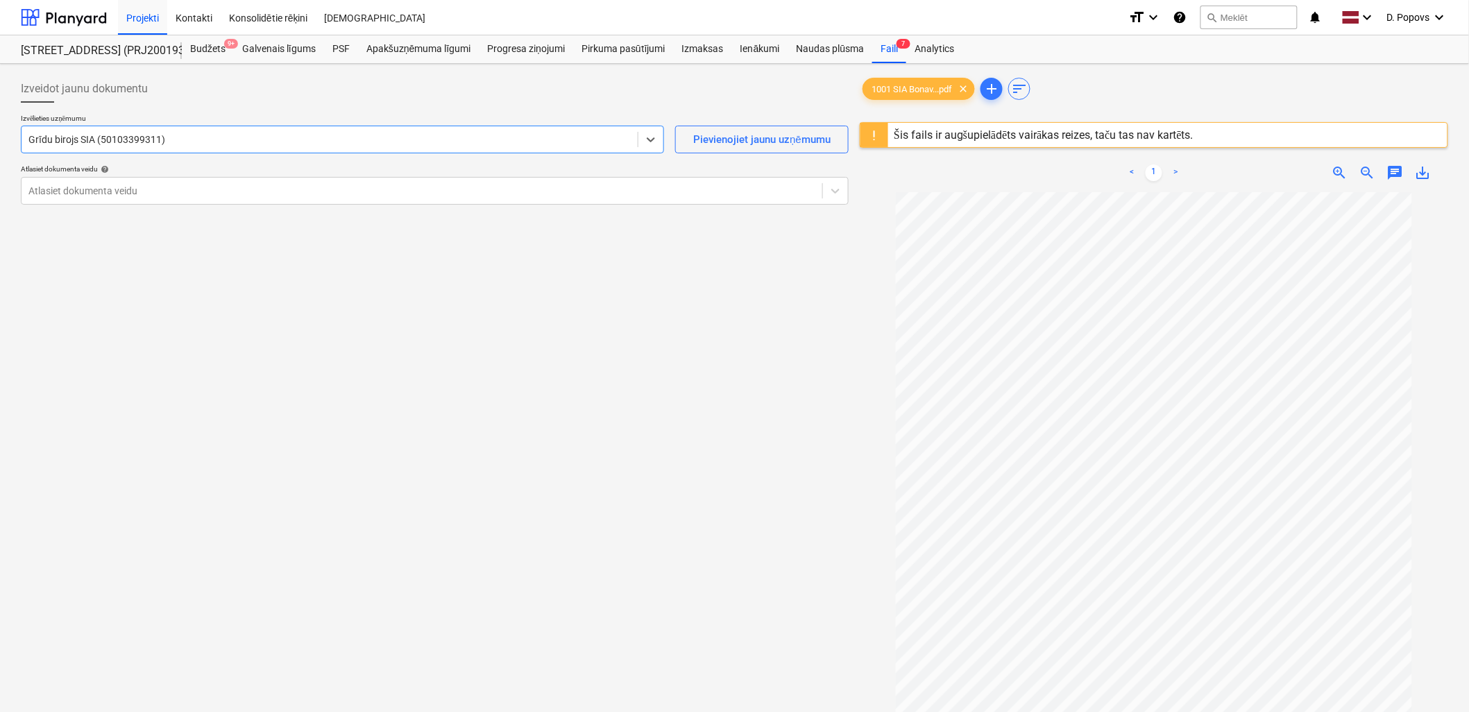
click at [171, 170] on div "Atlasiet dokumenta veidu help" at bounding box center [435, 168] width 828 height 9
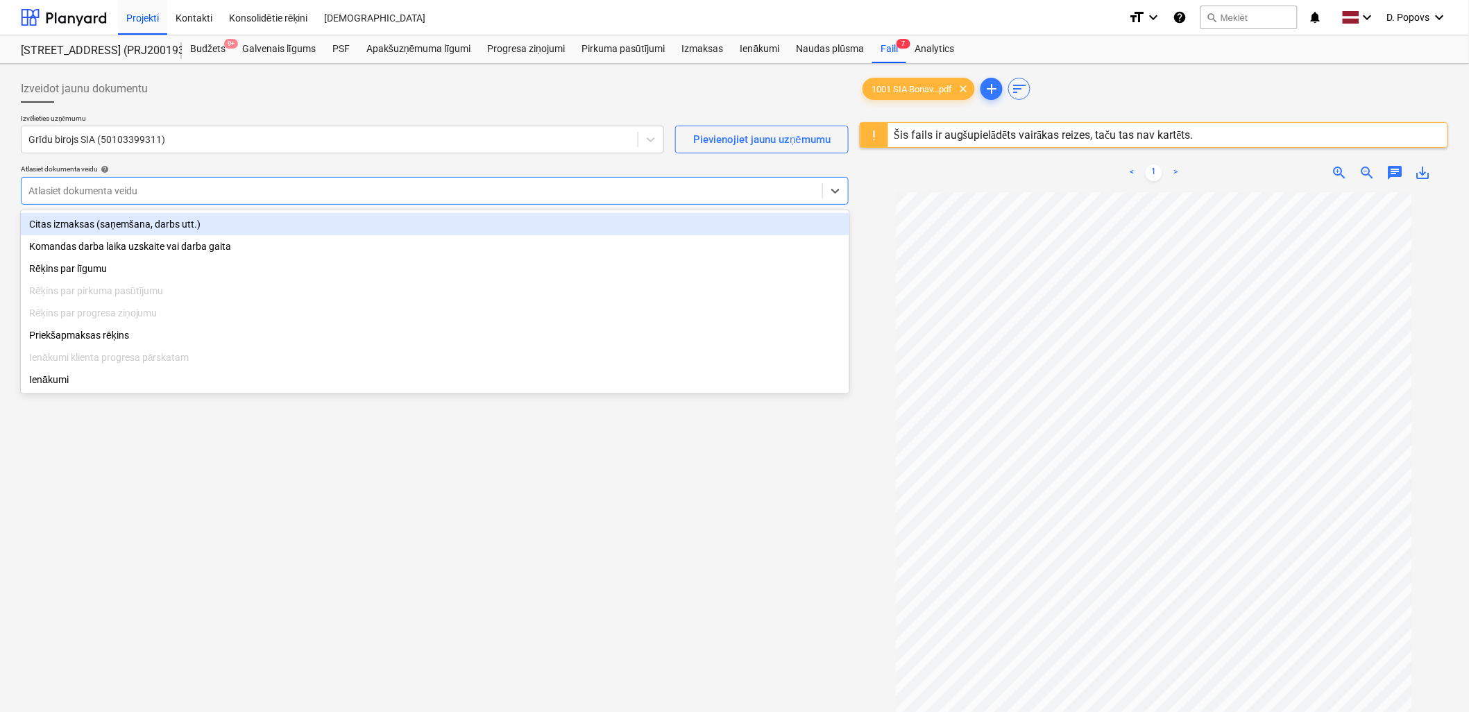
click at [178, 188] on div at bounding box center [421, 191] width 787 height 14
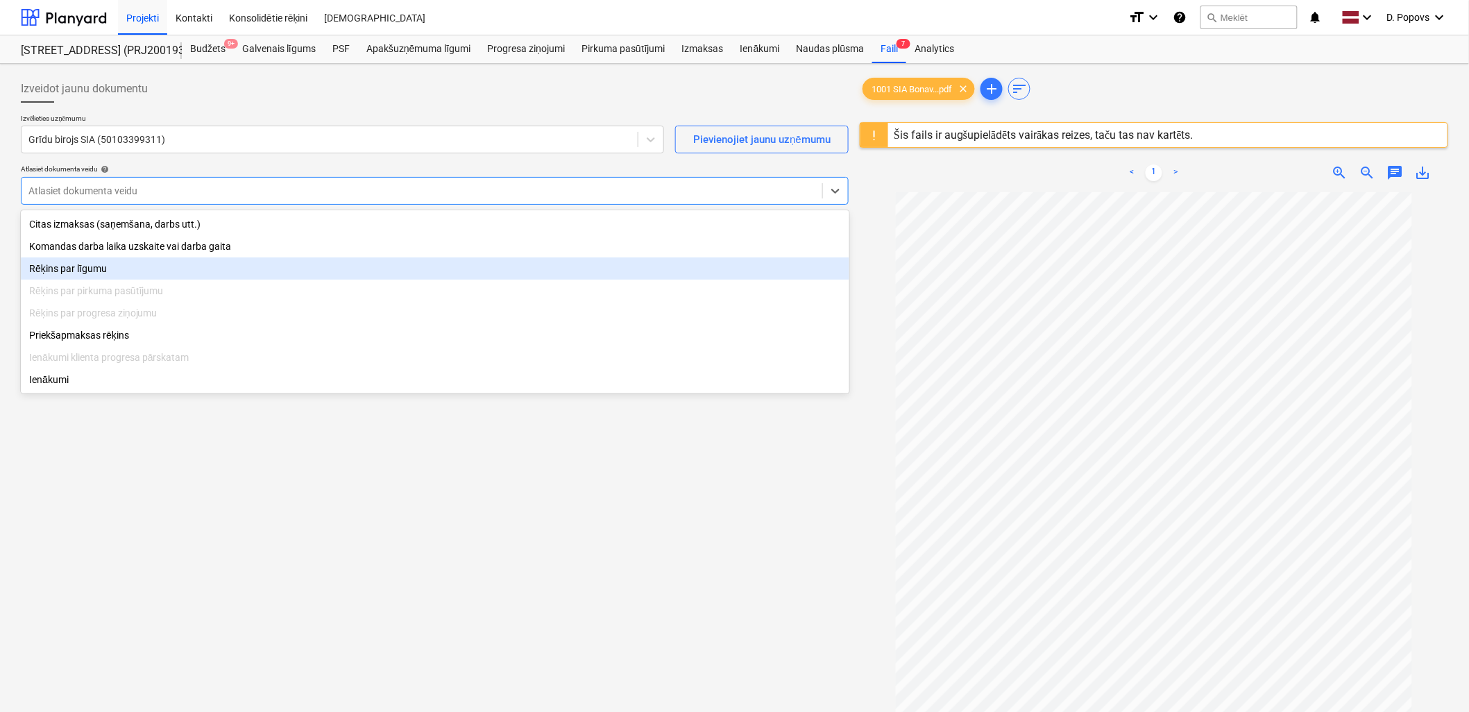
click at [132, 268] on div "Rēķins par līgumu" at bounding box center [435, 268] width 828 height 22
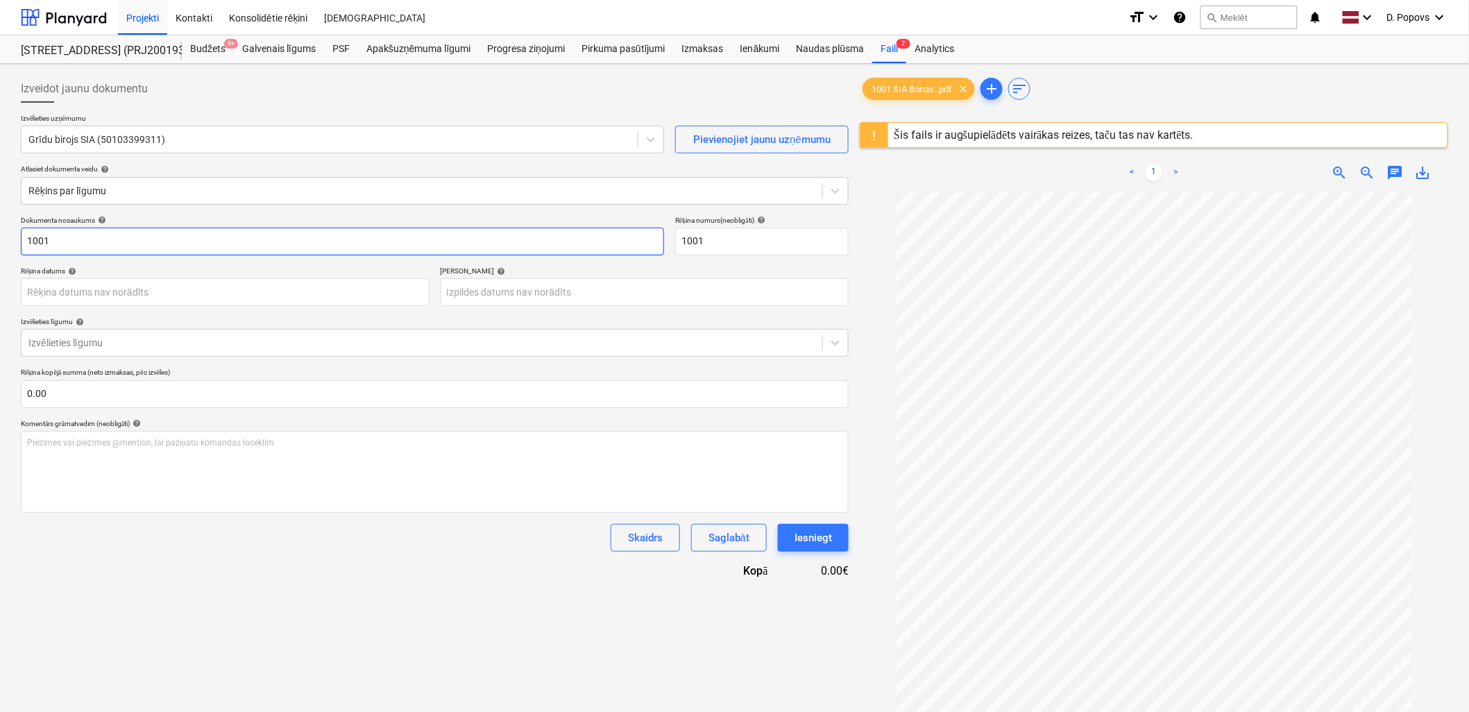
click at [28, 244] on input "1001" at bounding box center [342, 242] width 643 height 28
drag, startPoint x: 14, startPoint y: 247, endPoint x: -3, endPoint y: 250, distance: 17.7
click at [0, 250] on html "Projekti Kontakti Konsolidētie rēķini Iesūtne format_size keyboard_arrow_down h…" at bounding box center [734, 356] width 1469 height 712
type input "GB 1001"
drag, startPoint x: 715, startPoint y: 246, endPoint x: 583, endPoint y: 251, distance: 131.9
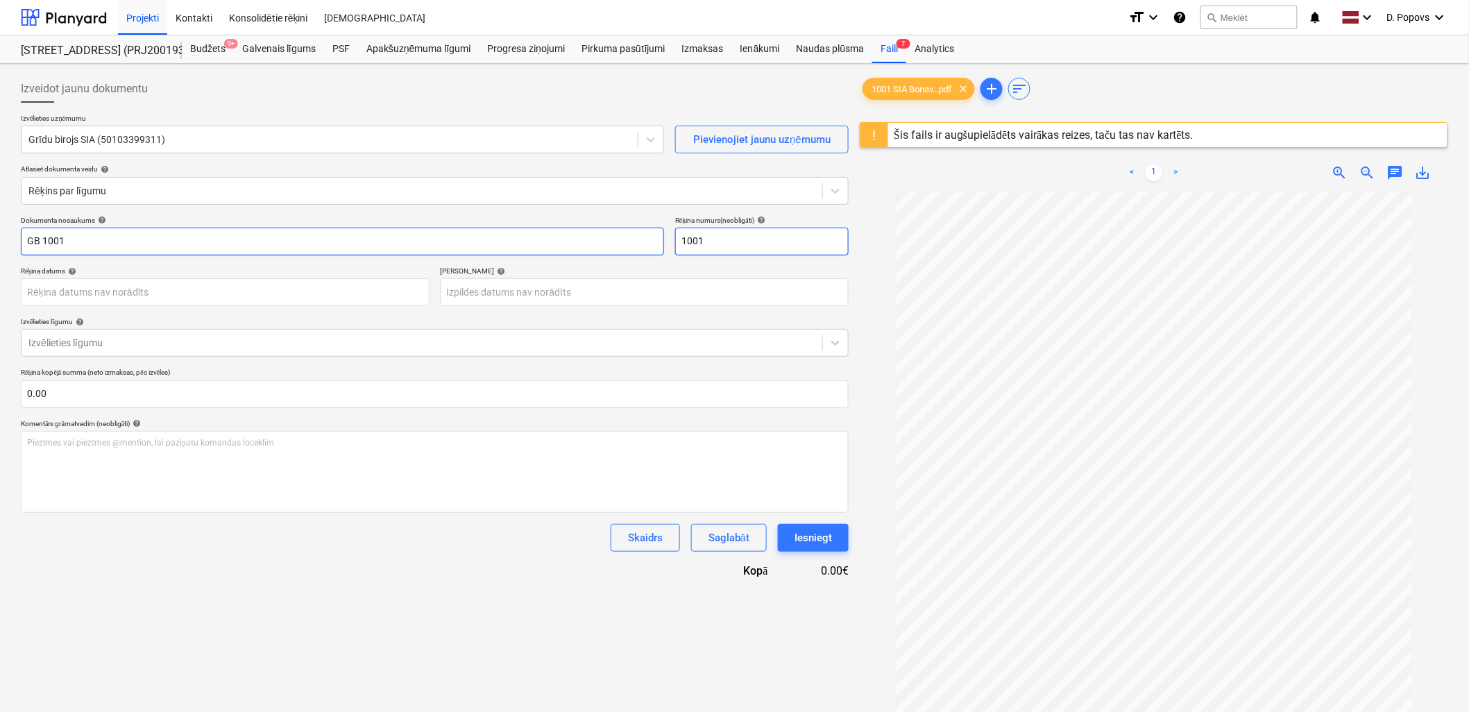
click at [584, 251] on div "Dokumenta nosaukums help GB 1001 Rēķina numurs (neobligāti) help 1001" at bounding box center [435, 236] width 828 height 40
paste input "GB"
type input "GB 1001"
click at [452, 577] on div "Dokumenta nosaukums help GB 1001 Rēķina numurs (neobligāti) help GB 1001 Rēķina…" at bounding box center [435, 397] width 828 height 363
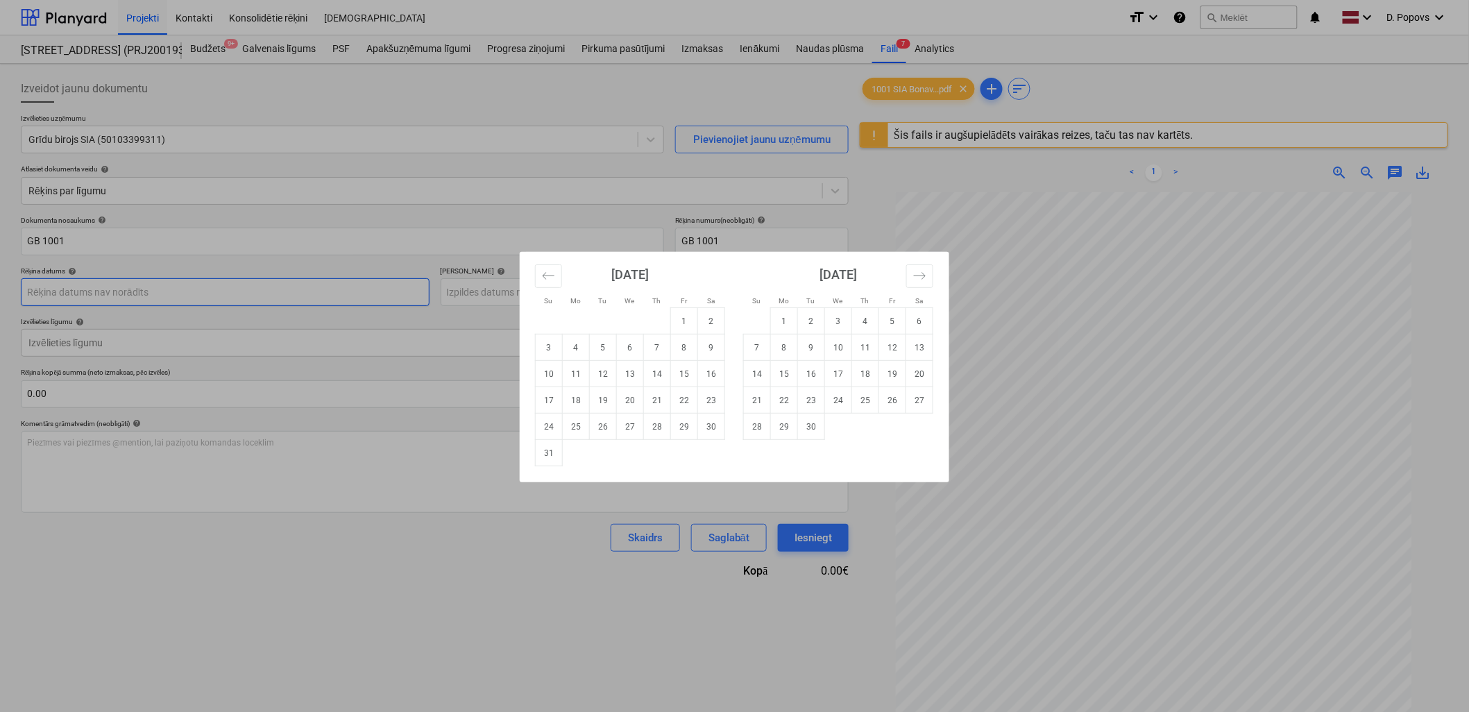
click at [143, 296] on body "Projekti Kontakti Konsolidētie rēķini Iesūtne format_size keyboard_arrow_down h…" at bounding box center [734, 356] width 1469 height 712
click at [565, 375] on td "11" at bounding box center [576, 374] width 27 height 26
type input "[DATE]"
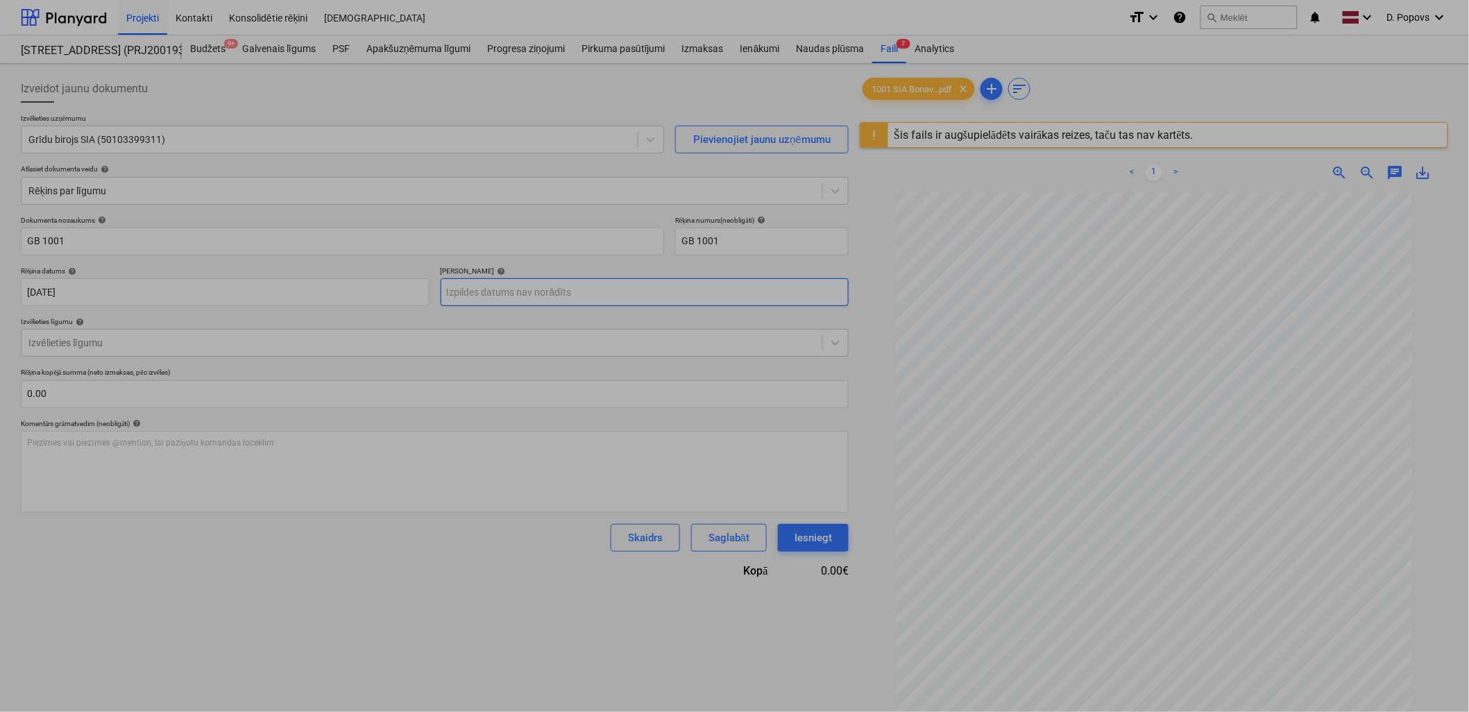
click at [565, 297] on body "Projekti Kontakti Konsolidētie rēķini Iesūtne format_size keyboard_arrow_down h…" at bounding box center [734, 356] width 1469 height 712
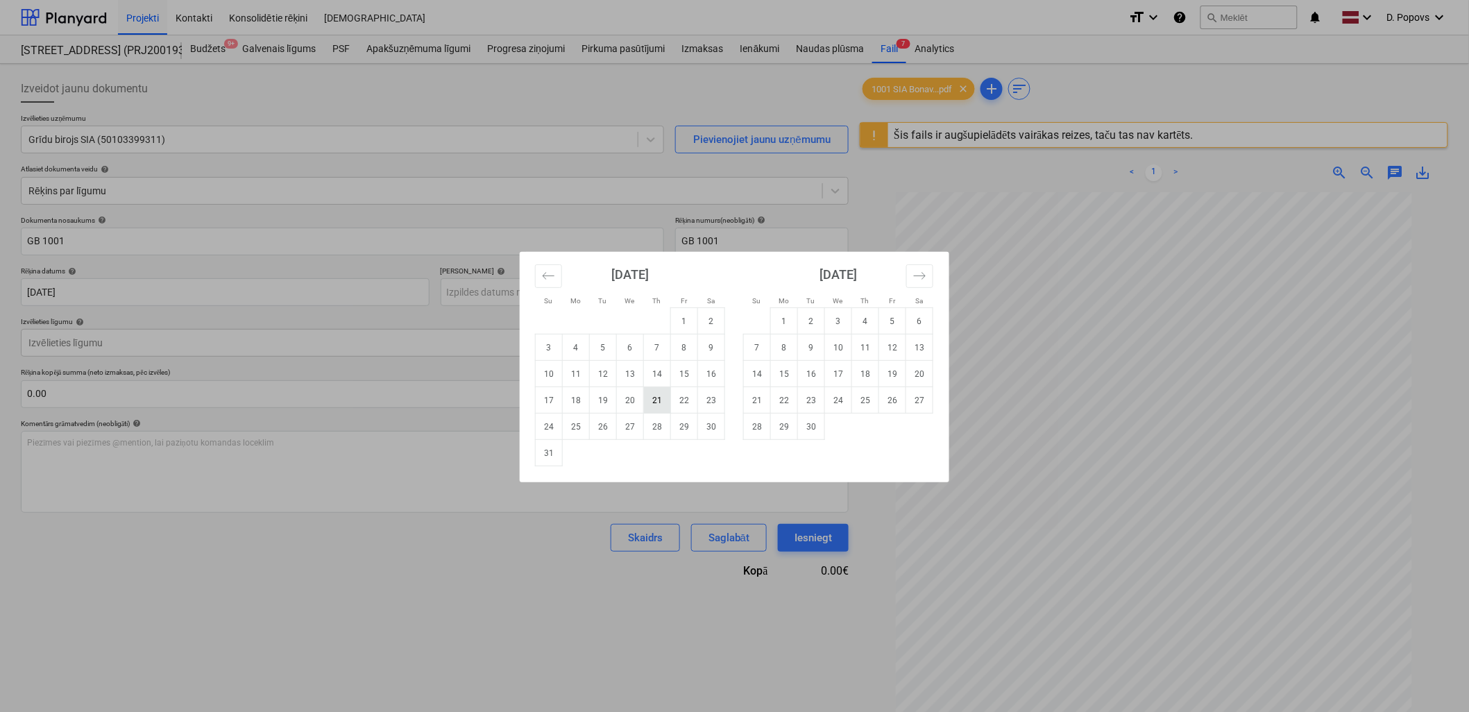
click at [655, 401] on td "21" at bounding box center [657, 400] width 27 height 26
type input "[DATE]"
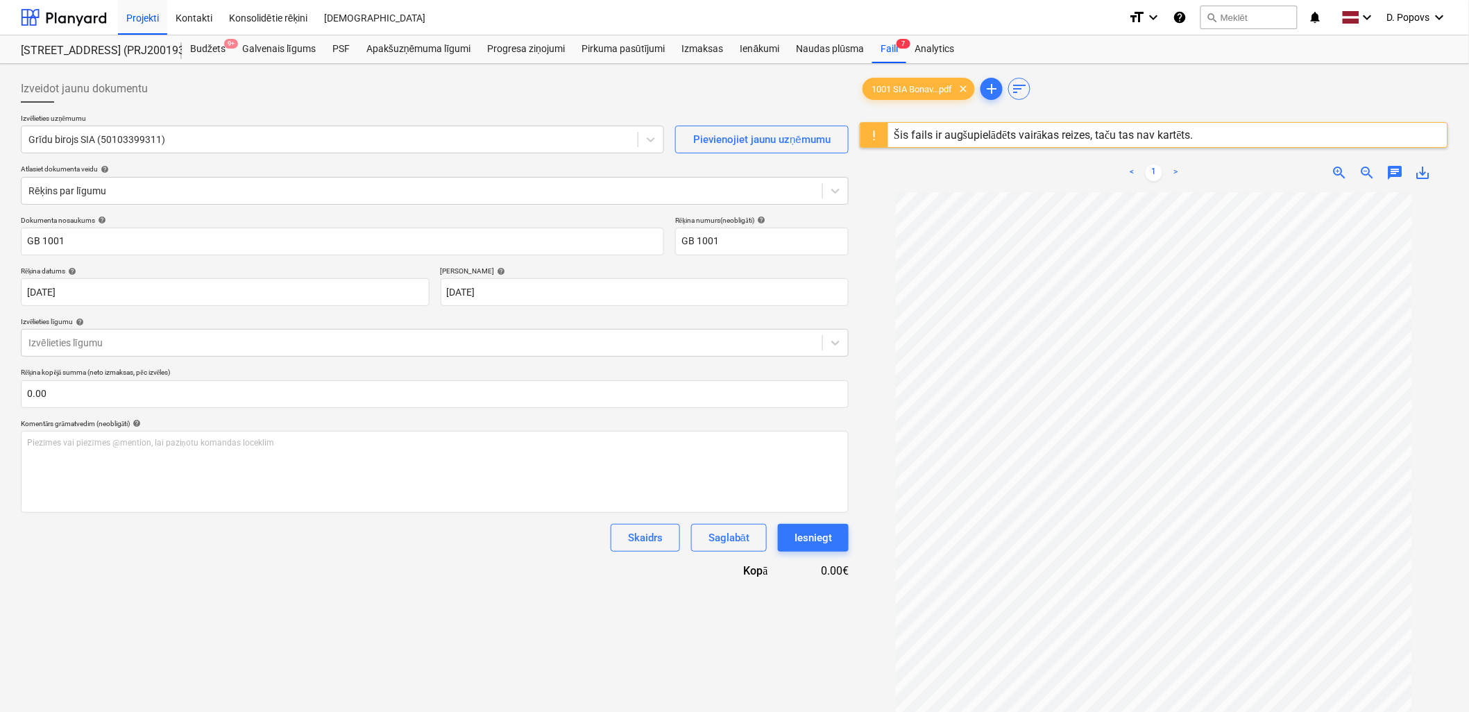
scroll to position [59, 0]
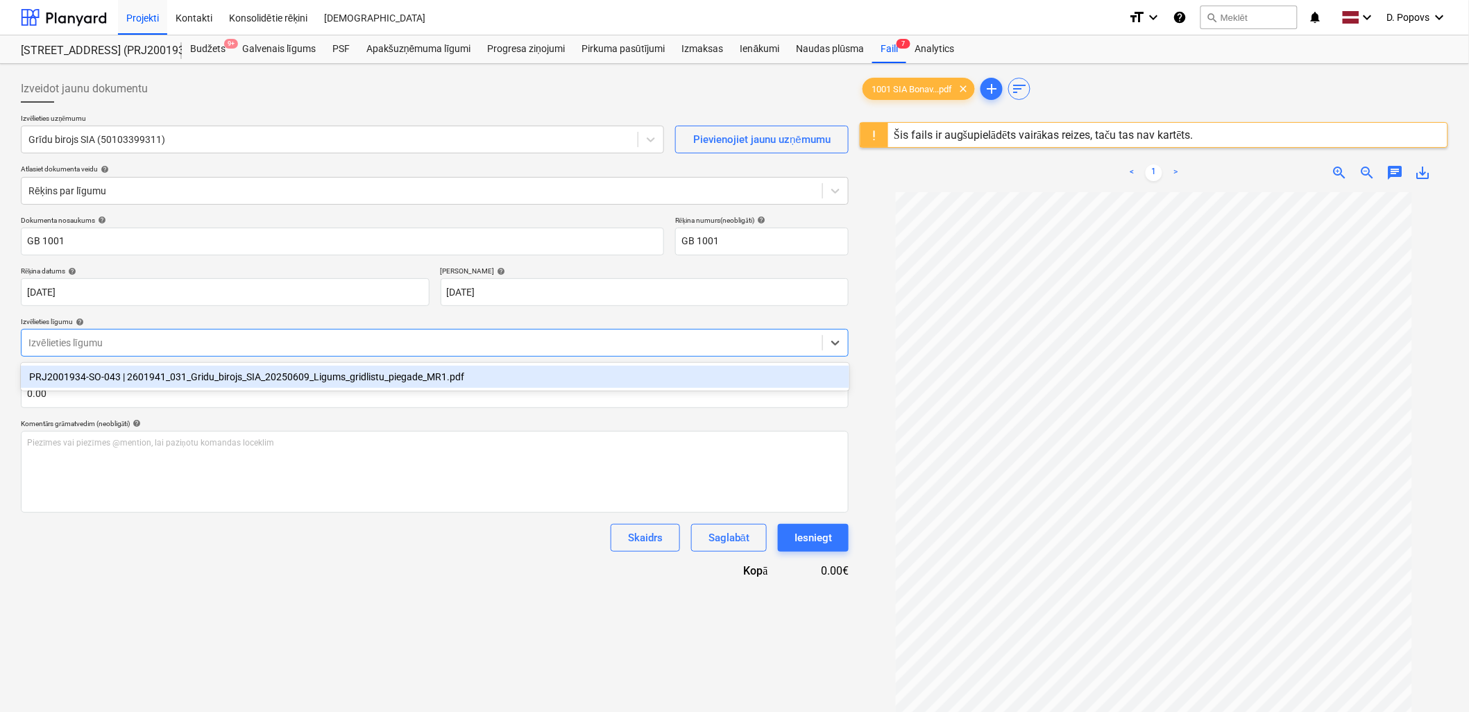
drag, startPoint x: 331, startPoint y: 356, endPoint x: 336, endPoint y: 348, distance: 9.0
click at [331, 355] on div "Izvēlieties līgumu" at bounding box center [435, 343] width 828 height 28
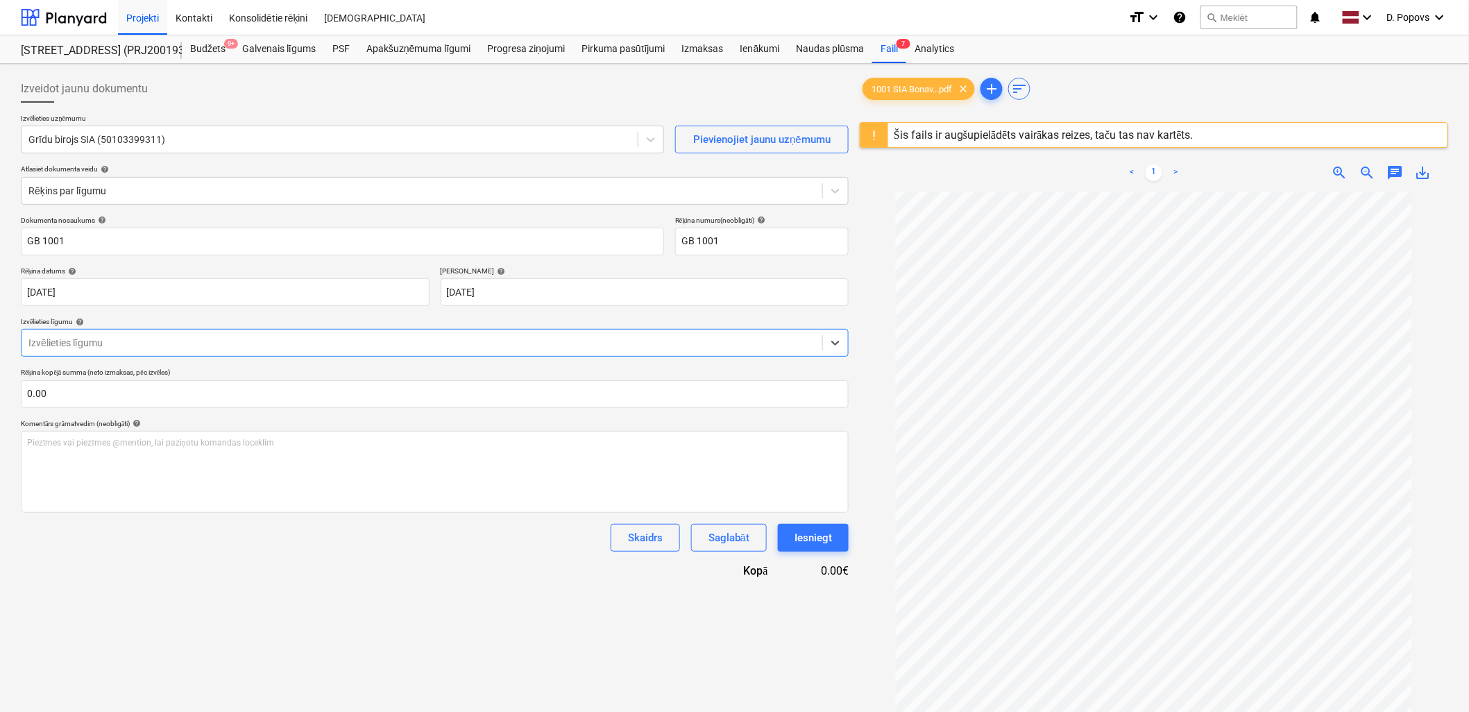
click at [340, 343] on div at bounding box center [421, 343] width 787 height 14
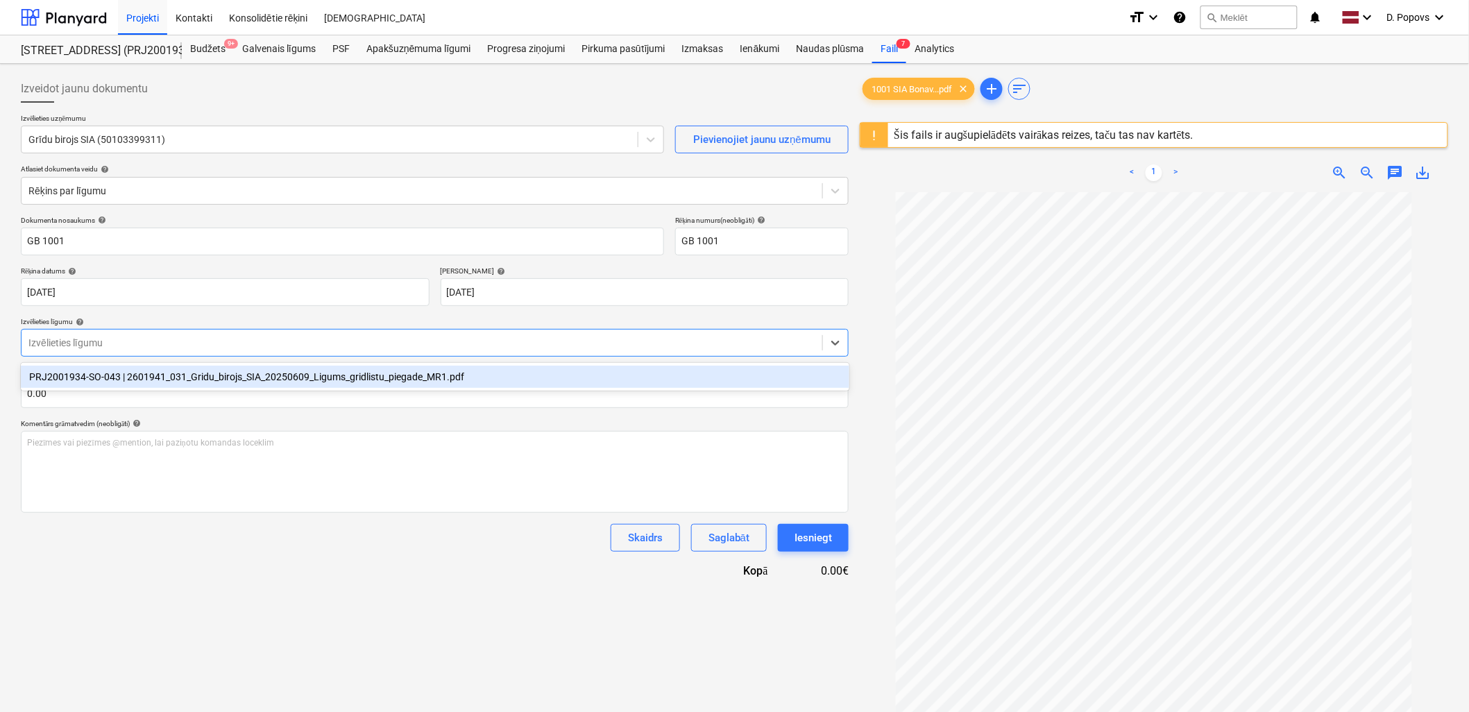
click at [358, 372] on div "PRJ2001934-SO-043 | 2601941_031_Gridu_birojs_SIA_20250609_Ligums_gridlistu_pieg…" at bounding box center [435, 377] width 828 height 22
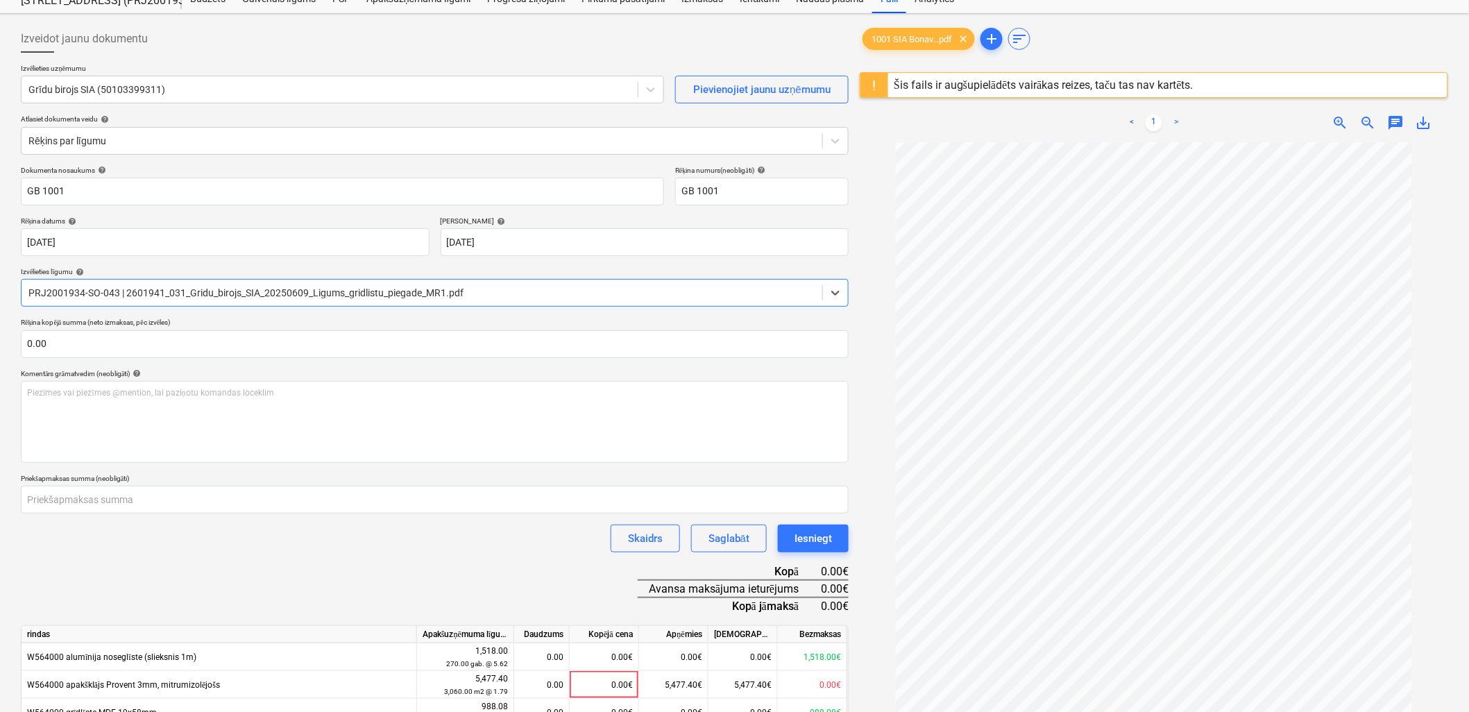
scroll to position [77, 0]
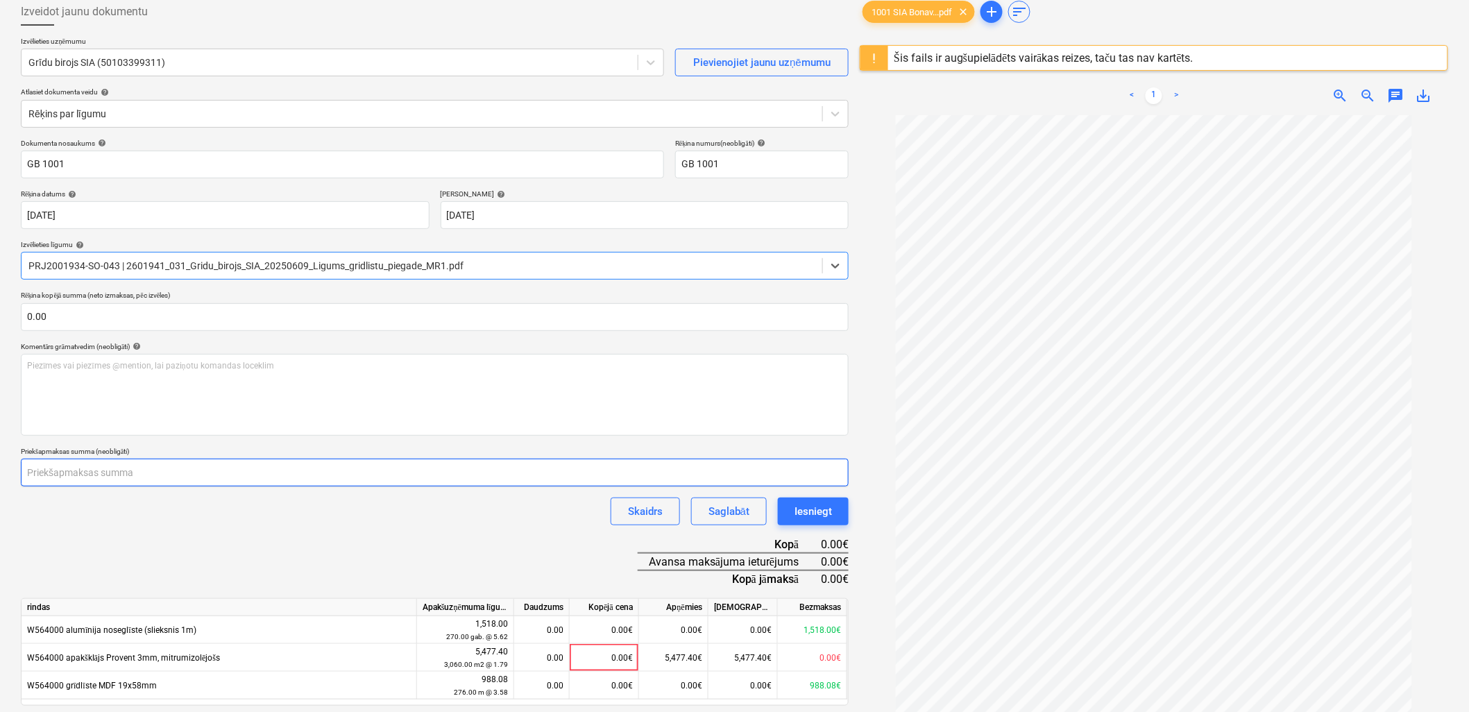
click at [448, 467] on input "number" at bounding box center [435, 473] width 828 height 28
click at [291, 483] on input "number" at bounding box center [435, 473] width 828 height 28
type input "472"
type input "472.25"
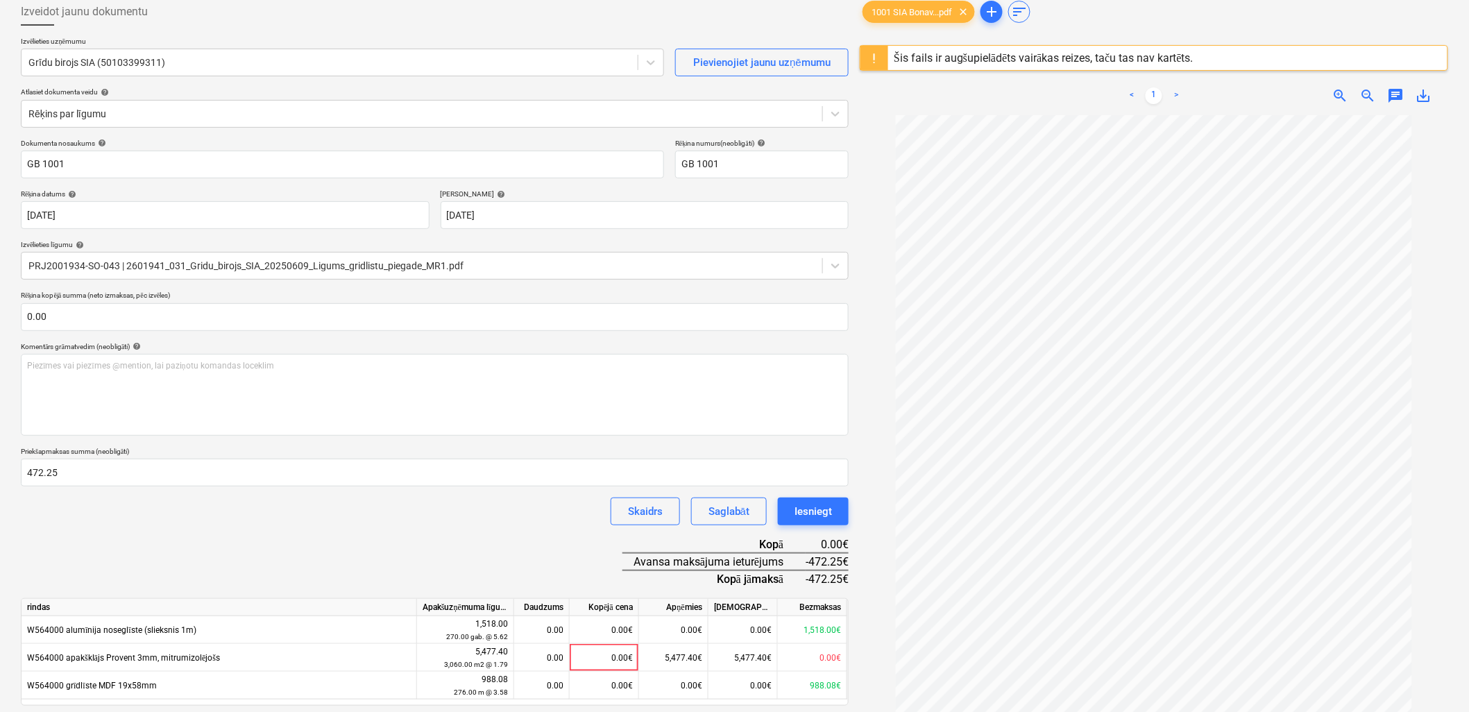
click at [303, 536] on div "Dokumenta nosaukums help GB 1001 Rēķina numurs (neobligāti) help GB 1001 Rēķina…" at bounding box center [435, 442] width 828 height 606
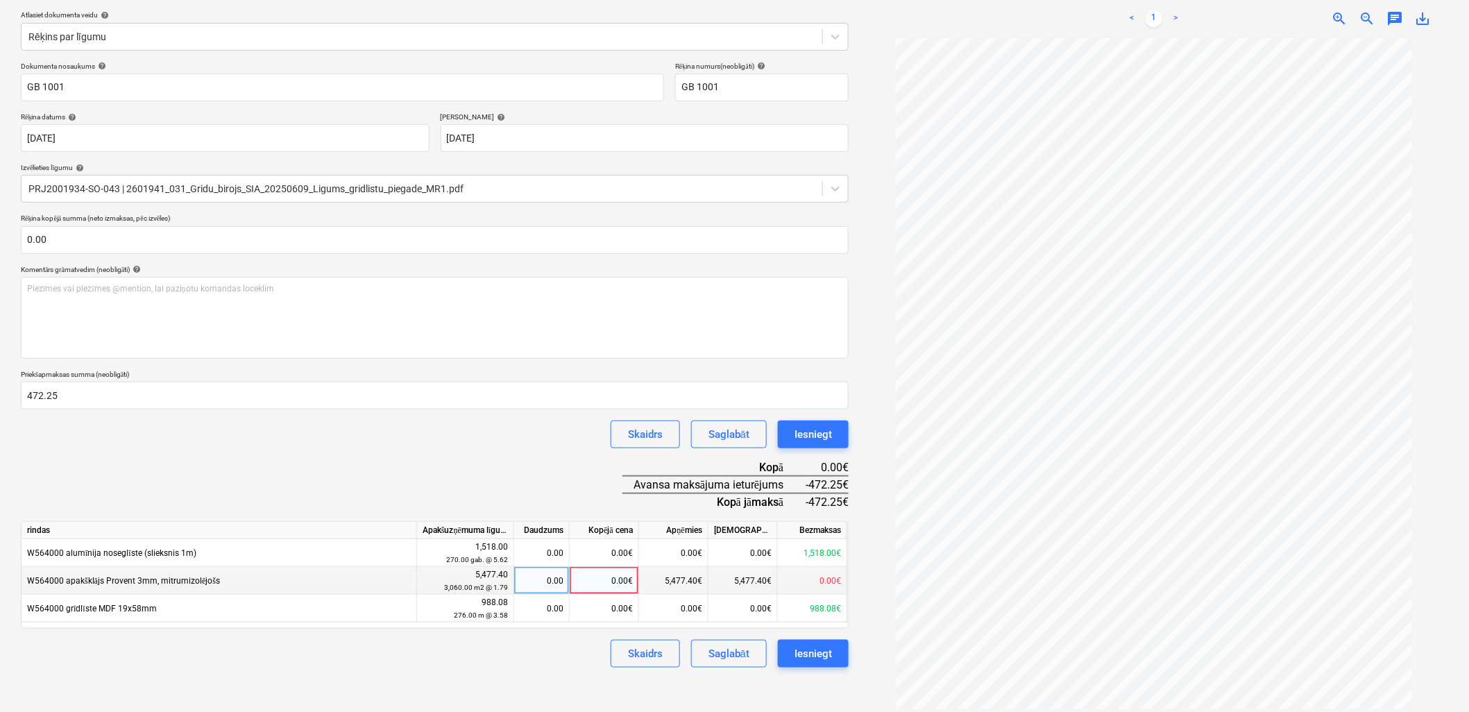
click at [597, 581] on div "0.00€" at bounding box center [604, 581] width 69 height 28
click at [525, 683] on div "Izveidot jaunu dokumentu Izvēlieties uzņēmumu Grīdu birojs SIA (50103399311) Pi…" at bounding box center [434, 315] width 839 height 801
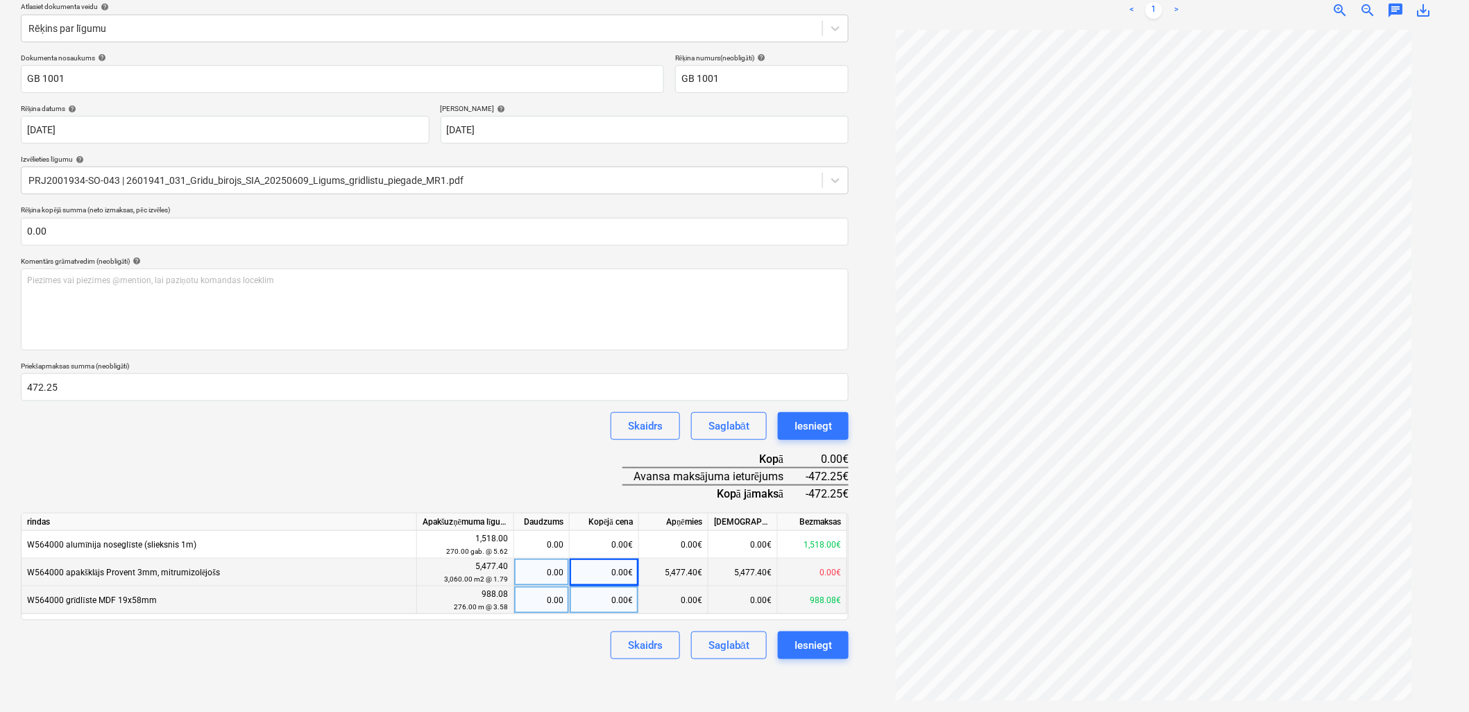
scroll to position [164, 0]
click at [590, 601] on div "0.00€" at bounding box center [604, 598] width 69 height 28
type input "472.25"
click at [549, 665] on div "Izveidot jaunu dokumentu Izvēlieties uzņēmumu Grīdu birojs SIA (50103399311) Pi…" at bounding box center [434, 306] width 839 height 803
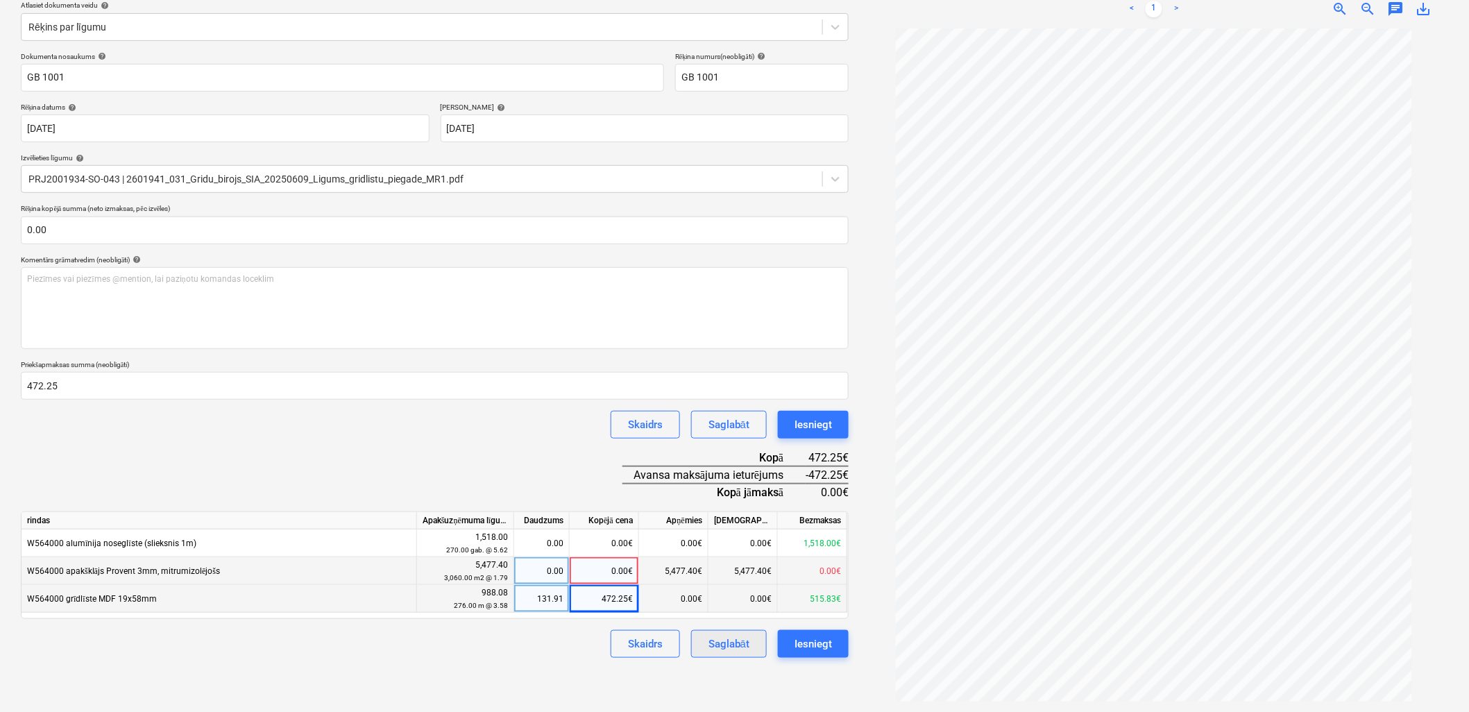
scroll to position [164, 0]
click at [742, 647] on div "Saglabāt" at bounding box center [728, 643] width 41 height 18
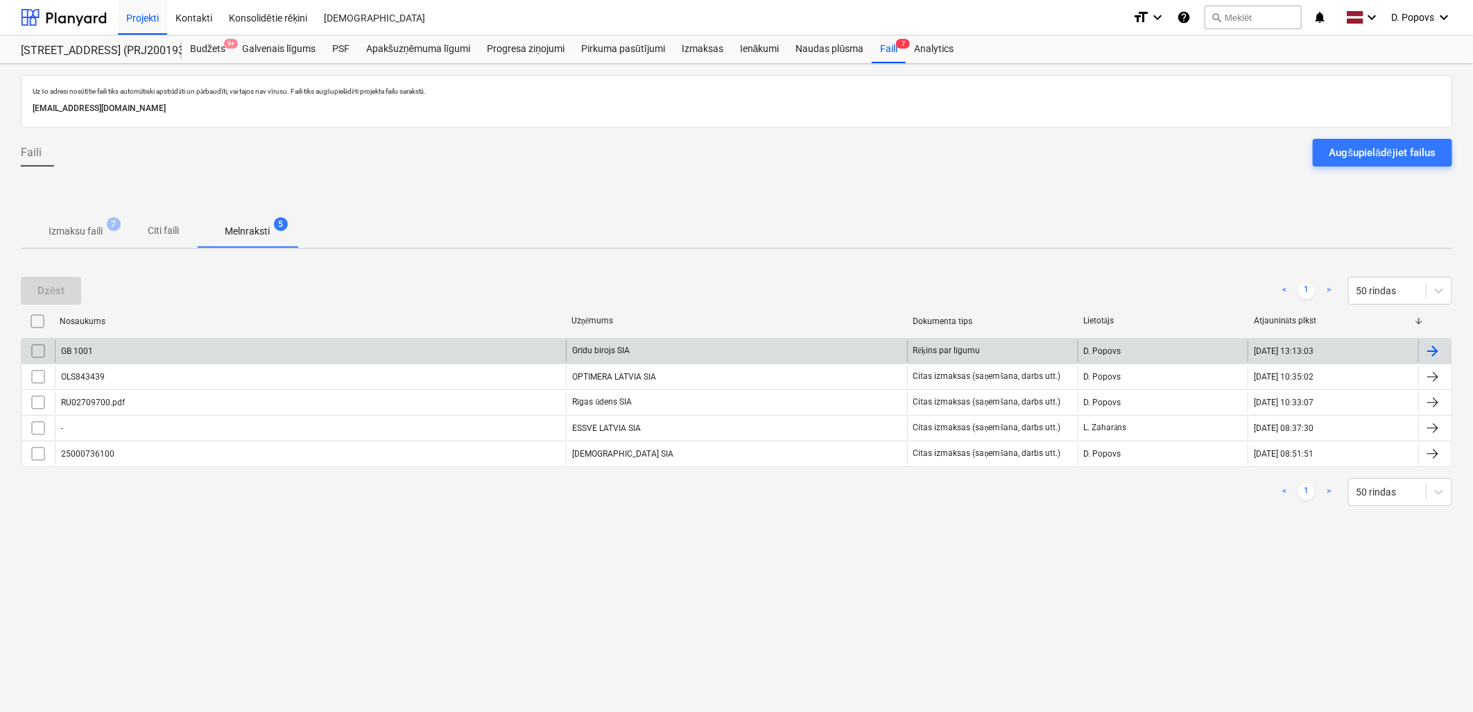
click at [201, 348] on div "GB 1001" at bounding box center [310, 351] width 511 height 22
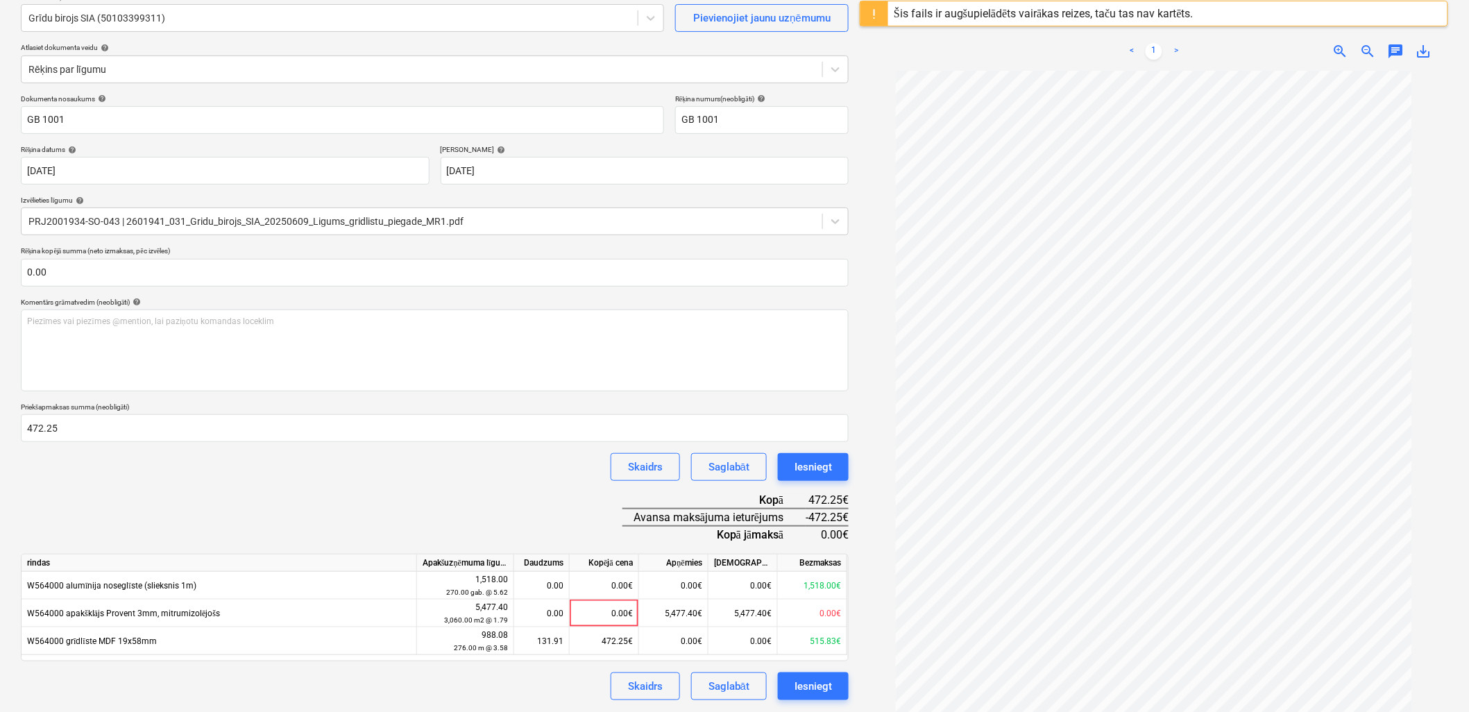
scroll to position [164, 0]
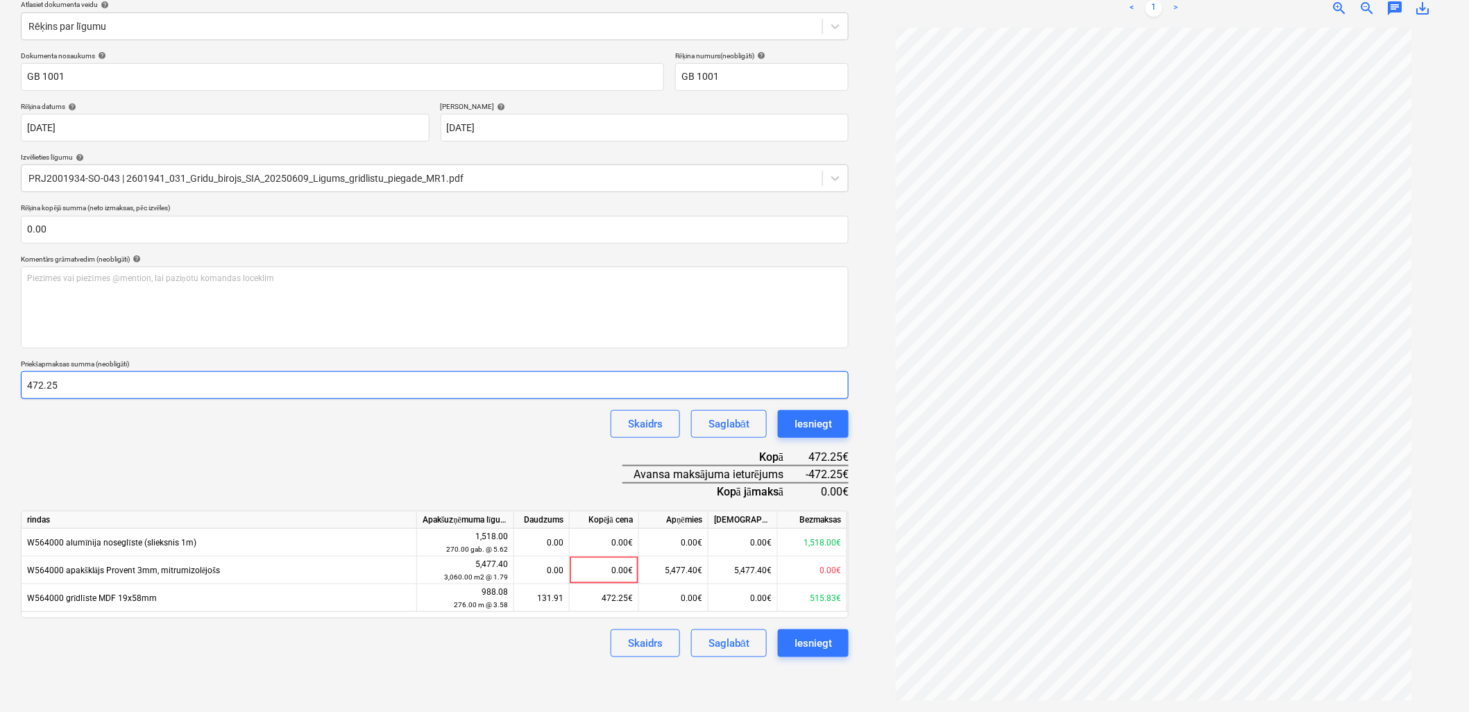
drag, startPoint x: -3, startPoint y: 389, endPoint x: 7, endPoint y: 398, distance: 13.8
click at [0, 387] on div "Izveidot jaunu dokumentu Izvēlieties uzņēmumu Grīdu birojs SIA (50103399311) Pi…" at bounding box center [734, 305] width 1469 height 812
type input "494"
type input "494.04"
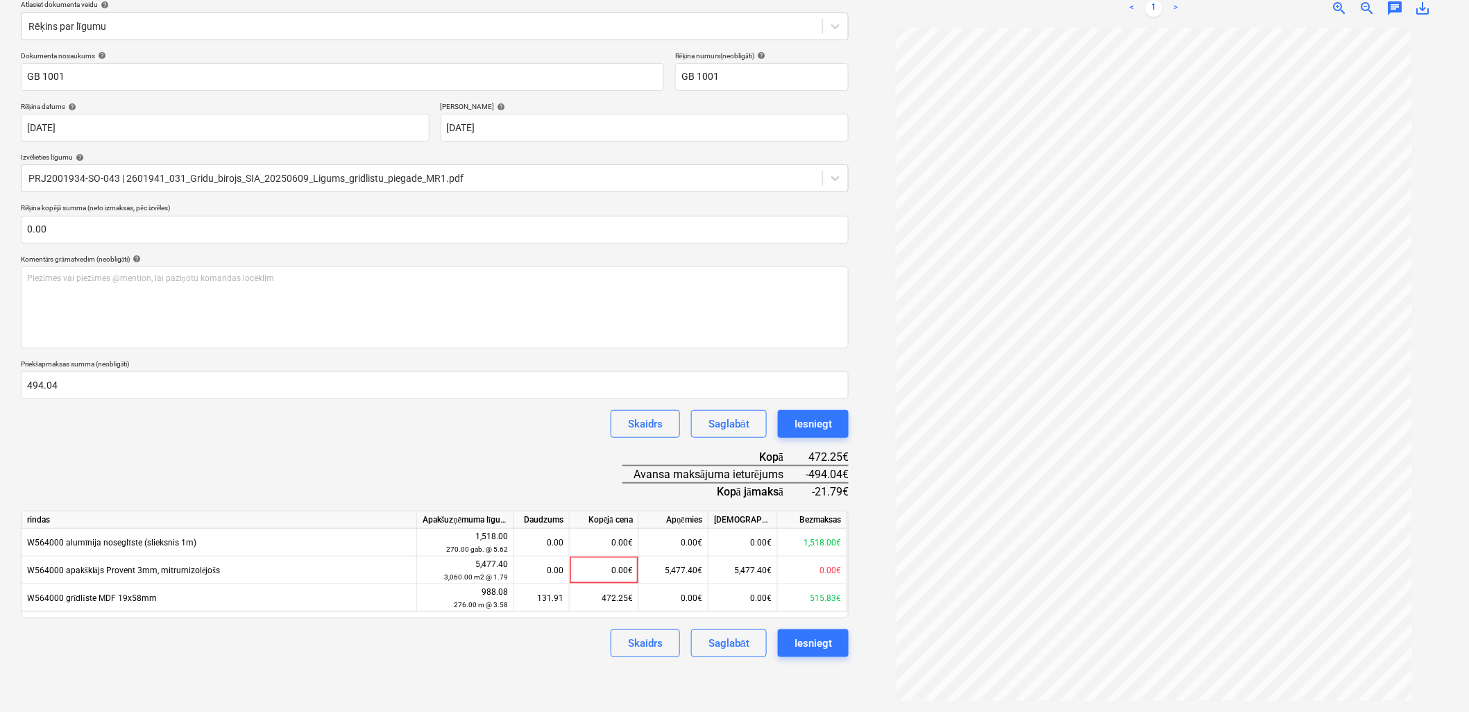
click at [83, 459] on div "Dokumenta nosaukums help GB 1001 Rēķina numurs (neobligāti) help GB 1001 Rēķina…" at bounding box center [435, 354] width 828 height 606
click at [615, 599] on div "472.25€" at bounding box center [604, 598] width 69 height 28
type input "494.04"
click at [585, 646] on div "Skaidrs Saglabāt Iesniegt" at bounding box center [435, 643] width 828 height 28
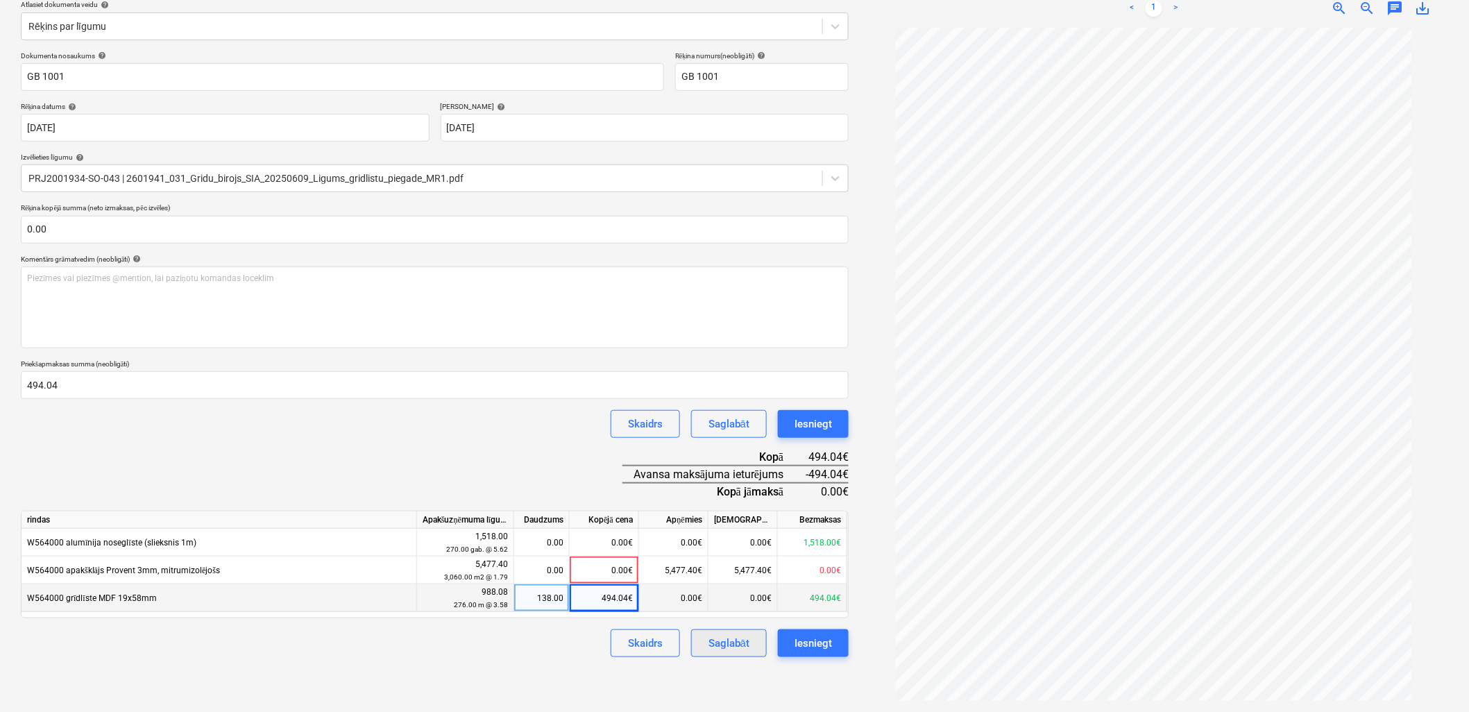
click at [735, 649] on div "Saglabāt" at bounding box center [728, 643] width 41 height 18
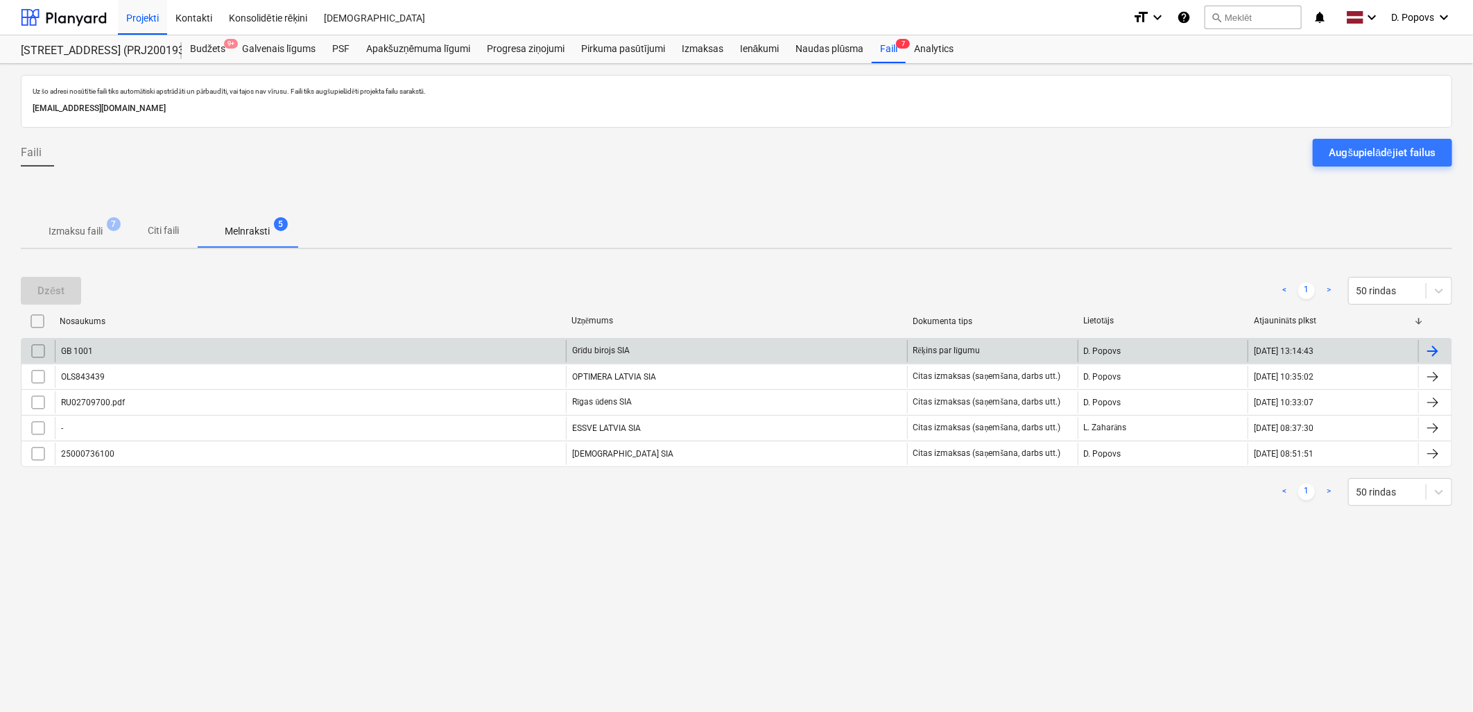
click at [203, 345] on div "GB 1001" at bounding box center [310, 351] width 511 height 22
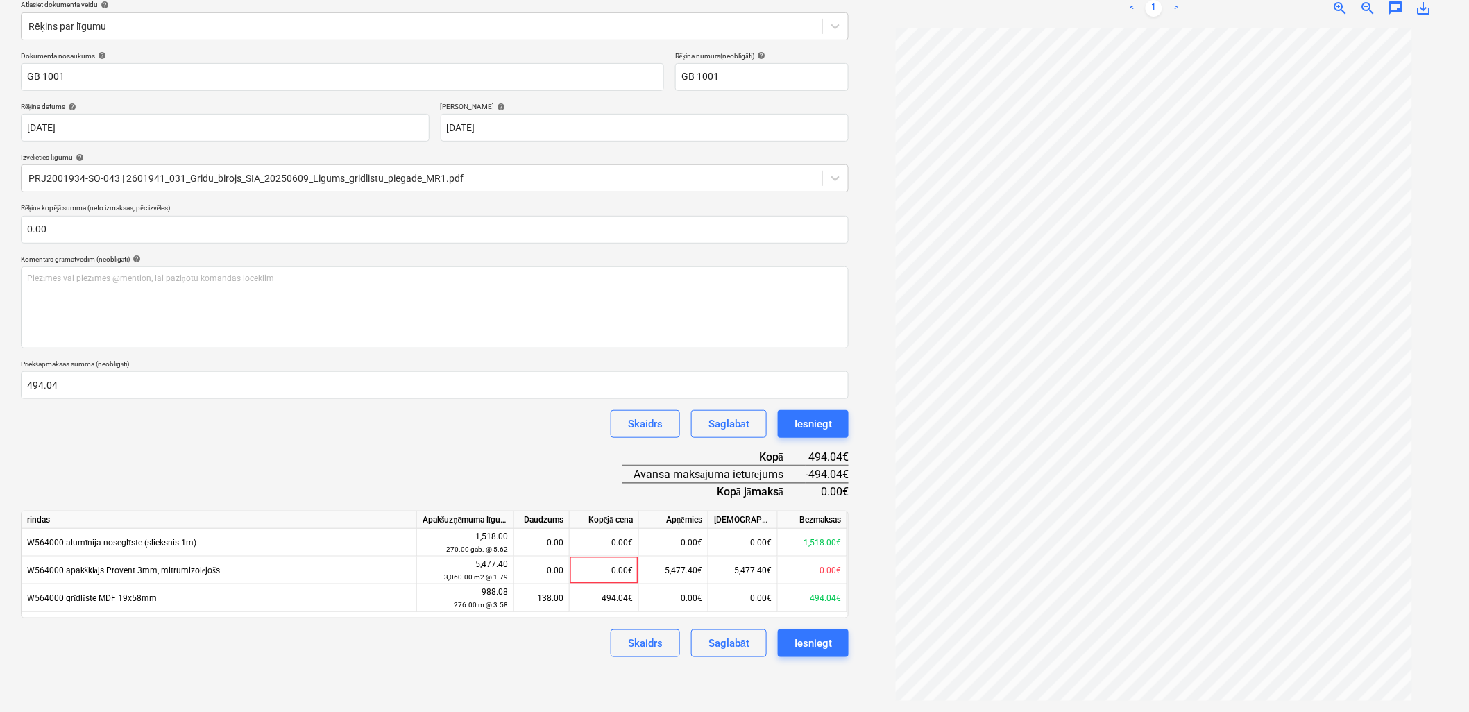
scroll to position [87, 0]
